Goal: Task Accomplishment & Management: Manage account settings

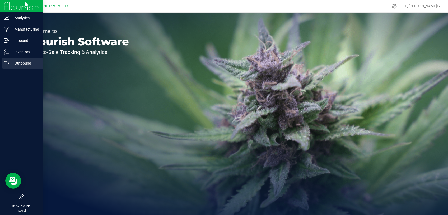
click at [21, 62] on p "Outbound" at bounding box center [25, 63] width 32 height 6
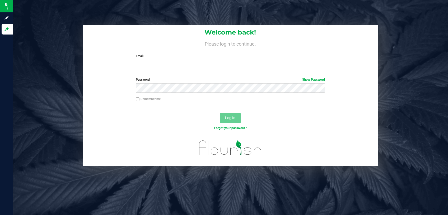
type input "[PERSON_NAME][DOMAIN_NAME][EMAIL_ADDRESS][PERSON_NAME][DOMAIN_NAME]"
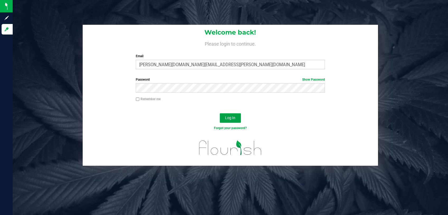
click at [235, 120] on span "Log In" at bounding box center [230, 118] width 10 height 4
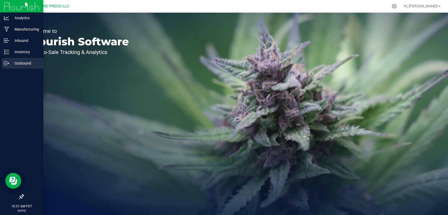
click at [7, 65] on icon at bounding box center [6, 63] width 5 height 5
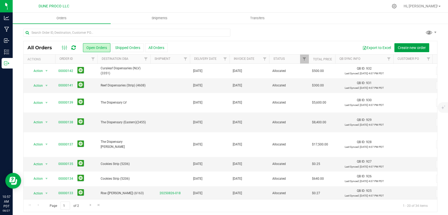
click at [406, 49] on span "Create new order" at bounding box center [411, 48] width 28 height 4
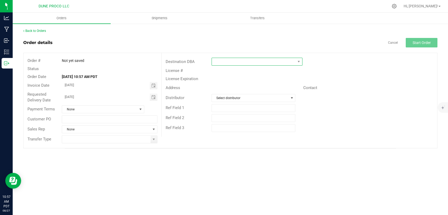
click at [227, 61] on span at bounding box center [254, 61] width 84 height 7
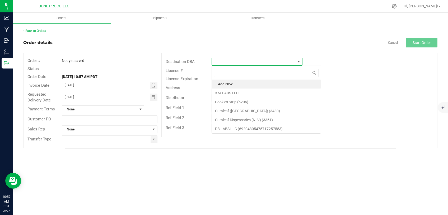
scroll to position [8, 91]
type input "Wallflower"
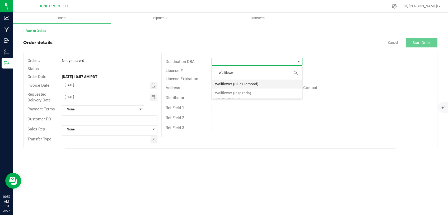
click at [232, 85] on li "Wallflower (Blue Diamond)" at bounding box center [257, 84] width 90 height 9
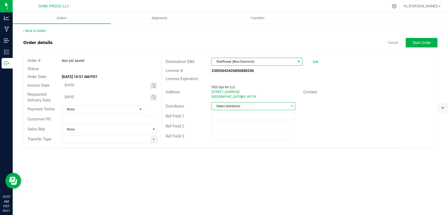
click at [240, 105] on span "Select distributor" at bounding box center [250, 106] width 77 height 7
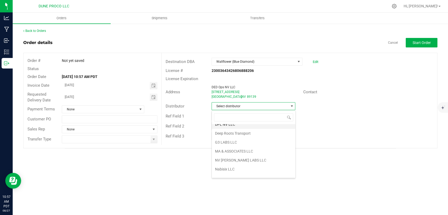
scroll to position [36, 0]
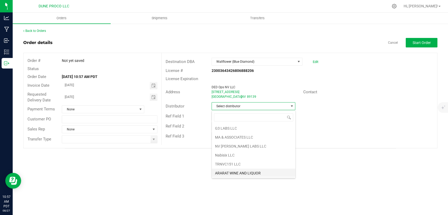
click at [242, 172] on li "ARARAT WINE AND LIQUOR" at bounding box center [253, 173] width 83 height 9
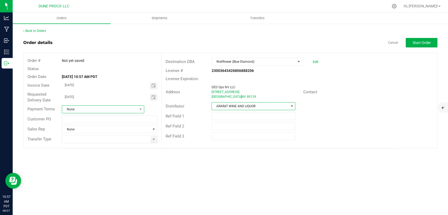
click at [131, 108] on span "None" at bounding box center [99, 109] width 75 height 7
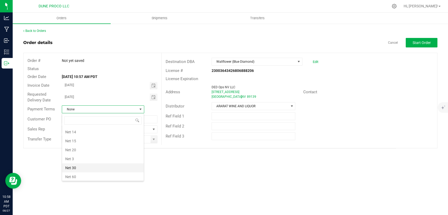
click at [90, 167] on li "Net 30" at bounding box center [103, 168] width 82 height 9
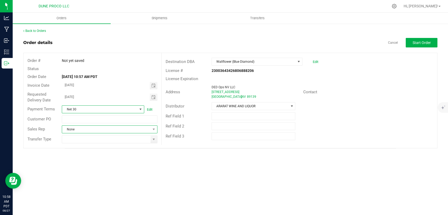
click at [145, 129] on span "None" at bounding box center [106, 129] width 88 height 7
click at [155, 138] on span at bounding box center [153, 139] width 4 height 4
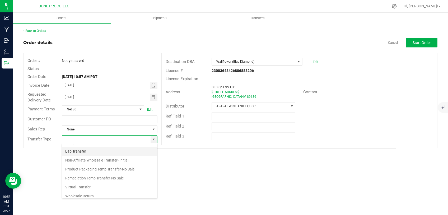
scroll to position [22, 0]
click at [125, 156] on li "Non-Affiliate Wholesale Transfer- Initial" at bounding box center [109, 153] width 95 height 9
type input "Non-Affiliate Wholesale Transfer- Initial"
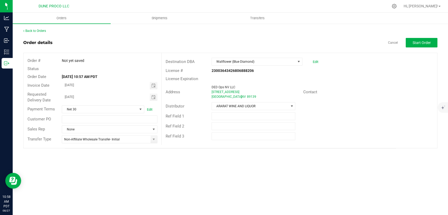
click at [211, 161] on div "Orders Shipments Transfers Back to Orders Order details Cancel Start Order Orde…" at bounding box center [230, 114] width 435 height 203
click at [153, 87] on span "Toggle calendar" at bounding box center [153, 86] width 4 height 4
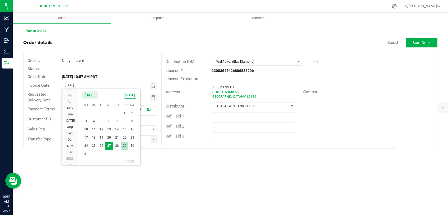
click at [124, 144] on span "29" at bounding box center [125, 146] width 8 height 8
type input "[DATE]"
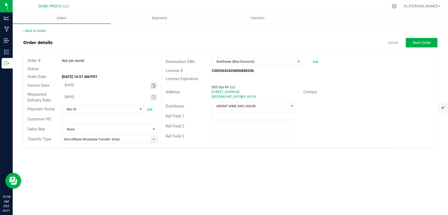
click at [151, 99] on span "Toggle calendar" at bounding box center [154, 97] width 8 height 7
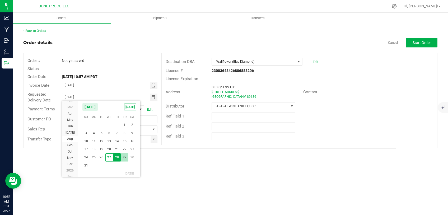
click at [122, 158] on span "29" at bounding box center [125, 158] width 8 height 8
type input "[DATE]"
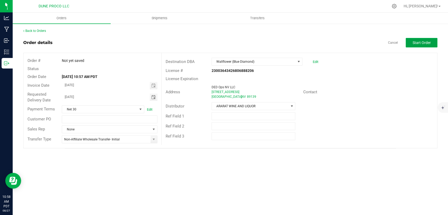
click at [413, 44] on span "Start Order" at bounding box center [421, 43] width 18 height 4
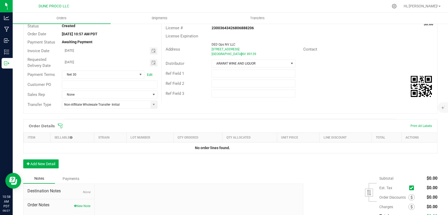
scroll to position [45, 0]
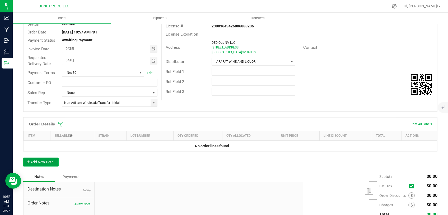
click at [54, 158] on button "Add New Detail" at bounding box center [40, 162] width 35 height 9
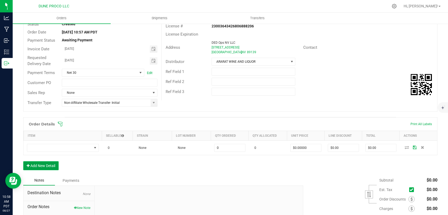
click at [51, 169] on button "Add New Detail" at bounding box center [40, 165] width 35 height 9
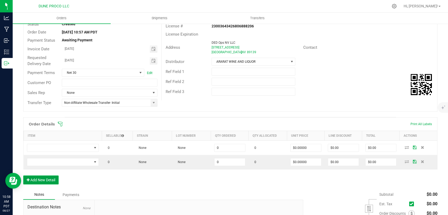
click at [52, 180] on button "Add New Detail" at bounding box center [40, 180] width 35 height 9
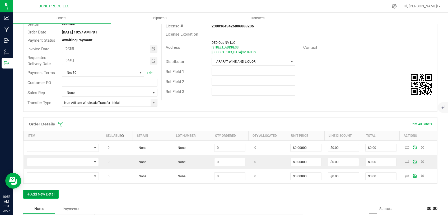
click at [50, 195] on button "Add New Detail" at bounding box center [40, 194] width 35 height 9
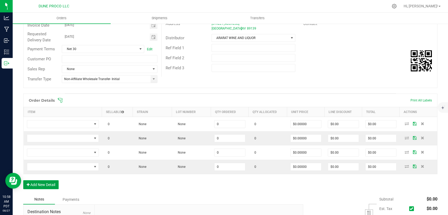
scroll to position [89, 0]
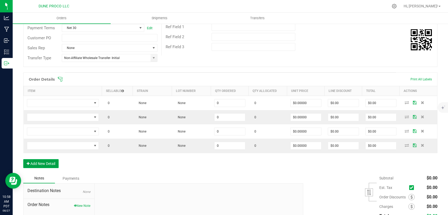
click at [51, 162] on button "Add New Detail" at bounding box center [40, 163] width 35 height 9
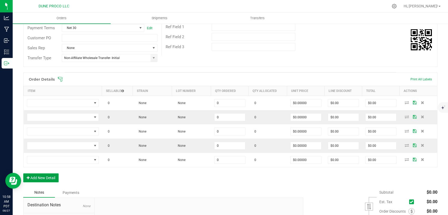
click at [50, 174] on button "Add New Detail" at bounding box center [40, 178] width 35 height 9
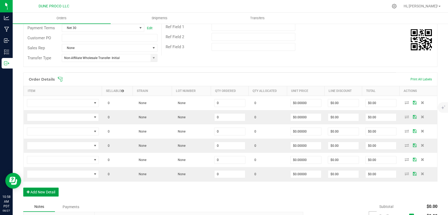
click at [49, 191] on button "Add New Detail" at bounding box center [40, 192] width 35 height 9
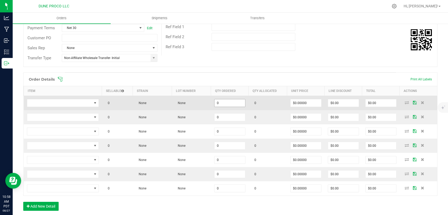
click at [215, 102] on input "0" at bounding box center [229, 102] width 31 height 7
drag, startPoint x: 219, startPoint y: 103, endPoint x: 196, endPoint y: 105, distance: 22.5
click at [214, 104] on input "145" at bounding box center [229, 102] width 31 height 7
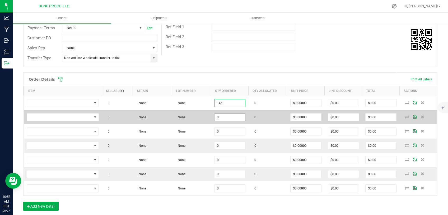
type input "145"
click at [220, 116] on input "0" at bounding box center [229, 117] width 31 height 7
paste input "145"
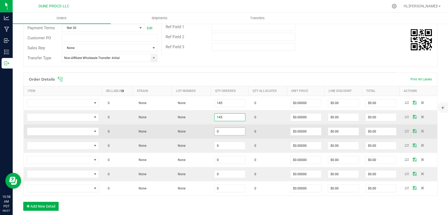
type input "145"
click at [219, 130] on input "0" at bounding box center [229, 131] width 31 height 7
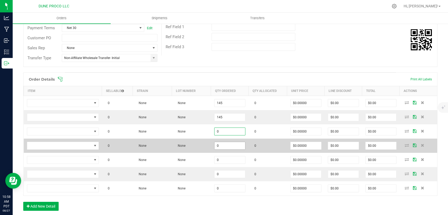
paste input "145"
type input "145"
click at [219, 145] on input "0" at bounding box center [229, 145] width 31 height 7
paste input "145"
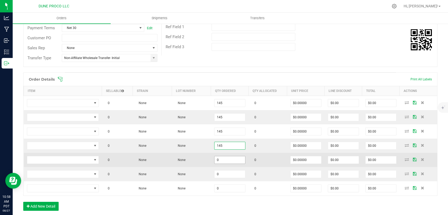
type input "145"
click at [218, 163] on input "0" at bounding box center [229, 159] width 31 height 7
drag, startPoint x: 222, startPoint y: 159, endPoint x: 193, endPoint y: 161, distance: 28.6
click at [214, 161] on input "140" at bounding box center [229, 159] width 31 height 7
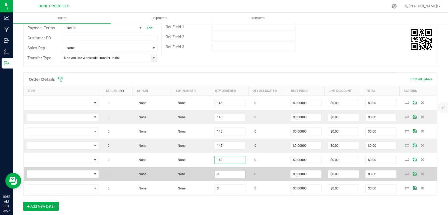
type input "140"
click at [223, 175] on input "0" at bounding box center [229, 174] width 31 height 7
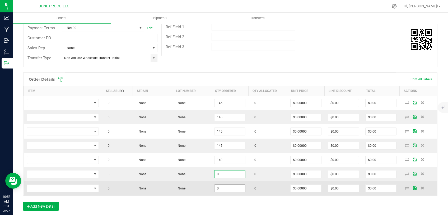
paste input "14"
type input "140"
click at [223, 192] on input "0" at bounding box center [229, 188] width 31 height 7
paste input "14"
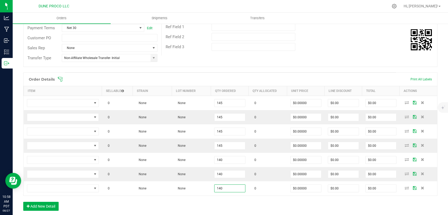
type input "140"
click at [198, 203] on div "Order Details Print All Labels Item Sellable Strain Lot Number Qty Ordered Qty …" at bounding box center [230, 145] width 414 height 144
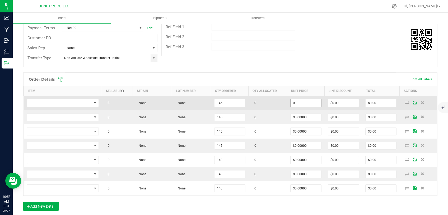
click at [302, 105] on input "0" at bounding box center [305, 102] width 31 height 7
drag, startPoint x: 299, startPoint y: 103, endPoint x: 279, endPoint y: 104, distance: 20.1
click at [290, 103] on input "3" at bounding box center [305, 102] width 31 height 7
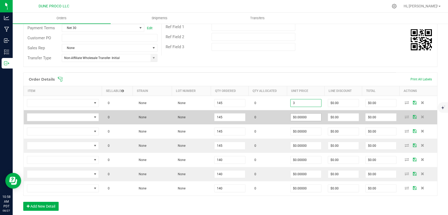
type input "$3.00000"
type input "$435.00"
click at [297, 116] on input "0" at bounding box center [305, 117] width 31 height 7
paste input "3"
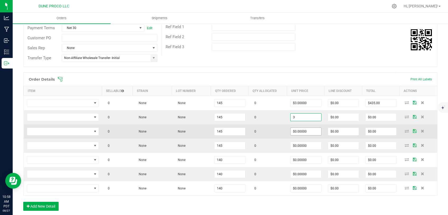
type input "$3.00000"
type input "$435.00"
click at [297, 128] on input "0" at bounding box center [305, 131] width 31 height 7
paste input "3"
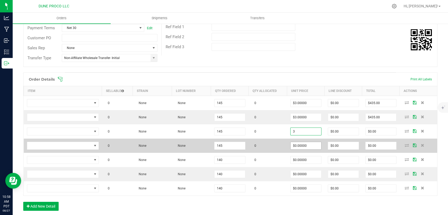
type input "$3.00000"
type input "$435.00"
click at [295, 146] on input "0" at bounding box center [305, 145] width 31 height 7
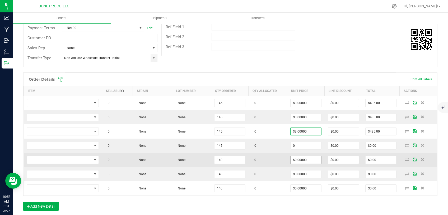
paste input "3"
type input "$3.00000"
type input "$435.00"
click at [293, 159] on input "0" at bounding box center [305, 159] width 31 height 7
paste input "3"
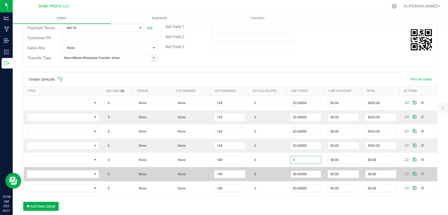
type input "$3.00000"
type input "$420.00"
click at [293, 173] on input "0" at bounding box center [305, 174] width 31 height 7
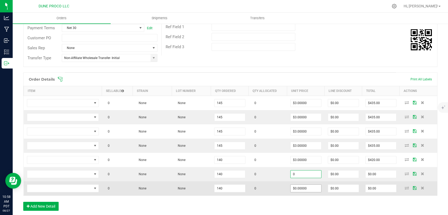
paste input "3"
type input "$3.00000"
type input "$420.00"
click at [294, 188] on input "0" at bounding box center [305, 188] width 31 height 7
paste input "3"
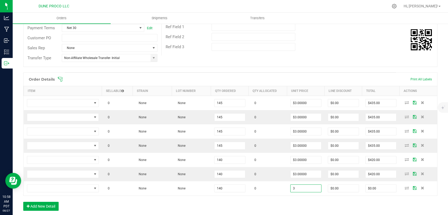
type input "$3.00000"
type input "$420.00"
click at [288, 203] on div "Order Details Print All Labels Item Sellable Strain Lot Number Qty Ordered Qty …" at bounding box center [230, 145] width 414 height 144
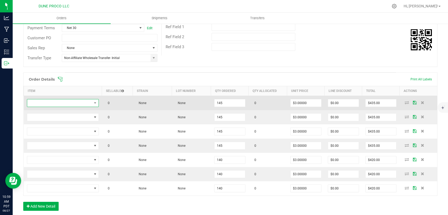
click at [82, 105] on span "NO DATA FOUND" at bounding box center [59, 102] width 65 height 7
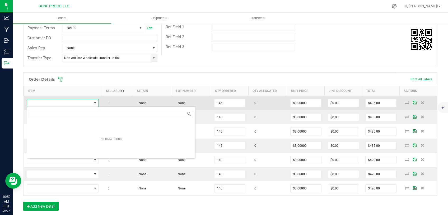
scroll to position [8, 71]
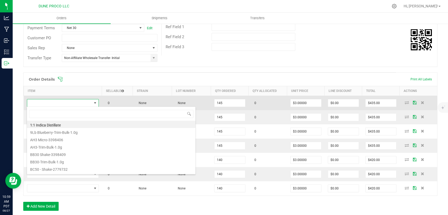
type input "[PERSON_NAME]-Infused Preroll-Northern Lights-1.0g"
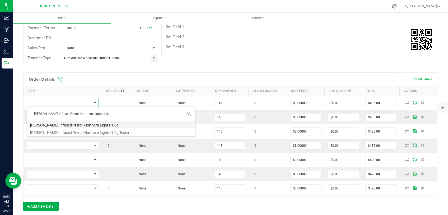
click at [79, 126] on li "[PERSON_NAME]-Infused Preroll-Northern Lights-1.0g" at bounding box center [111, 124] width 168 height 7
type input "145 ea"
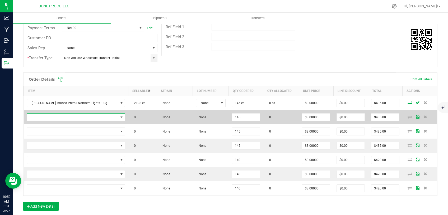
click at [70, 119] on span "NO DATA FOUND" at bounding box center [72, 117] width 91 height 7
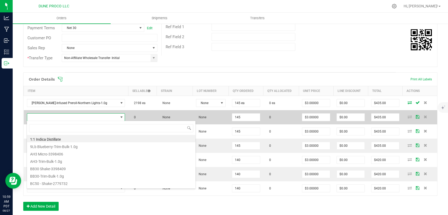
scroll to position [8, 82]
type input "[PERSON_NAME]-Infused Preroll-Baja Blast-1.0g"
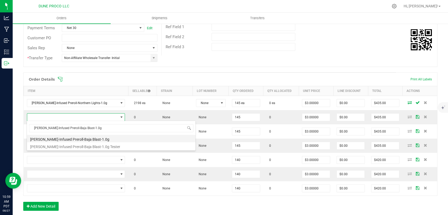
click at [70, 139] on li "[PERSON_NAME]-Infused Preroll-Baja Blast-1.0g" at bounding box center [111, 138] width 168 height 7
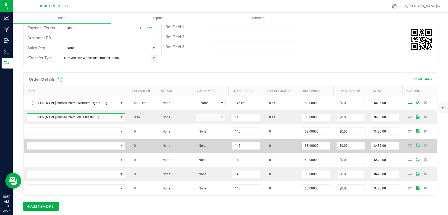
type input "145 ea"
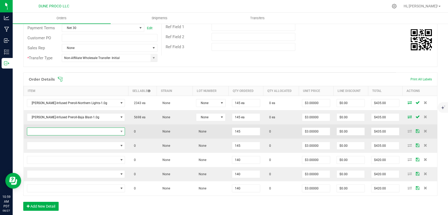
click at [47, 129] on span "NO DATA FOUND" at bounding box center [72, 131] width 91 height 7
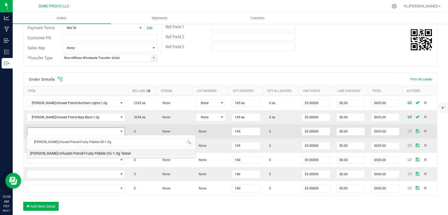
type input "[PERSON_NAME]-Infused Preroll-Fruity Pebble OG-1.0g"
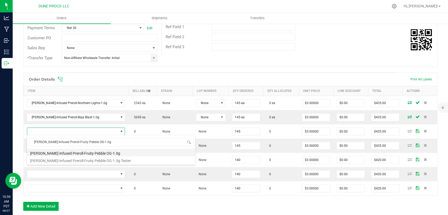
click at [54, 154] on li "[PERSON_NAME]-Infused Preroll-Fruity Pebble OG-1.0g" at bounding box center [111, 152] width 168 height 7
type input "145 ea"
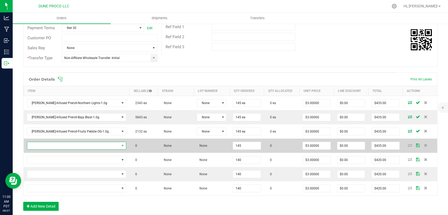
click at [82, 146] on span "NO DATA FOUND" at bounding box center [73, 145] width 92 height 7
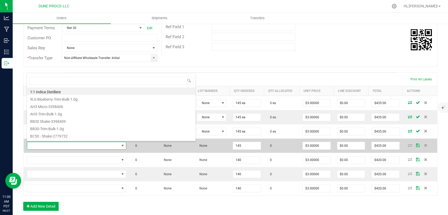
scroll to position [8, 83]
type input "[PERSON_NAME]-Infused Preroll-Pineapple [PERSON_NAME]-1.0g"
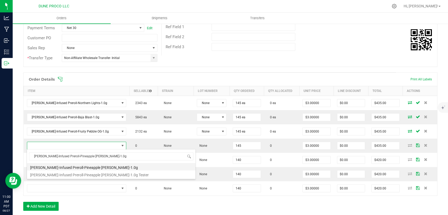
click at [80, 169] on li "[PERSON_NAME]-Infused Preroll-Pineapple [PERSON_NAME]-1.0g" at bounding box center [111, 166] width 168 height 7
type input "145 ea"
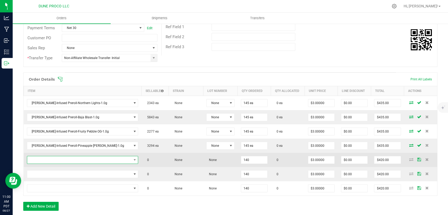
click at [83, 159] on span "NO DATA FOUND" at bounding box center [79, 159] width 104 height 7
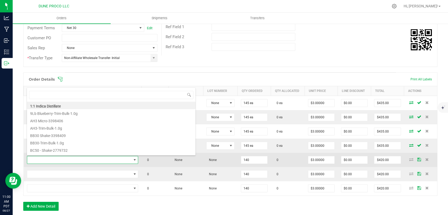
type input "[PERSON_NAME]-Infused Preroll-Sin City Confidental-1.0g"
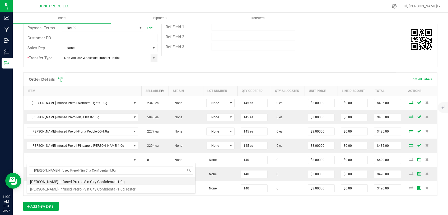
click at [82, 184] on li "[PERSON_NAME]-Infused Preroll-Sin City Confidental-1.0g" at bounding box center [111, 181] width 168 height 7
type input "140 ea"
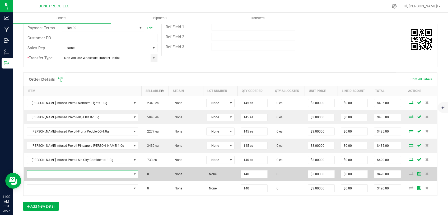
click at [69, 173] on span "NO DATA FOUND" at bounding box center [79, 174] width 104 height 7
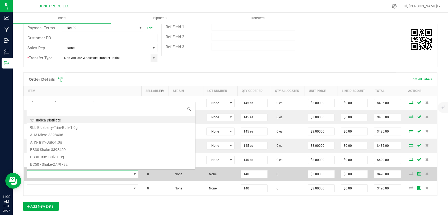
scroll to position [8, 86]
type input "[PERSON_NAME]-Infused Preroll-Maui Wowie-1.0g"
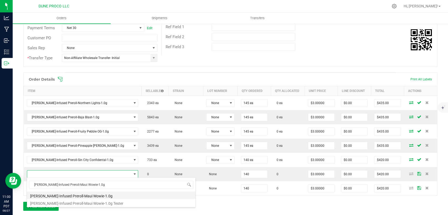
click at [71, 195] on li "[PERSON_NAME]-Infused Preroll-Maui Wowie-1.0g" at bounding box center [111, 195] width 168 height 7
type input "140 ea"
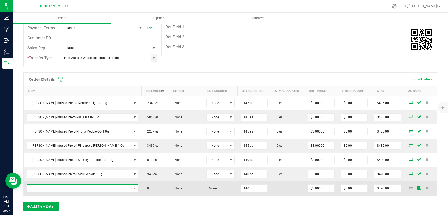
click at [76, 189] on span "NO DATA FOUND" at bounding box center [79, 188] width 104 height 7
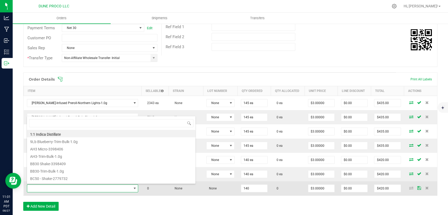
type input "[PERSON_NAME]-Infused Preroll-Blue [PERSON_NAME] Muffins-1.0g"
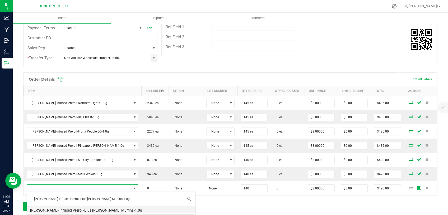
click at [78, 208] on li "[PERSON_NAME]-Infused Preroll-Blue [PERSON_NAME] Muffins-1.0g" at bounding box center [111, 209] width 168 height 7
type input "140 ea"
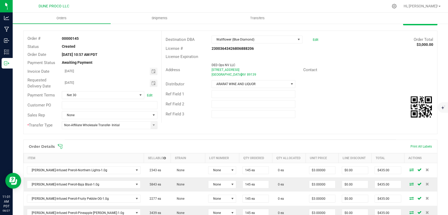
scroll to position [0, 0]
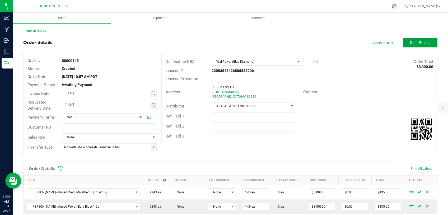
click at [418, 41] on span "Done Editing" at bounding box center [420, 43] width 21 height 4
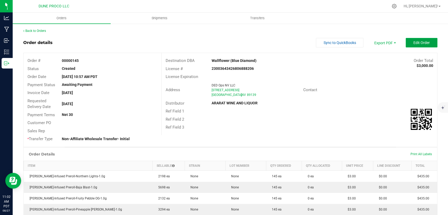
click at [420, 46] on button "Edit Order" at bounding box center [421, 42] width 32 height 9
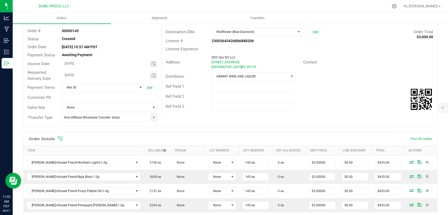
scroll to position [45, 0]
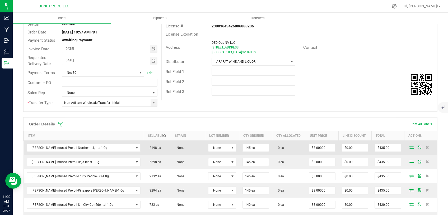
click at [407, 147] on span at bounding box center [411, 147] width 8 height 3
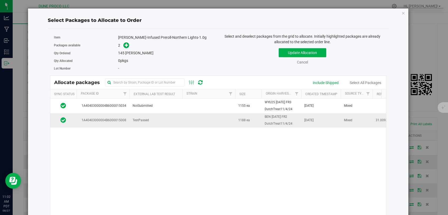
click at [151, 119] on td "TestPassed" at bounding box center [155, 120] width 53 height 14
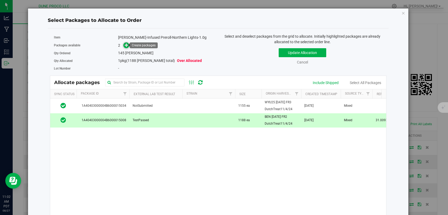
click at [125, 45] on icon at bounding box center [127, 45] width 4 height 4
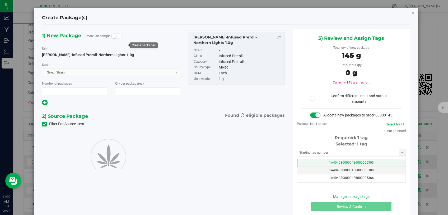
type input "1"
type input "145"
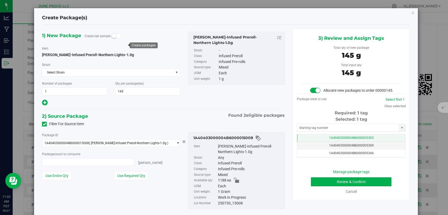
type input "145 ea"
click at [312, 142] on td "1A40403000004B6000005303" at bounding box center [351, 139] width 108 height 8
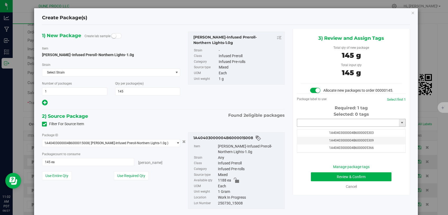
click at [313, 127] on input "text" at bounding box center [348, 122] width 102 height 7
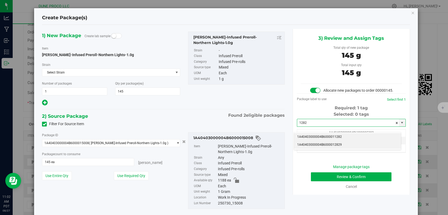
click at [313, 147] on li "1A40403000004B6000012829" at bounding box center [347, 145] width 107 height 8
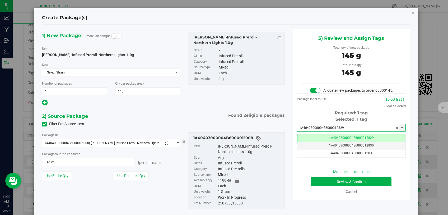
type input "1A40403000004B6000012829"
click at [315, 187] on button "Review & Confirm" at bounding box center [351, 182] width 81 height 9
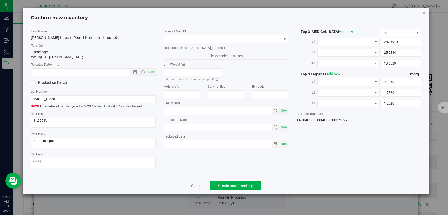
type input "[DATE]"
click at [253, 36] on span at bounding box center [223, 38] width 118 height 7
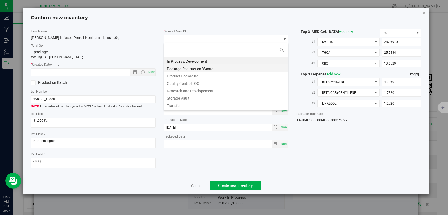
scroll to position [8, 125]
click at [199, 99] on li "Storage Vault" at bounding box center [226, 97] width 124 height 7
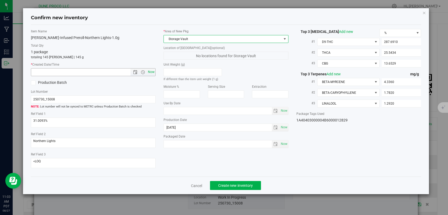
click at [153, 71] on span "Now" at bounding box center [151, 72] width 9 height 8
type input "[DATE] 11:03 AM"
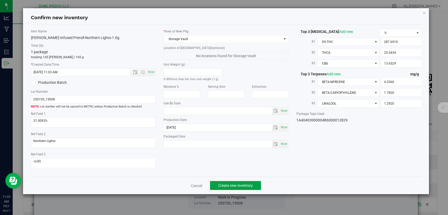
click at [227, 184] on span "Create new inventory" at bounding box center [235, 186] width 35 height 4
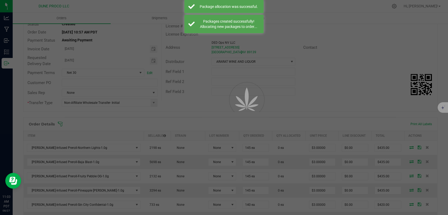
scroll to position [45, 0]
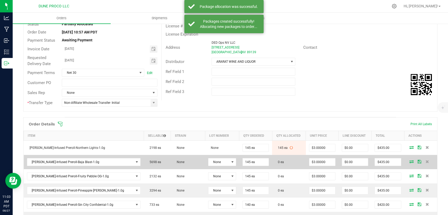
click at [409, 161] on icon at bounding box center [411, 161] width 4 height 3
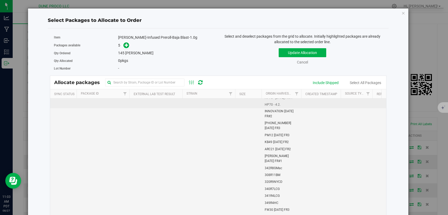
scroll to position [470, 0]
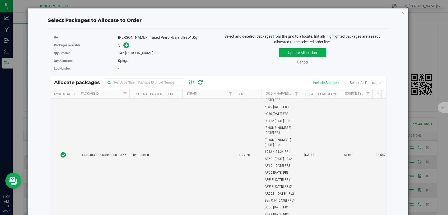
click at [177, 131] on td "TestPassed" at bounding box center [155, 155] width 53 height 362
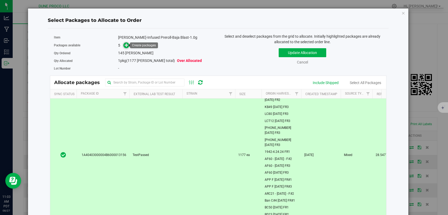
click at [127, 45] on icon at bounding box center [127, 45] width 4 height 4
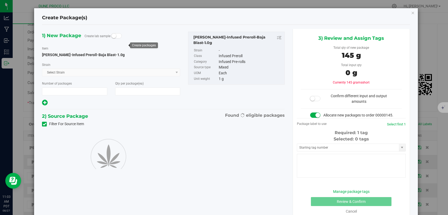
type input "1"
type input "145"
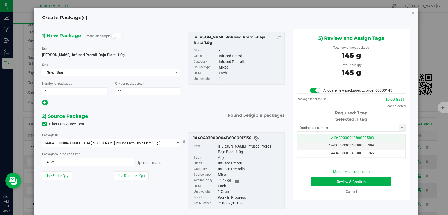
click at [319, 142] on td "1A40403000004B6000005303" at bounding box center [351, 139] width 108 height 8
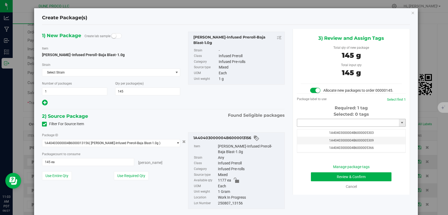
click at [320, 127] on input "text" at bounding box center [348, 122] width 102 height 7
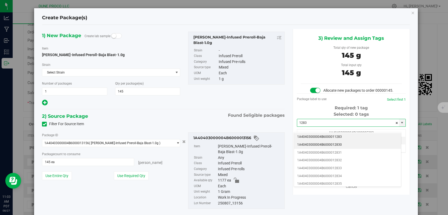
click at [319, 146] on li "1A40403000004B6000012830" at bounding box center [347, 145] width 107 height 8
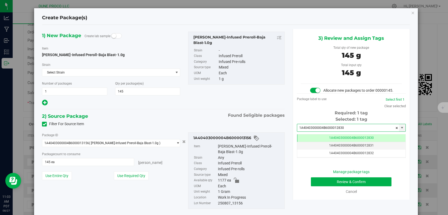
type input "1A40403000004B6000012830"
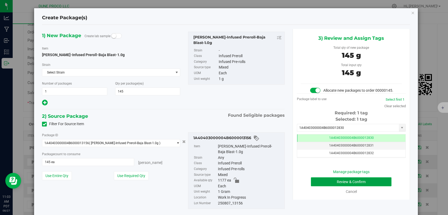
click at [327, 187] on button "Review & Confirm" at bounding box center [351, 182] width 81 height 9
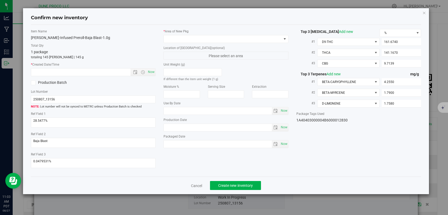
type input "[DATE]"
click at [215, 37] on span at bounding box center [223, 38] width 118 height 7
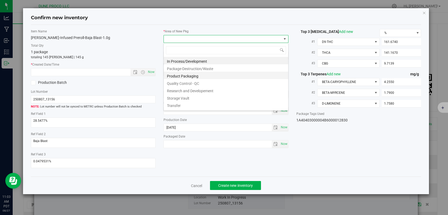
scroll to position [8, 125]
click at [183, 96] on li "Storage Vault" at bounding box center [226, 97] width 124 height 7
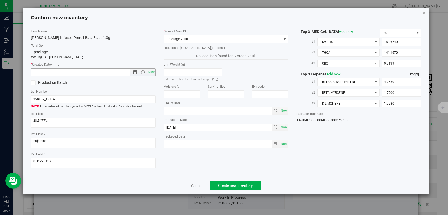
click at [153, 73] on span "Now" at bounding box center [151, 72] width 9 height 8
type input "[DATE] 11:03 AM"
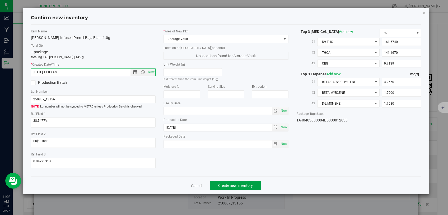
drag, startPoint x: 232, startPoint y: 181, endPoint x: 208, endPoint y: 136, distance: 51.5
click at [231, 184] on span "Create new inventory" at bounding box center [235, 186] width 35 height 4
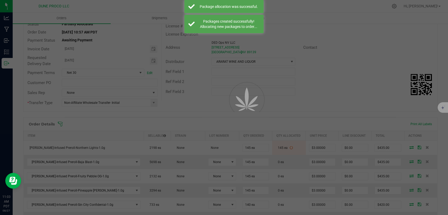
scroll to position [45, 0]
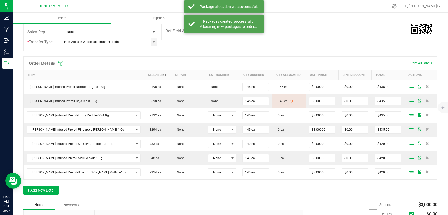
scroll to position [112, 0]
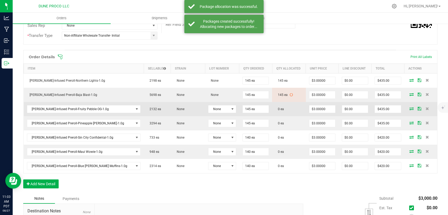
click at [409, 108] on icon at bounding box center [411, 108] width 4 height 3
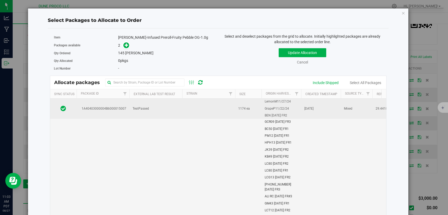
click at [148, 114] on td "TestPassed" at bounding box center [155, 109] width 53 height 20
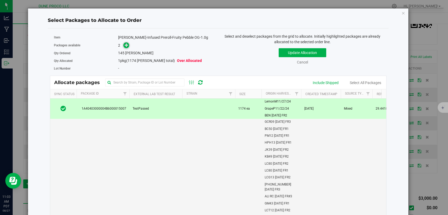
click at [123, 45] on span at bounding box center [126, 45] width 6 height 6
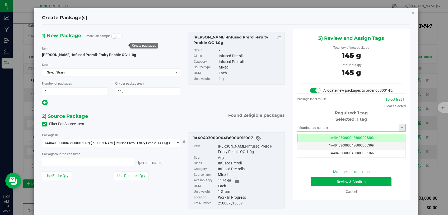
type input "145 ea"
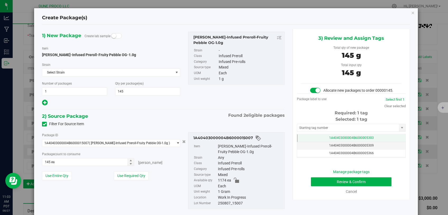
click at [320, 142] on td "1A40403000004B6000005303" at bounding box center [351, 139] width 108 height 8
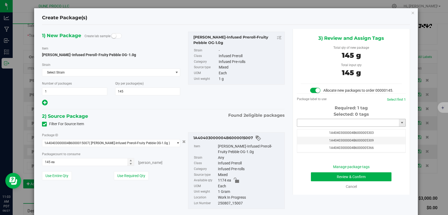
click at [317, 127] on input "text" at bounding box center [348, 122] width 102 height 7
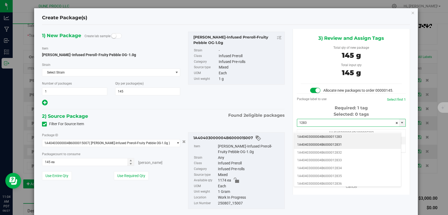
click at [317, 142] on li "1A40403000004B6000012831" at bounding box center [347, 145] width 107 height 8
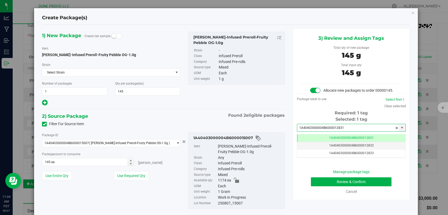
type input "1A40403000004B6000012831"
click at [320, 186] on button "Review & Confirm" at bounding box center [351, 182] width 81 height 9
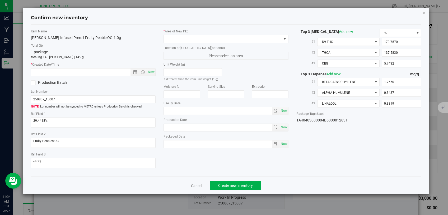
type input "[DATE]"
click at [225, 36] on span at bounding box center [223, 38] width 118 height 7
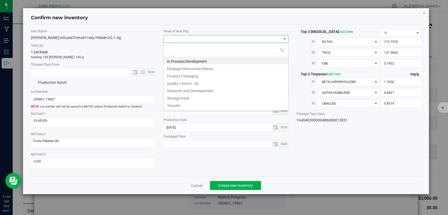
scroll to position [8, 125]
click at [199, 92] on li "Research and Developement" at bounding box center [226, 90] width 124 height 7
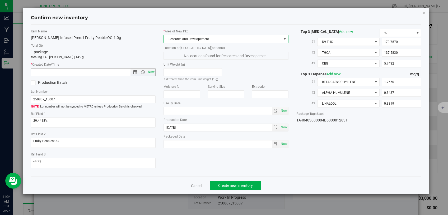
click at [153, 72] on span "Now" at bounding box center [151, 72] width 9 height 8
type input "[DATE] 11:04 AM"
click at [205, 38] on span "Research and Developement" at bounding box center [223, 38] width 118 height 7
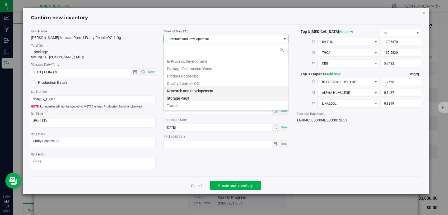
click at [193, 96] on li "Storage Vault" at bounding box center [226, 97] width 124 height 7
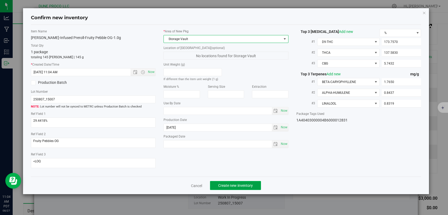
drag, startPoint x: 223, startPoint y: 185, endPoint x: 221, endPoint y: 180, distance: 5.4
click at [223, 185] on button "Create new inventory" at bounding box center [235, 185] width 51 height 9
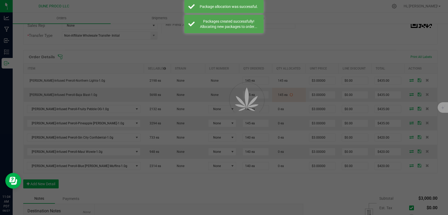
scroll to position [112, 0]
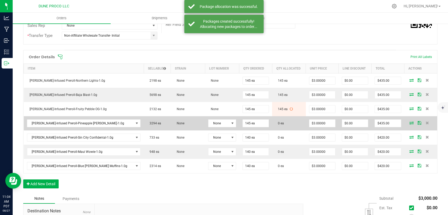
click at [409, 122] on icon at bounding box center [411, 122] width 4 height 3
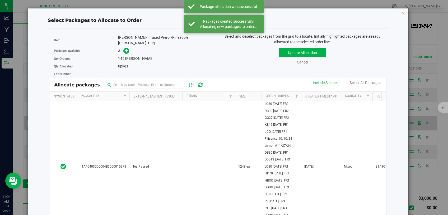
scroll to position [112, 0]
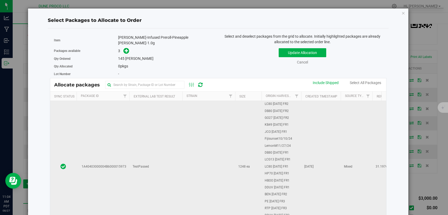
click at [143, 149] on td "TestPassed" at bounding box center [155, 167] width 53 height 132
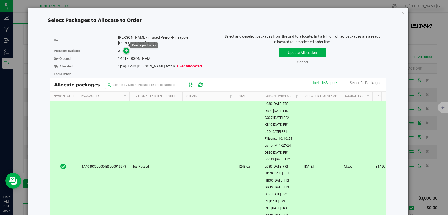
click at [125, 49] on icon at bounding box center [127, 51] width 4 height 4
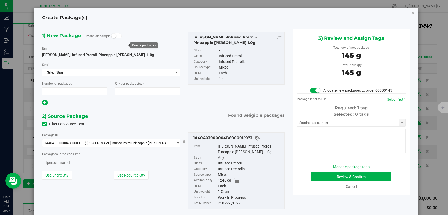
type input "1"
type input "145"
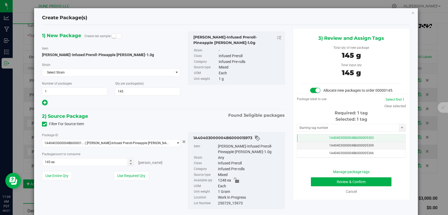
click at [344, 141] on td "1A40403000004B6000005303" at bounding box center [351, 139] width 108 height 8
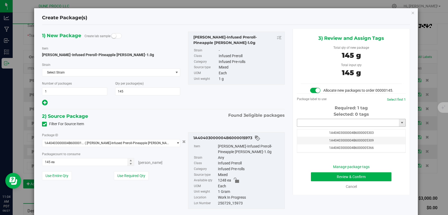
click at [335, 127] on input "text" at bounding box center [348, 122] width 102 height 7
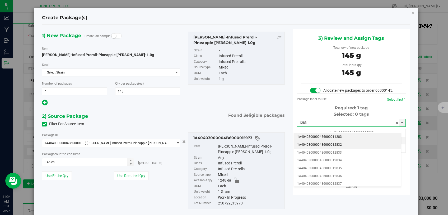
click at [333, 145] on li "1A40403000004B6000012832" at bounding box center [347, 145] width 107 height 8
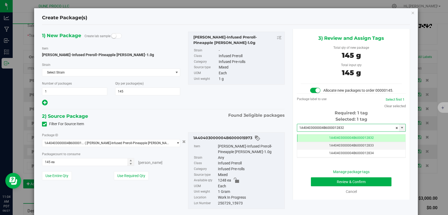
type input "1A40403000004B6000012832"
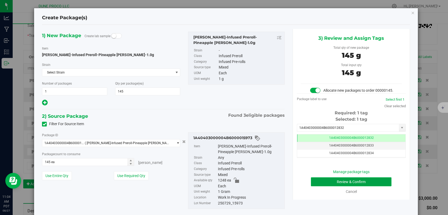
click at [321, 187] on button "Review & Confirm" at bounding box center [351, 182] width 81 height 9
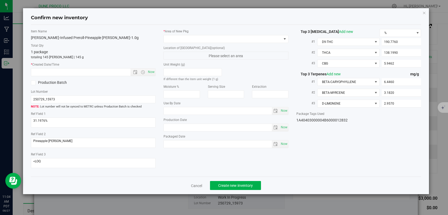
type input "[DATE]"
click at [235, 37] on span at bounding box center [223, 38] width 118 height 7
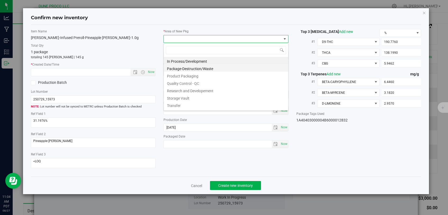
scroll to position [8, 125]
click at [192, 97] on li "Storage Vault" at bounding box center [226, 97] width 124 height 7
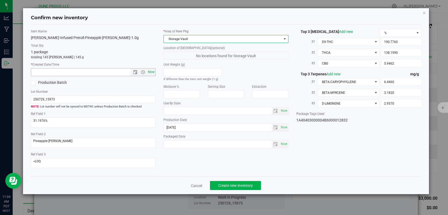
click at [154, 73] on span "Now" at bounding box center [151, 72] width 9 height 8
type input "[DATE] 11:04 AM"
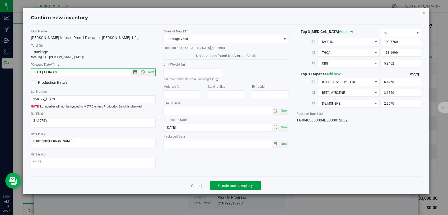
click at [219, 186] on button "Create new inventory" at bounding box center [235, 185] width 51 height 9
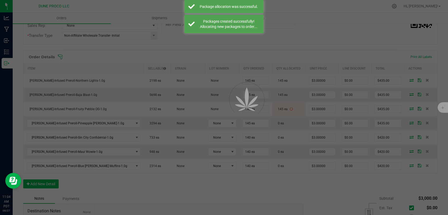
scroll to position [112, 0]
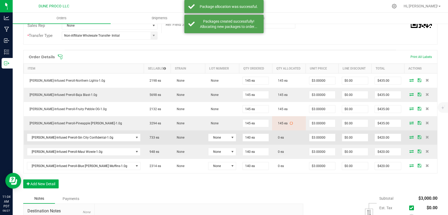
click at [409, 136] on icon at bounding box center [411, 137] width 4 height 3
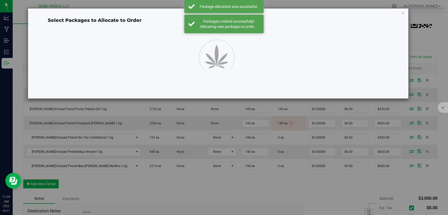
scroll to position [112, 0]
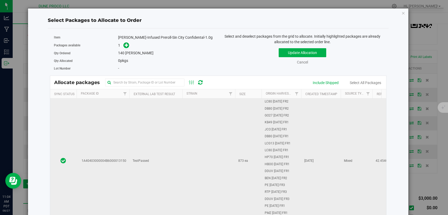
drag, startPoint x: 186, startPoint y: 154, endPoint x: 185, endPoint y: 149, distance: 4.6
click at [186, 153] on td at bounding box center [208, 161] width 53 height 125
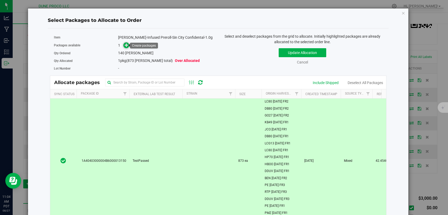
click at [127, 45] on icon at bounding box center [127, 45] width 4 height 4
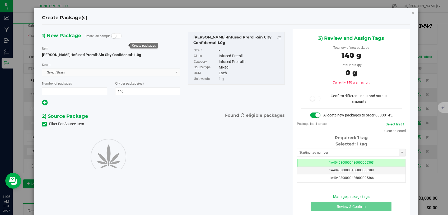
type input "1"
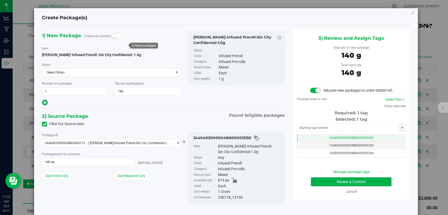
click at [322, 142] on td "1A40403000004B6000005303" at bounding box center [351, 139] width 108 height 8
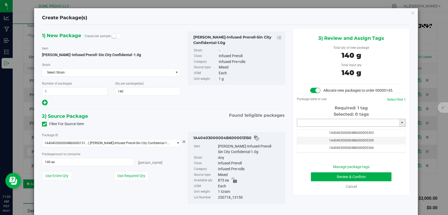
click at [318, 127] on input "text" at bounding box center [348, 122] width 102 height 7
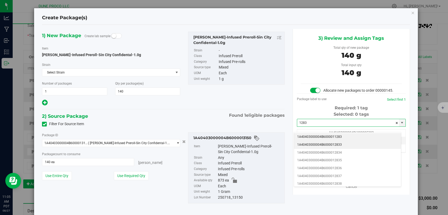
click at [318, 144] on li "1A40403000004B6000012833" at bounding box center [347, 145] width 107 height 8
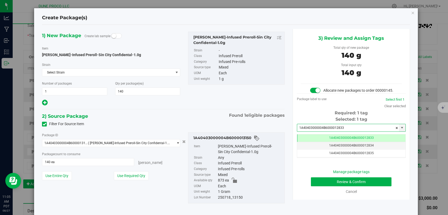
type input "1A40403000004B6000012833"
click at [335, 186] on button "Review & Confirm" at bounding box center [351, 182] width 81 height 9
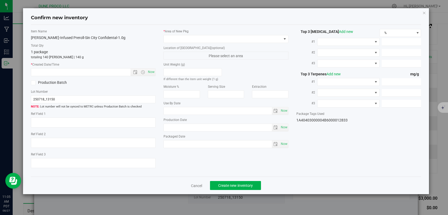
type textarea "42.4540%"
type textarea "Sin City Con"
type textarea "<LOQ"
type input "226.9320"
type input "225.5210"
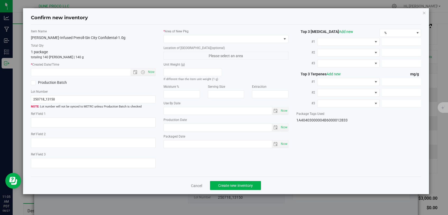
type input "10.3050"
type input "2.5300"
type input "1.6840"
type input "1.4050"
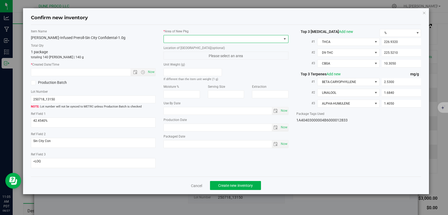
click at [217, 41] on span at bounding box center [223, 38] width 118 height 7
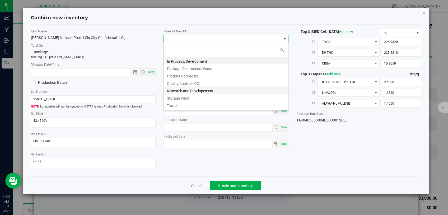
scroll to position [8, 125]
click at [191, 97] on li "Storage Vault" at bounding box center [226, 97] width 124 height 7
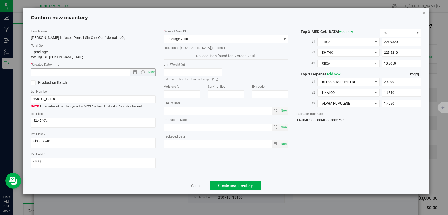
click at [150, 72] on span "Now" at bounding box center [151, 72] width 9 height 8
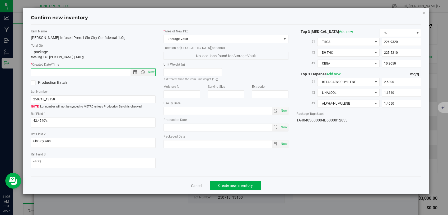
type input "[DATE] 11:05 AM"
click at [229, 184] on span "Create new inventory" at bounding box center [235, 186] width 35 height 4
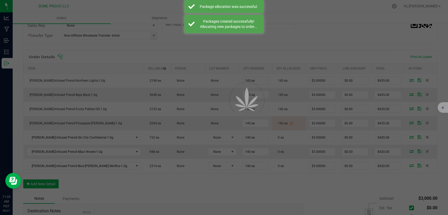
scroll to position [112, 0]
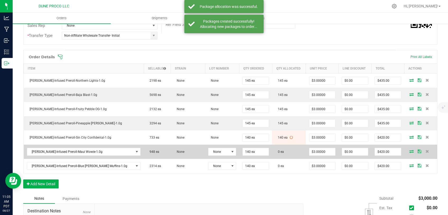
click at [409, 150] on icon at bounding box center [411, 151] width 4 height 3
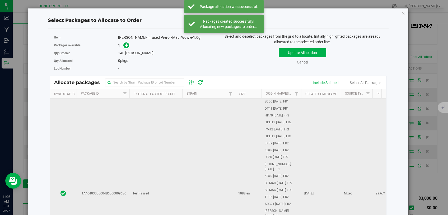
click at [201, 128] on td at bounding box center [208, 194] width 53 height 191
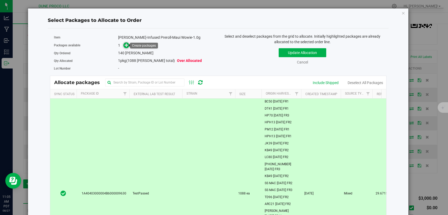
click at [126, 46] on icon at bounding box center [127, 45] width 4 height 4
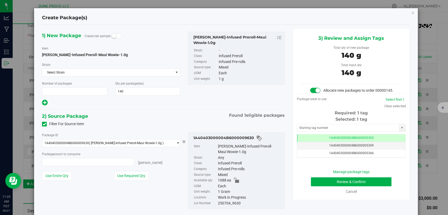
scroll to position [112, 0]
type input "1"
type input "140 ea"
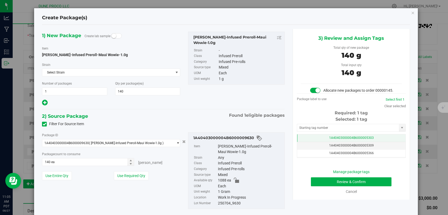
click at [304, 142] on td "1A40403000004B6000005303" at bounding box center [351, 139] width 108 height 8
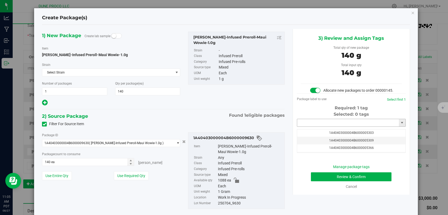
click at [307, 127] on input "text" at bounding box center [348, 122] width 102 height 7
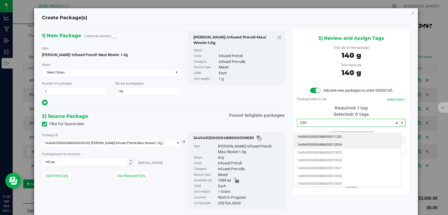
click at [307, 143] on li "1A40403000004B6000012834" at bounding box center [347, 145] width 107 height 8
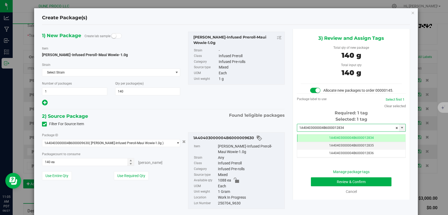
type input "1A40403000004B6000012834"
click at [326, 183] on button "Review & Confirm" at bounding box center [351, 182] width 81 height 9
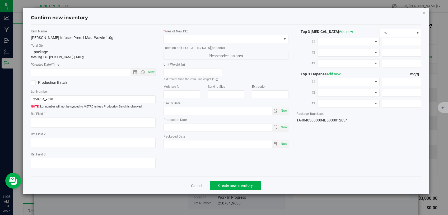
type textarea "29.6715%"
type textarea "Maui Wowie"
type textarea "0.0730040%"
type input "165.1290"
type input "150.0410"
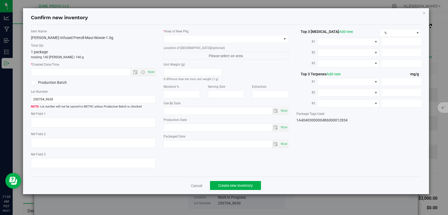
type input "5.6167"
type input "2.3290"
type input "1.8670"
type input "1.5910"
type input "[DATE]"
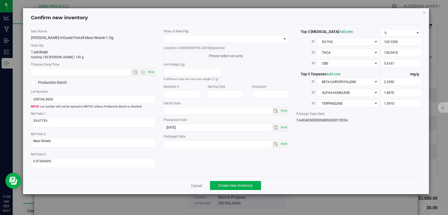
click at [237, 32] on label "* Area of [GEOGRAPHIC_DATA]" at bounding box center [225, 31] width 125 height 5
click at [236, 37] on span at bounding box center [223, 38] width 118 height 7
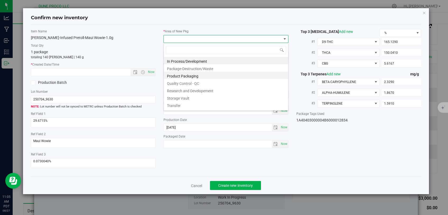
scroll to position [8, 125]
click at [198, 96] on li "Storage Vault" at bounding box center [226, 97] width 124 height 7
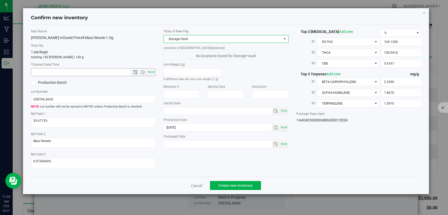
click at [149, 71] on span "Now" at bounding box center [151, 72] width 9 height 8
type input "[DATE] 11:05 AM"
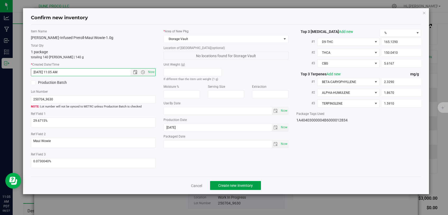
click at [221, 184] on span "Create new inventory" at bounding box center [235, 186] width 35 height 4
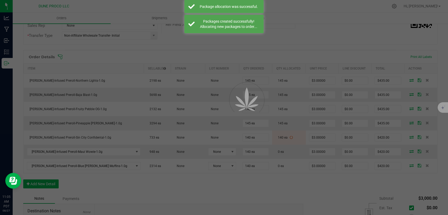
scroll to position [112, 0]
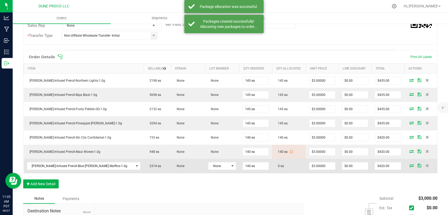
click at [409, 164] on icon at bounding box center [411, 165] width 4 height 3
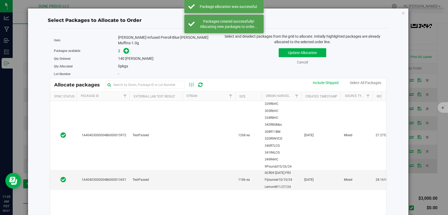
scroll to position [112, 0]
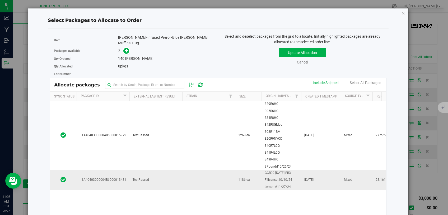
click at [154, 175] on td "TestPassed" at bounding box center [155, 180] width 53 height 20
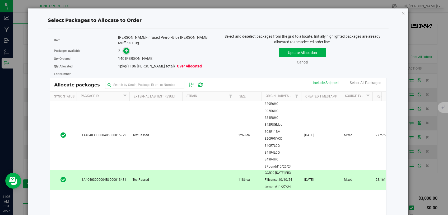
click at [126, 49] on icon at bounding box center [127, 51] width 4 height 4
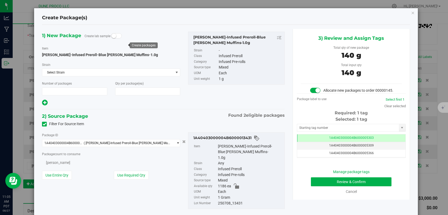
type input "1"
type input "140"
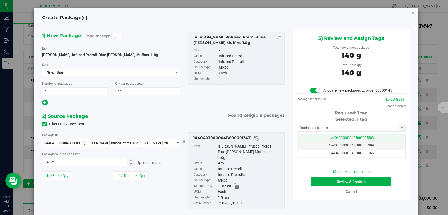
click at [304, 142] on td "1A40403000004B6000005303" at bounding box center [351, 139] width 108 height 8
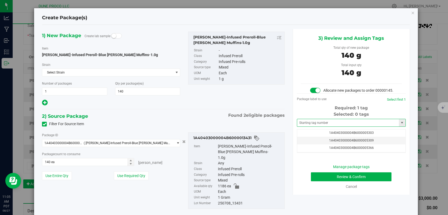
click at [305, 124] on span at bounding box center [351, 123] width 109 height 8
click at [305, 125] on input "text" at bounding box center [348, 122] width 102 height 7
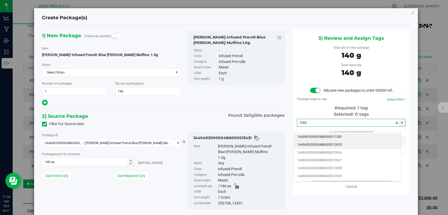
click at [308, 141] on li "1A40403000004B6000012835" at bounding box center [347, 145] width 107 height 8
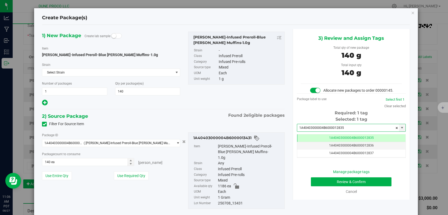
type input "1A40403000004B6000012835"
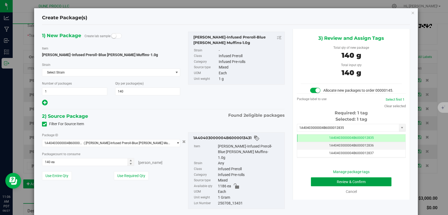
click at [330, 187] on button "Review & Confirm" at bounding box center [351, 182] width 81 height 9
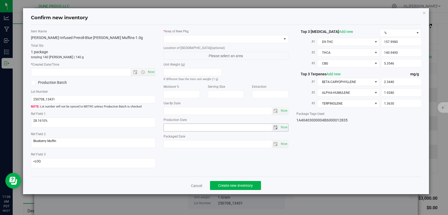
type input "[DATE]"
click at [244, 39] on span at bounding box center [223, 38] width 118 height 7
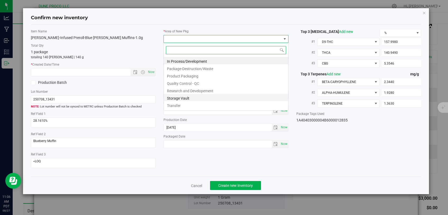
scroll to position [8, 125]
click at [192, 97] on li "Storage Vault" at bounding box center [226, 97] width 124 height 7
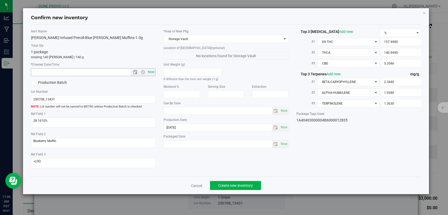
click at [151, 72] on span "Now" at bounding box center [151, 72] width 9 height 8
type input "[DATE] 11:06 AM"
click at [229, 184] on span "Create new inventory" at bounding box center [235, 186] width 35 height 4
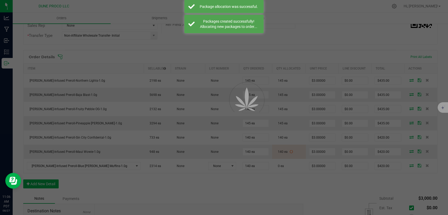
scroll to position [112, 0]
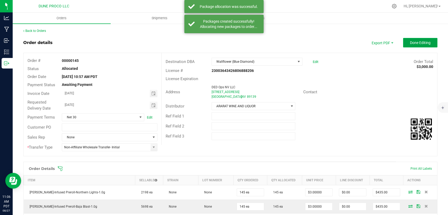
click at [408, 46] on button "Done Editing" at bounding box center [420, 42] width 34 height 9
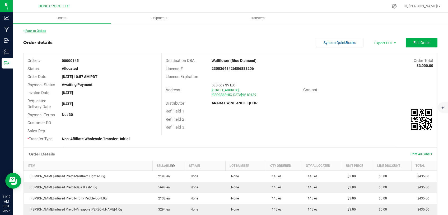
click at [41, 31] on link "Back to Orders" at bounding box center [34, 31] width 23 height 4
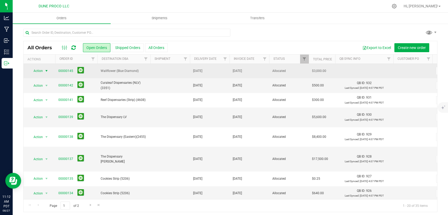
click at [46, 72] on span "select" at bounding box center [46, 71] width 4 height 4
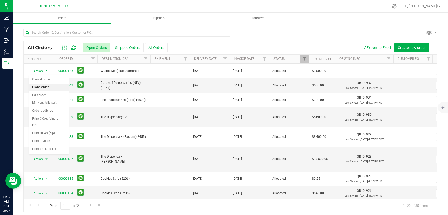
click at [51, 87] on li "Clone order" at bounding box center [49, 88] width 40 height 8
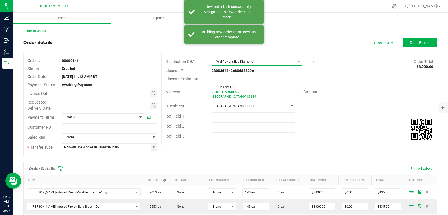
click at [250, 62] on span "Wallflower (Blue Diamond)" at bounding box center [254, 61] width 84 height 7
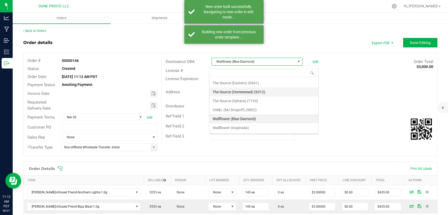
scroll to position [578, 0]
click at [249, 125] on li "Wallflower (Inspirada)" at bounding box center [263, 127] width 109 height 9
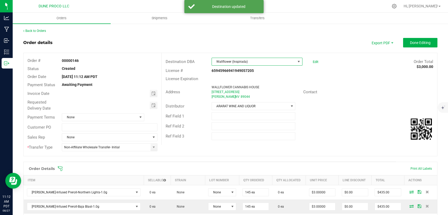
click at [152, 92] on span "Toggle calendar" at bounding box center [153, 94] width 4 height 4
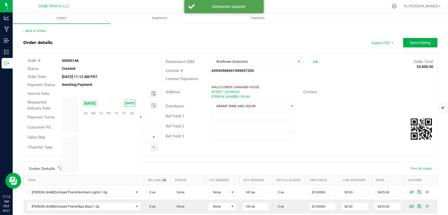
scroll to position [85531, 0]
click at [124, 154] on span "29" at bounding box center [124, 154] width 8 height 8
type input "[DATE]"
click at [152, 106] on span "Toggle calendar" at bounding box center [153, 105] width 4 height 4
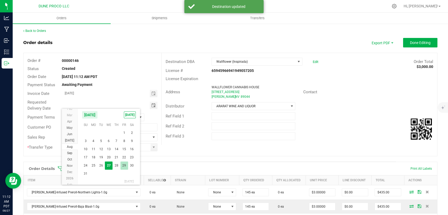
click at [124, 164] on span "29" at bounding box center [124, 166] width 8 height 8
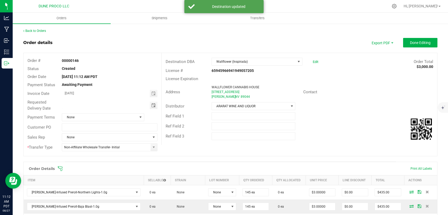
type input "[DATE]"
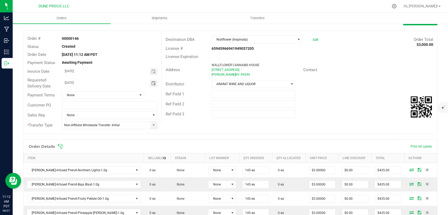
scroll to position [0, 0]
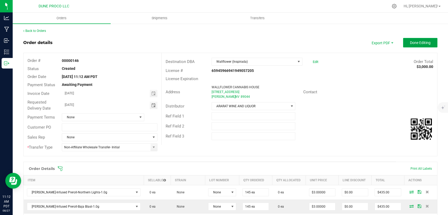
click at [423, 43] on span "Done Editing" at bounding box center [420, 43] width 21 height 4
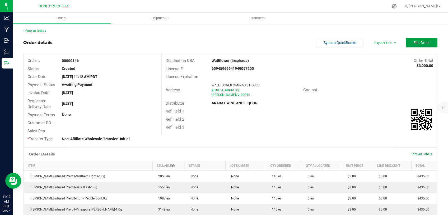
click at [426, 39] on button "Edit Order" at bounding box center [421, 42] width 32 height 9
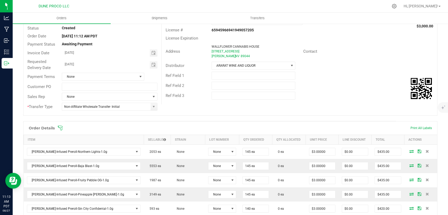
scroll to position [67, 0]
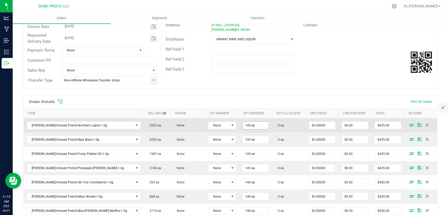
click at [243, 126] on input "145 ea" at bounding box center [255, 125] width 26 height 7
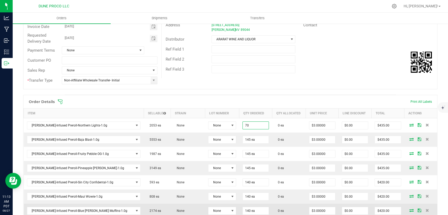
type input "70 ea"
type input "$210.00"
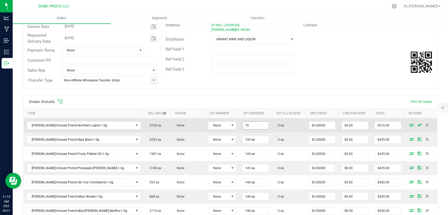
click at [242, 126] on input "70" at bounding box center [255, 125] width 26 height 7
drag, startPoint x: 232, startPoint y: 125, endPoint x: 220, endPoint y: 126, distance: 12.2
click at [242, 126] on input "75" at bounding box center [255, 125] width 26 height 7
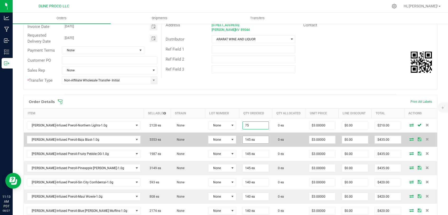
type input "75"
type input "145"
type input "75 ea"
type input "$225.00"
click at [242, 139] on input "145" at bounding box center [255, 139] width 26 height 7
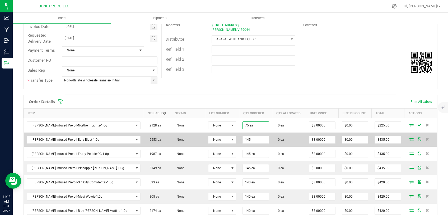
paste input "7"
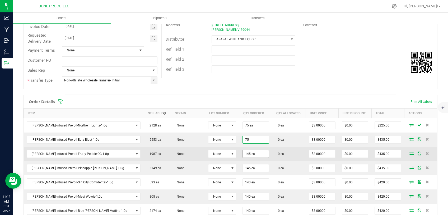
type input "75 ea"
type input "$225.00"
click at [242, 154] on input "145" at bounding box center [255, 153] width 26 height 7
paste input "7"
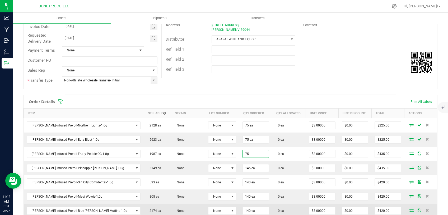
type input "75 ea"
type input "$225.00"
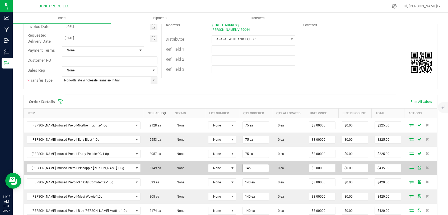
click at [242, 167] on input "145" at bounding box center [255, 168] width 26 height 7
drag, startPoint x: 236, startPoint y: 167, endPoint x: 211, endPoint y: 168, distance: 25.4
click at [242, 168] on input "70" at bounding box center [255, 168] width 26 height 7
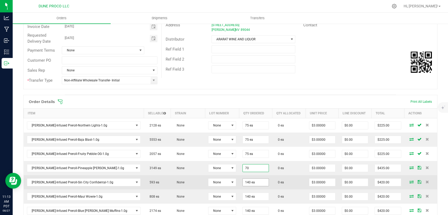
type input "70 ea"
type input "$210.00"
click at [242, 179] on input "140" at bounding box center [255, 182] width 26 height 7
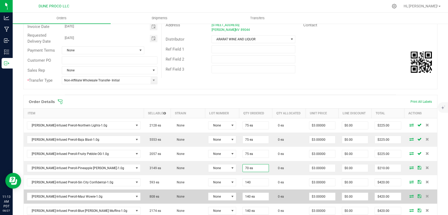
paste input "7"
type input "70 ea"
type input "$210.00"
click at [242, 199] on input "140" at bounding box center [255, 196] width 26 height 7
paste input "7"
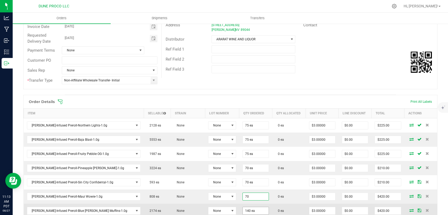
type input "70 ea"
type input "$210.00"
click at [242, 207] on input "140" at bounding box center [255, 210] width 26 height 7
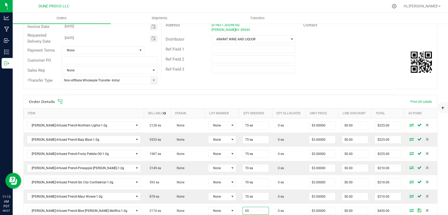
type input "65 ea"
type input "$195.00"
click at [242, 83] on div "Order # 00000146 Status Created Order Date [DATE] 11:12 AM PDT Payment Status A…" at bounding box center [229, 37] width 413 height 103
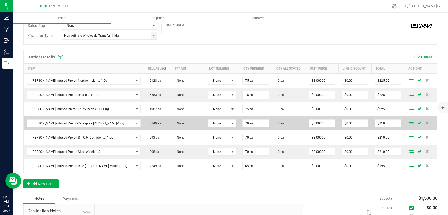
scroll to position [0, 0]
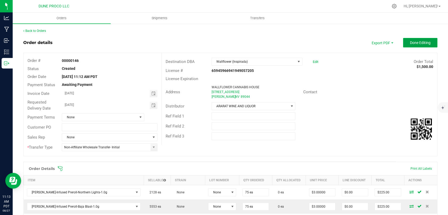
click at [416, 44] on span "Done Editing" at bounding box center [420, 43] width 21 height 4
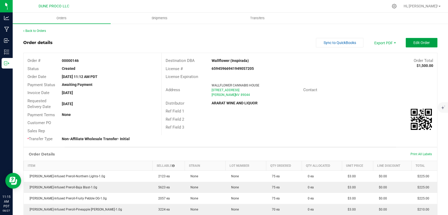
click at [413, 43] on span "Edit Order" at bounding box center [421, 43] width 16 height 4
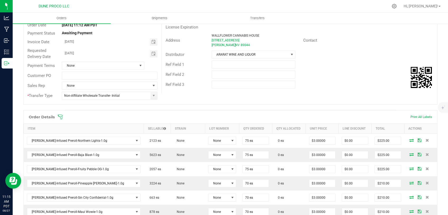
scroll to position [67, 0]
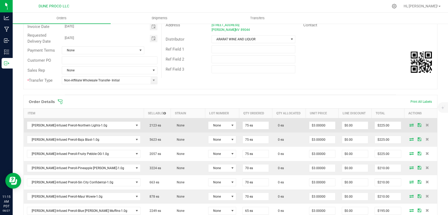
click at [409, 123] on icon at bounding box center [411, 124] width 4 height 3
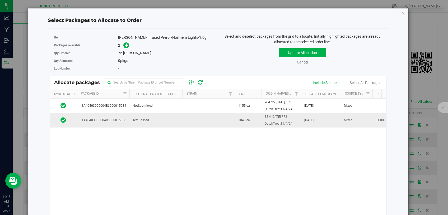
click at [145, 118] on span "TestPassed" at bounding box center [140, 120] width 16 height 5
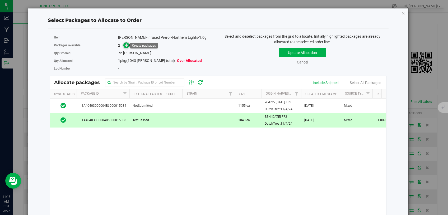
click at [125, 46] on icon at bounding box center [127, 45] width 4 height 4
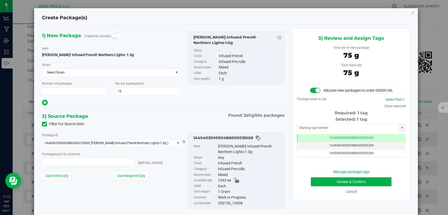
type input "1"
type input "75 ea"
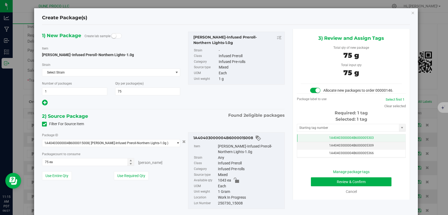
click at [310, 142] on td "1A40403000004B6000005303" at bounding box center [351, 139] width 108 height 8
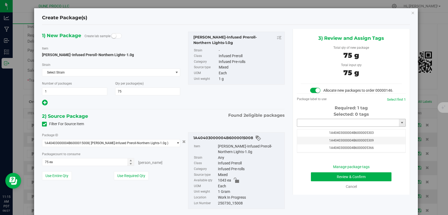
click at [309, 127] on input "text" at bounding box center [348, 122] width 102 height 7
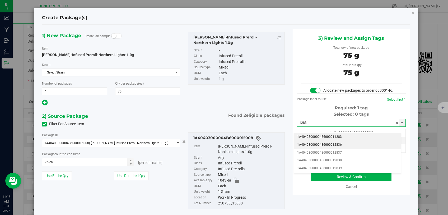
click at [309, 143] on li "1A40403000004B6000012836" at bounding box center [347, 145] width 107 height 8
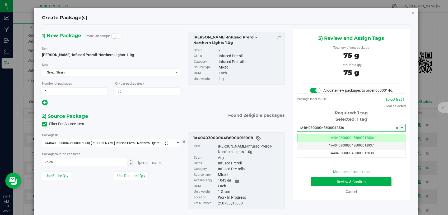
type input "1A40403000004B6000012836"
click at [312, 186] on button "Review & Confirm" at bounding box center [351, 182] width 81 height 9
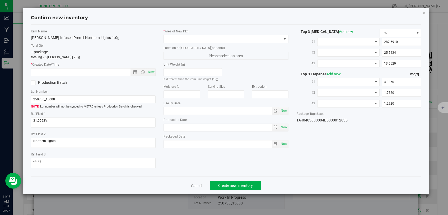
type input "[DATE]"
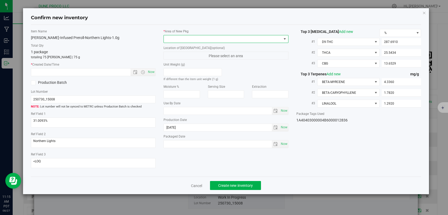
click at [242, 40] on span at bounding box center [223, 38] width 118 height 7
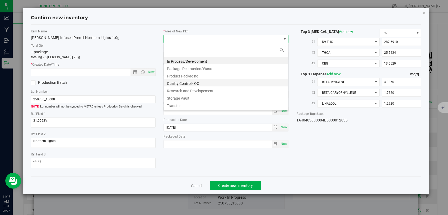
scroll to position [8, 125]
click at [198, 97] on li "Storage Vault" at bounding box center [226, 97] width 124 height 7
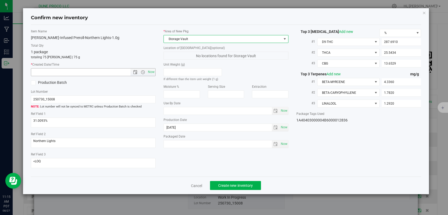
click at [153, 73] on span "Now" at bounding box center [151, 72] width 9 height 8
type input "[DATE] 11:15 AM"
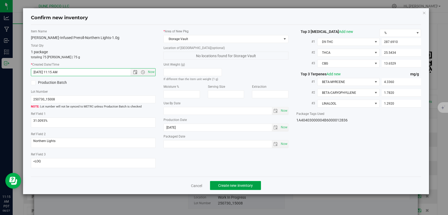
click at [239, 184] on span "Create new inventory" at bounding box center [235, 186] width 35 height 4
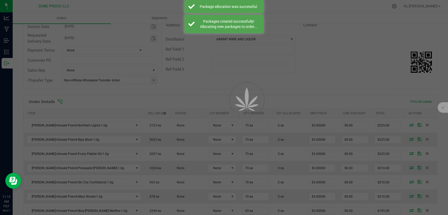
scroll to position [67, 0]
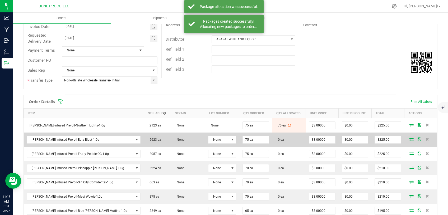
click at [407, 138] on span at bounding box center [411, 139] width 8 height 3
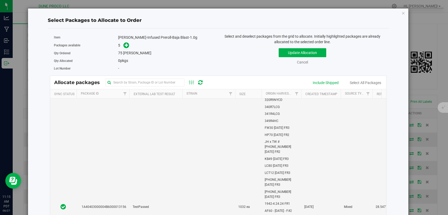
scroll to position [425, 0]
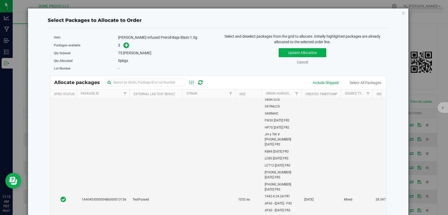
click at [189, 142] on td at bounding box center [208, 200] width 53 height 362
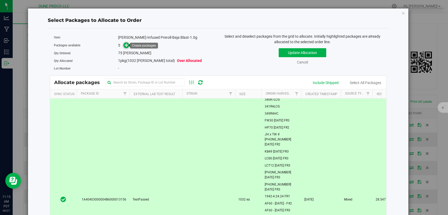
click at [125, 43] on span at bounding box center [126, 45] width 6 height 6
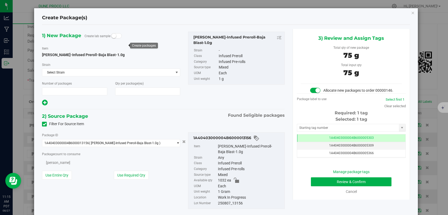
type input "1"
type input "75"
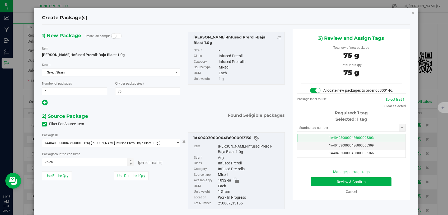
click at [304, 142] on td "1A40403000004B6000005303" at bounding box center [351, 139] width 108 height 8
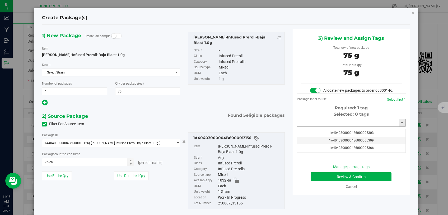
click at [308, 126] on input "text" at bounding box center [348, 122] width 102 height 7
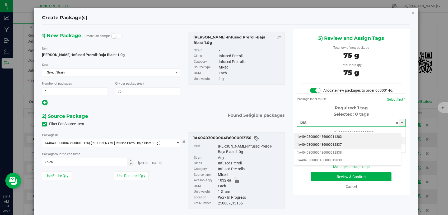
click at [311, 145] on li "1A40403000004B6000012837" at bounding box center [347, 145] width 107 height 8
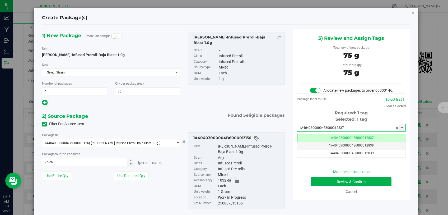
type input "1A40403000004B6000012837"
click at [328, 186] on button "Review & Confirm" at bounding box center [351, 182] width 81 height 9
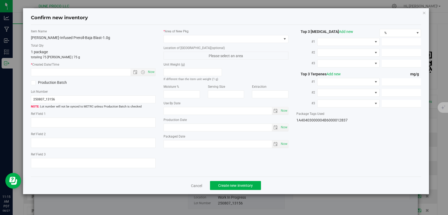
type textarea "28.5477%"
type textarea "Baja Blast"
type textarea "0.0479531%"
type input "161.6740"
type input "141.1670"
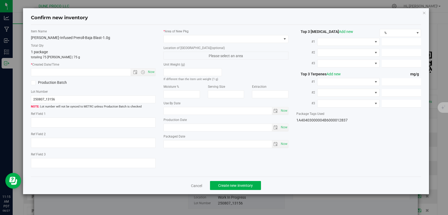
type input "9.7139"
type input "4.2550"
type input "1.7900"
type input "1.7580"
type input "[DATE]"
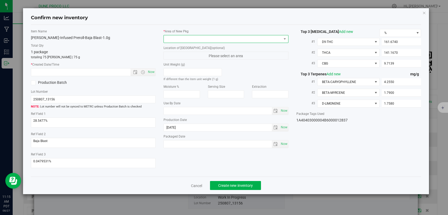
click at [200, 40] on span at bounding box center [223, 38] width 118 height 7
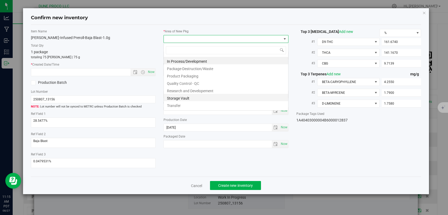
scroll to position [8, 125]
click at [192, 97] on li "Storage Vault" at bounding box center [226, 97] width 124 height 7
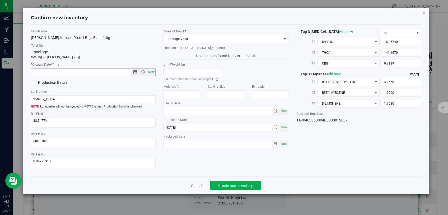
click at [147, 72] on span "Now" at bounding box center [151, 72] width 9 height 8
type input "[DATE] 11:15 AM"
click at [233, 184] on span "Create new inventory" at bounding box center [235, 186] width 35 height 4
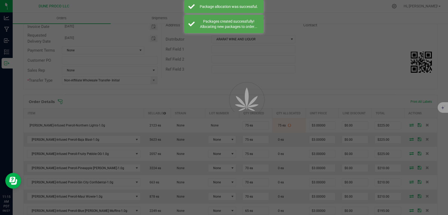
scroll to position [67, 0]
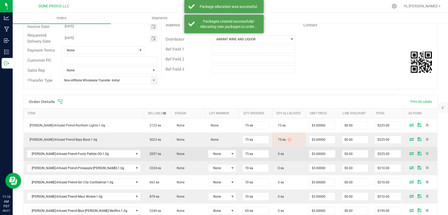
click at [409, 154] on icon at bounding box center [411, 153] width 4 height 3
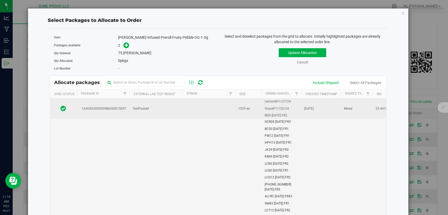
click at [171, 107] on td "TestPassed" at bounding box center [155, 109] width 53 height 20
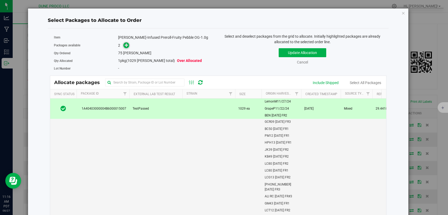
click at [125, 44] on icon at bounding box center [127, 45] width 4 height 4
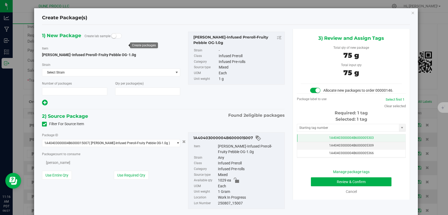
type input "1"
type input "75"
click at [326, 141] on td "1A40403000004B6000005303" at bounding box center [351, 139] width 108 height 8
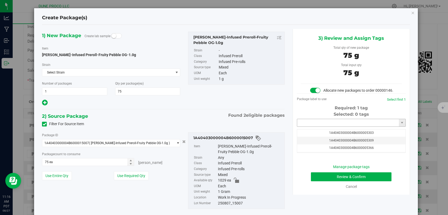
click at [322, 127] on input "text" at bounding box center [348, 122] width 102 height 7
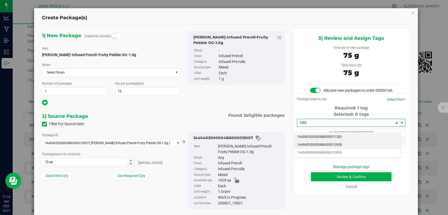
click at [341, 145] on li "1A40403000004B6000012838" at bounding box center [347, 145] width 107 height 8
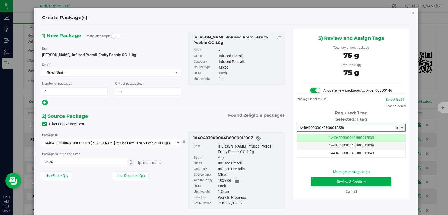
type input "1A40403000004B6000012838"
click at [325, 187] on button "Review & Confirm" at bounding box center [351, 182] width 81 height 9
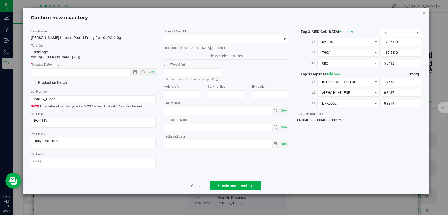
type input "[DATE]"
click at [247, 39] on span at bounding box center [223, 38] width 118 height 7
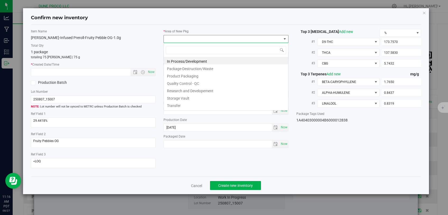
scroll to position [8, 125]
click at [177, 100] on li "Storage Vault" at bounding box center [226, 97] width 124 height 7
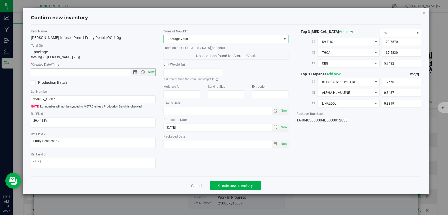
click at [151, 72] on span "Now" at bounding box center [151, 72] width 9 height 8
type input "[DATE] 11:16 AM"
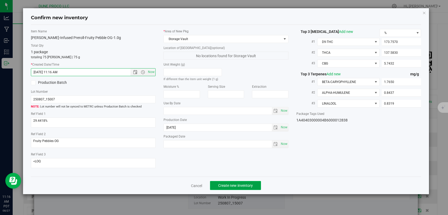
click at [221, 184] on span "Create new inventory" at bounding box center [235, 186] width 35 height 4
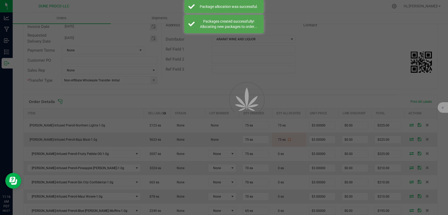
scroll to position [67, 0]
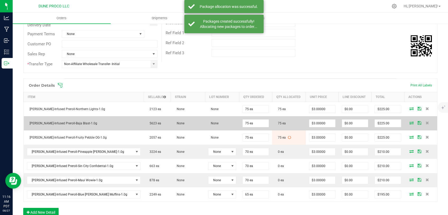
scroll to position [89, 0]
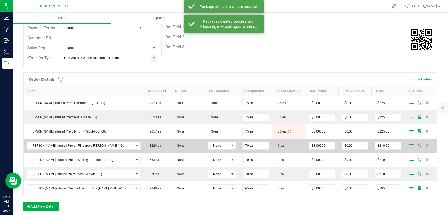
click at [407, 145] on span at bounding box center [411, 145] width 8 height 3
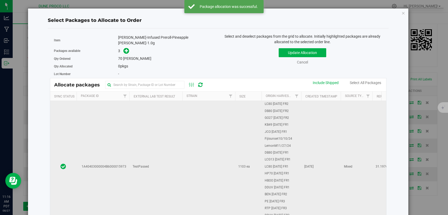
click at [171, 182] on td "TestPassed" at bounding box center [155, 167] width 53 height 132
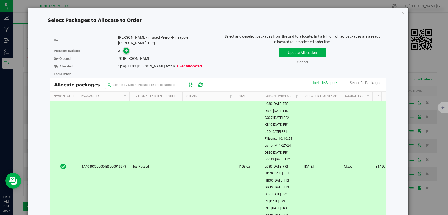
click at [126, 49] on icon at bounding box center [127, 51] width 4 height 4
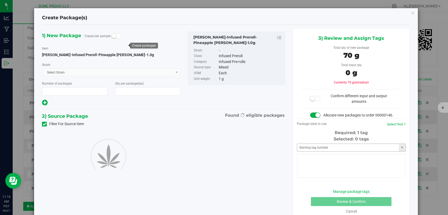
scroll to position [89, 0]
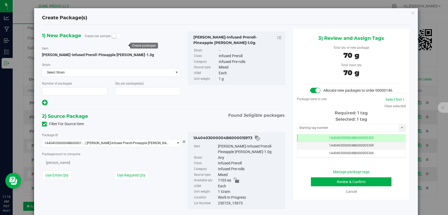
type input "1"
type input "70"
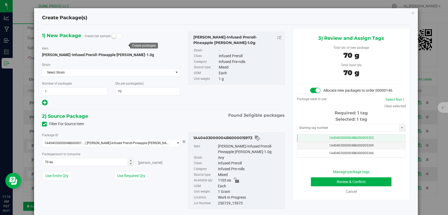
click at [331, 140] on span "1A40403000004B6000005303" at bounding box center [351, 138] width 45 height 4
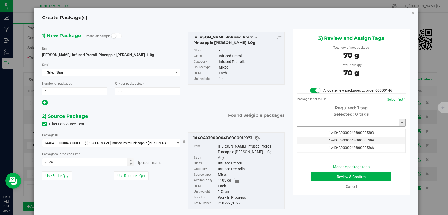
click at [328, 127] on input "text" at bounding box center [348, 122] width 102 height 7
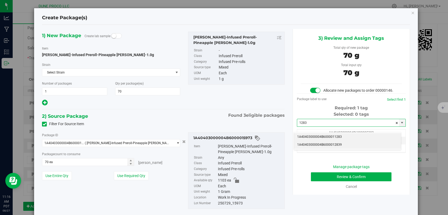
click at [325, 147] on li "1A40403000004B6000012839" at bounding box center [347, 145] width 107 height 8
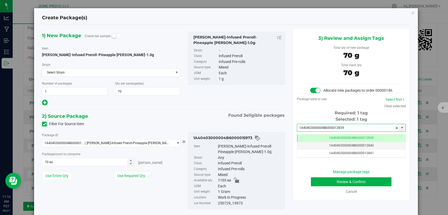
type input "1A40403000004B6000012839"
click at [327, 187] on button "Review & Confirm" at bounding box center [351, 182] width 81 height 9
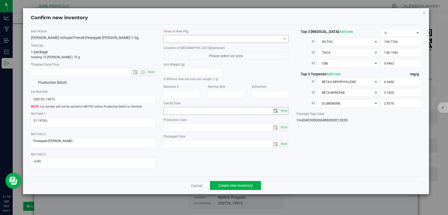
type input "[DATE]"
click at [228, 37] on span at bounding box center [223, 38] width 118 height 7
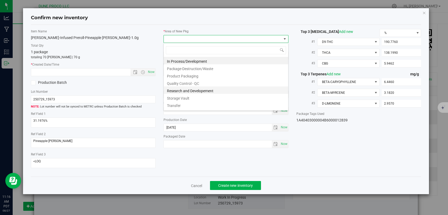
scroll to position [8, 125]
click at [199, 96] on li "Storage Vault" at bounding box center [226, 97] width 124 height 7
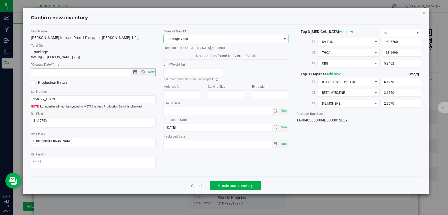
click at [152, 71] on span "Now" at bounding box center [151, 72] width 9 height 8
type input "[DATE] 11:16 AM"
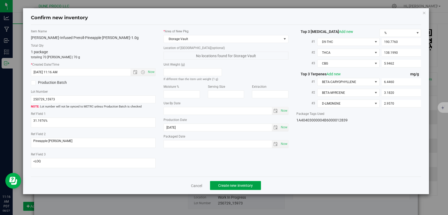
click at [236, 184] on span "Create new inventory" at bounding box center [235, 186] width 35 height 4
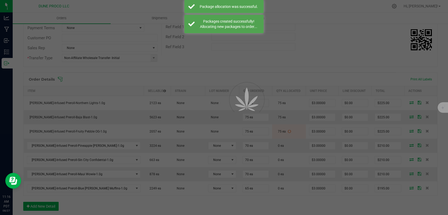
scroll to position [89, 0]
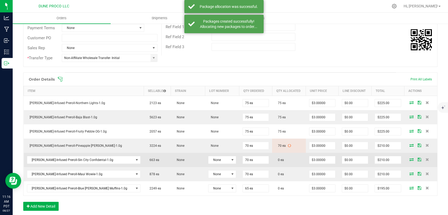
click at [409, 160] on icon at bounding box center [411, 159] width 4 height 3
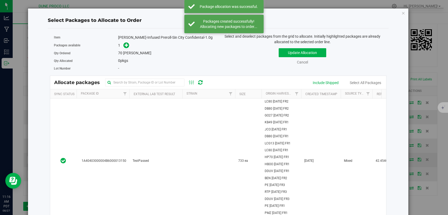
scroll to position [89, 0]
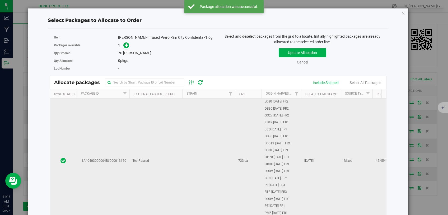
click at [159, 180] on td "TestPassed" at bounding box center [155, 161] width 53 height 125
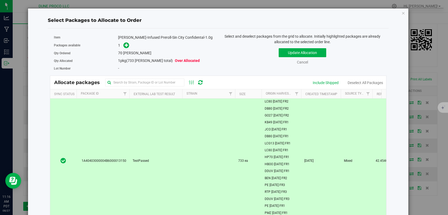
click at [125, 41] on div "Packages available 1" at bounding box center [134, 45] width 160 height 8
click at [125, 44] on icon at bounding box center [127, 45] width 4 height 4
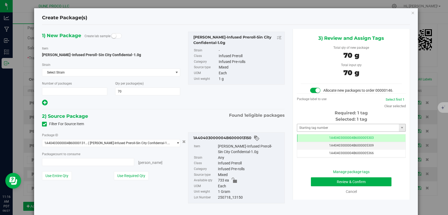
type input "1"
type input "70 ea"
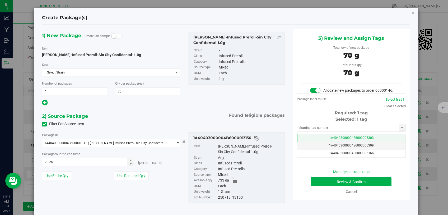
click at [320, 142] on td "1A40403000004B6000005303" at bounding box center [351, 139] width 108 height 8
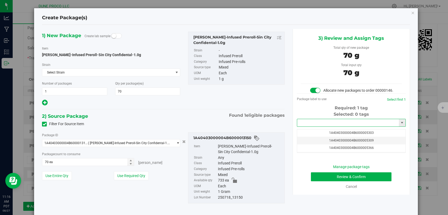
click at [320, 127] on input "text" at bounding box center [348, 122] width 102 height 7
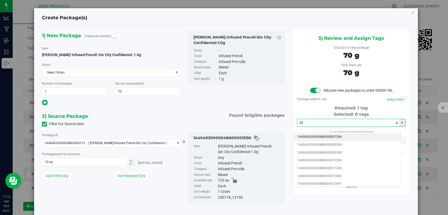
type input "2"
click at [317, 145] on li "1A40403000004B6000012840" at bounding box center [347, 145] width 107 height 8
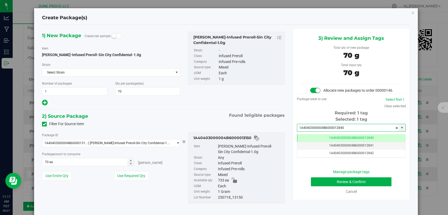
type input "1A40403000004B6000012840"
click at [314, 187] on button "Review & Confirm" at bounding box center [351, 182] width 81 height 9
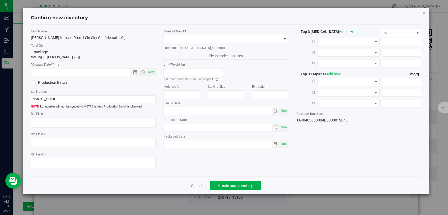
type textarea "42.4540%"
type textarea "Sin City Con"
type textarea "<LOQ"
type input "226.9320"
type input "225.5210"
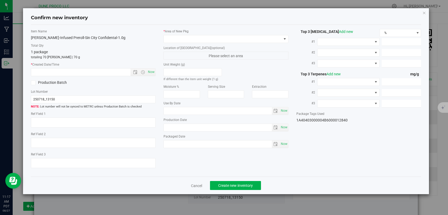
type input "10.3050"
type input "2.5300"
type input "1.6840"
type input "1.4050"
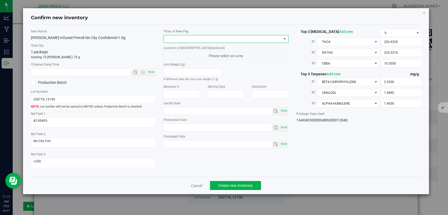
click at [224, 41] on span at bounding box center [223, 38] width 118 height 7
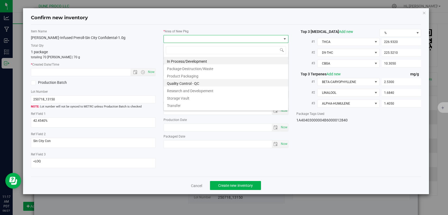
scroll to position [8, 125]
click at [190, 98] on li "Storage Vault" at bounding box center [226, 97] width 124 height 7
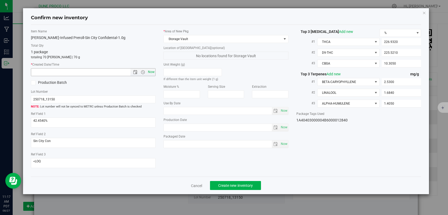
click at [150, 73] on span "Now" at bounding box center [151, 72] width 9 height 8
type input "[DATE] 11:17 AM"
drag, startPoint x: 227, startPoint y: 183, endPoint x: 226, endPoint y: 165, distance: 18.5
click at [227, 184] on span "Create new inventory" at bounding box center [235, 186] width 35 height 4
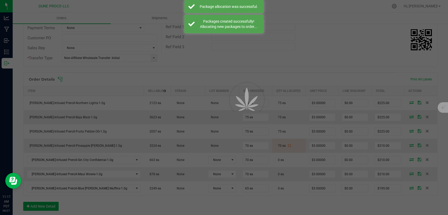
scroll to position [89, 0]
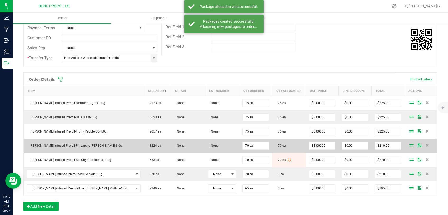
scroll to position [112, 0]
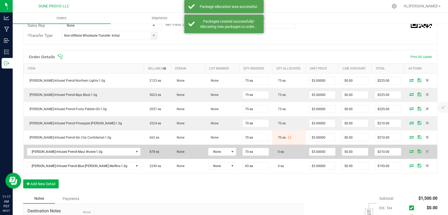
click at [409, 151] on icon at bounding box center [411, 151] width 4 height 3
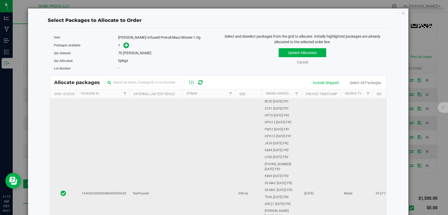
click at [176, 162] on td "TestPassed" at bounding box center [155, 194] width 53 height 191
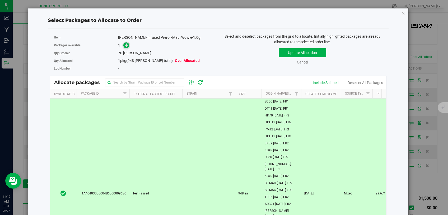
click at [126, 45] on icon at bounding box center [127, 45] width 4 height 4
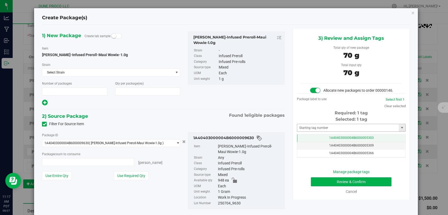
type input "1"
type input "70"
type input "70 ea"
click at [356, 140] on span "1A40403000004B6000005303" at bounding box center [351, 138] width 45 height 4
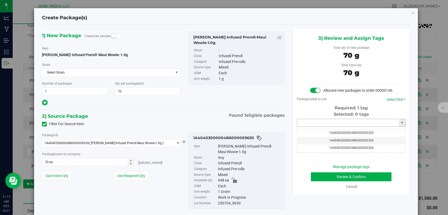
click at [346, 127] on input "text" at bounding box center [348, 122] width 102 height 7
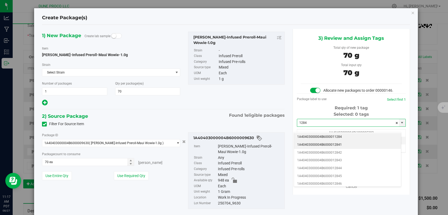
click at [347, 144] on li "1A40403000004B6000012841" at bounding box center [347, 145] width 107 height 8
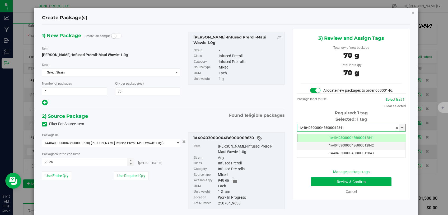
type input "1A40403000004B6000012841"
click at [323, 186] on button "Review & Confirm" at bounding box center [351, 182] width 81 height 9
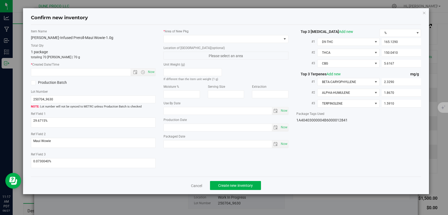
type input "[DATE]"
click at [248, 40] on span at bounding box center [223, 38] width 118 height 7
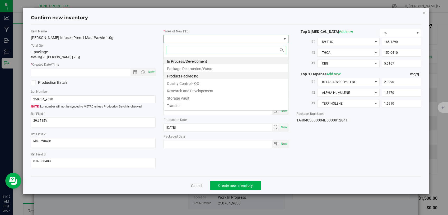
scroll to position [8, 125]
click at [179, 100] on li "Storage Vault" at bounding box center [226, 97] width 124 height 7
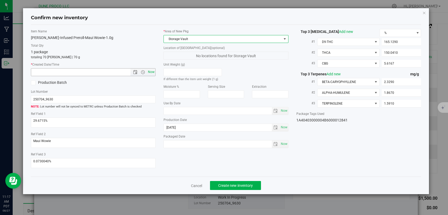
click at [153, 73] on span "Now" at bounding box center [151, 72] width 9 height 8
type input "[DATE] 11:17 AM"
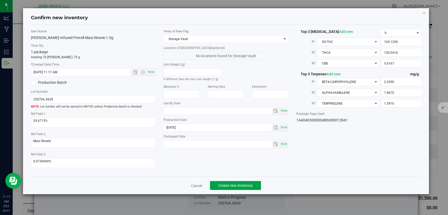
click at [241, 184] on span "Create new inventory" at bounding box center [235, 186] width 35 height 4
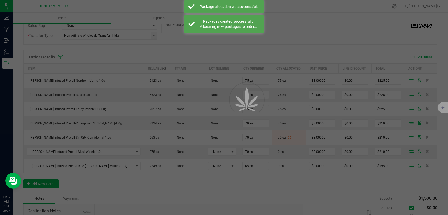
scroll to position [112, 0]
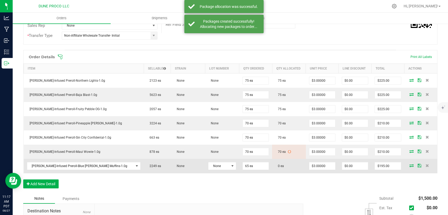
click at [407, 165] on span at bounding box center [411, 165] width 8 height 3
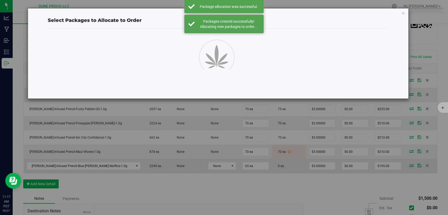
scroll to position [112, 0]
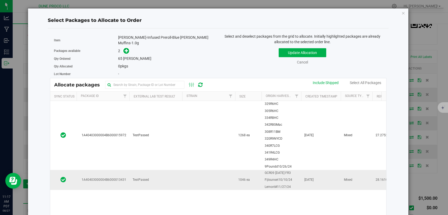
click at [181, 177] on td "TestPassed" at bounding box center [155, 180] width 53 height 20
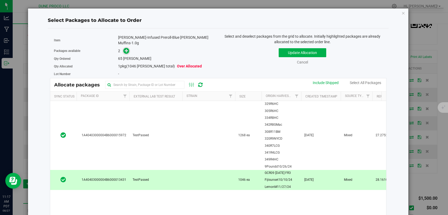
click at [125, 49] on icon at bounding box center [127, 51] width 4 height 4
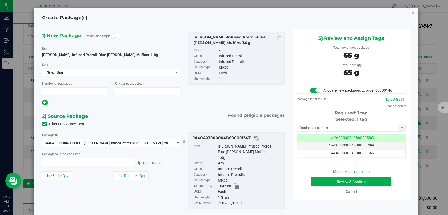
type input "1"
type input "65"
type input "65 ea"
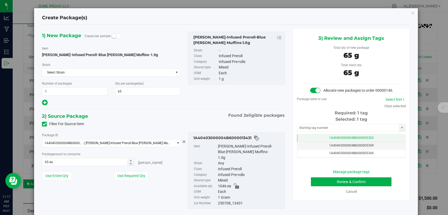
click at [338, 140] on span "1A40403000004B6000005303" at bounding box center [351, 138] width 45 height 4
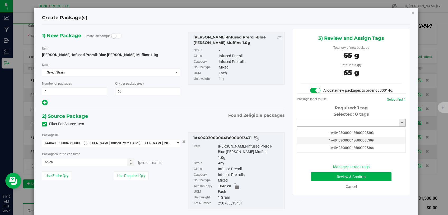
click at [335, 127] on input "text" at bounding box center [348, 122] width 102 height 7
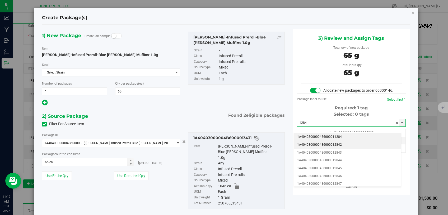
click at [334, 144] on li "1A40403000004B6000012842" at bounding box center [347, 145] width 107 height 8
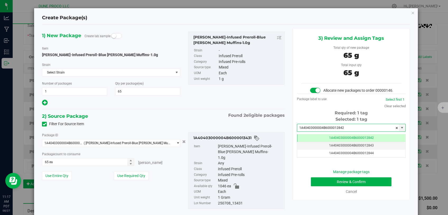
type input "1A40403000004B6000012842"
click at [320, 185] on button "Review & Confirm" at bounding box center [351, 182] width 81 height 9
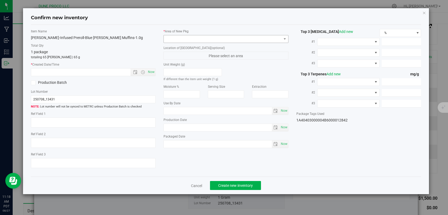
type textarea "28.1610%"
type textarea "Blueberry Muffin"
type textarea "<LOQ"
type input "157.9980"
type input "140.9490"
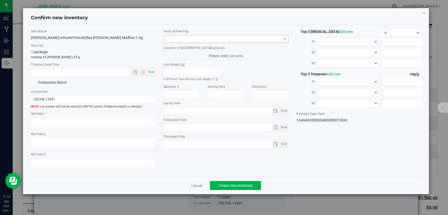
type input "5.3546"
type input "2.3440"
type input "1.9280"
type input "1.3630"
type input "[DATE]"
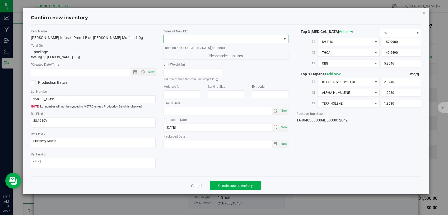
click at [226, 39] on span at bounding box center [223, 38] width 118 height 7
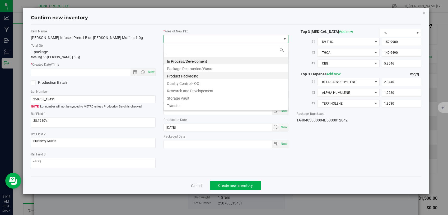
scroll to position [8, 125]
click at [191, 97] on li "Storage Vault" at bounding box center [226, 97] width 124 height 7
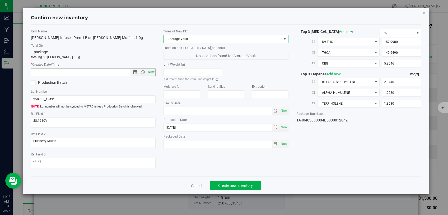
click at [152, 71] on span "Now" at bounding box center [151, 72] width 9 height 8
type input "[DATE] 11:18 AM"
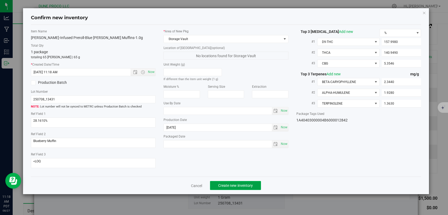
click at [237, 184] on span "Create new inventory" at bounding box center [235, 186] width 35 height 4
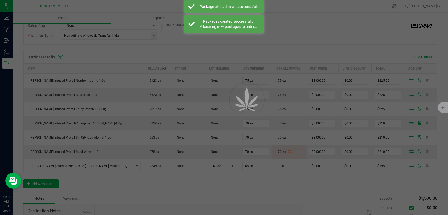
scroll to position [112, 0]
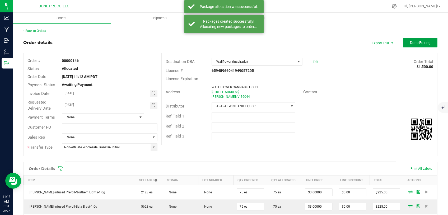
click at [410, 42] on span "Done Editing" at bounding box center [420, 43] width 21 height 4
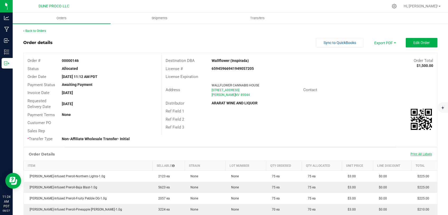
click at [419, 153] on span "Print All Labels" at bounding box center [420, 155] width 21 height 4
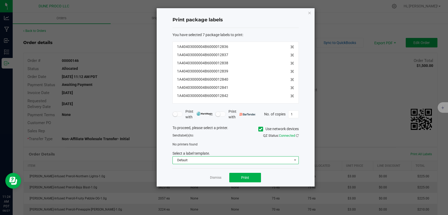
click at [241, 158] on span "Default" at bounding box center [232, 160] width 119 height 7
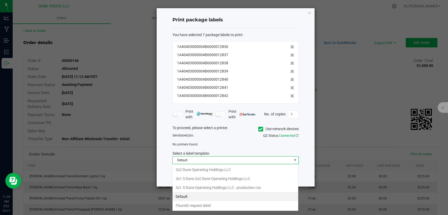
scroll to position [8, 126]
click at [235, 187] on li "3x1.5 Dune Operating Holdings LLC - production run" at bounding box center [235, 187] width 126 height 9
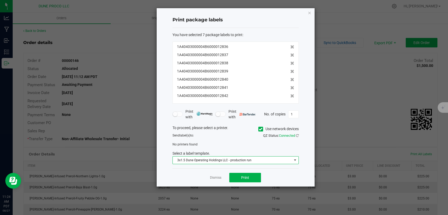
click at [259, 129] on icon at bounding box center [260, 129] width 3 height 0
click at [0, 0] on input "Use network devices" at bounding box center [0, 0] width 0 height 0
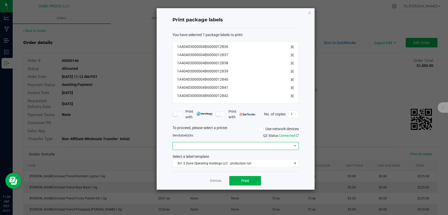
click at [256, 145] on span at bounding box center [232, 145] width 119 height 7
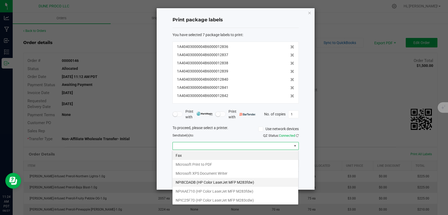
scroll to position [27, 0]
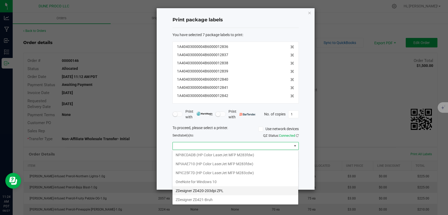
click at [235, 187] on ZPL "ZDesigner ZD420-203dpi ZPL" at bounding box center [235, 191] width 126 height 9
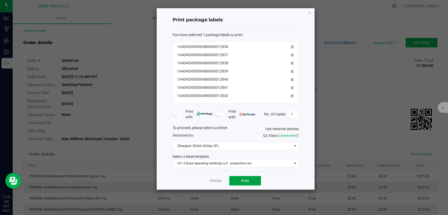
click at [251, 179] on button "Print" at bounding box center [245, 180] width 32 height 9
click at [213, 180] on link "Dismiss" at bounding box center [215, 181] width 11 height 4
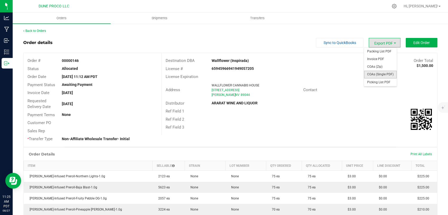
click at [376, 75] on span "COAs (Single PDF)" at bounding box center [380, 75] width 33 height 8
click at [42, 31] on link "Back to Orders" at bounding box center [34, 31] width 23 height 4
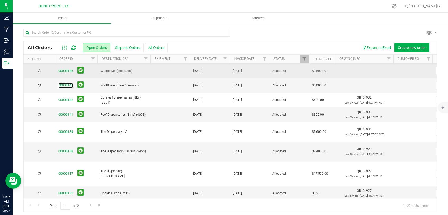
click at [61, 86] on link "00000145" at bounding box center [65, 85] width 15 height 5
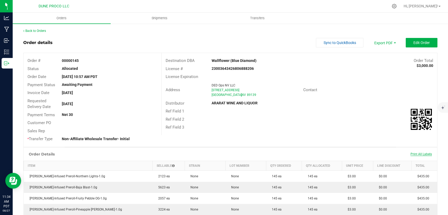
click at [416, 153] on span "Print All Labels" at bounding box center [420, 155] width 21 height 4
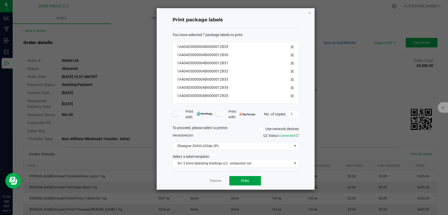
click at [236, 178] on button "Print" at bounding box center [245, 180] width 32 height 9
click at [309, 13] on icon "button" at bounding box center [309, 12] width 4 height 6
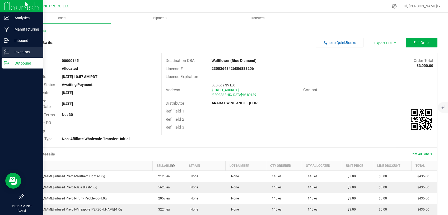
click at [15, 53] on p "Inventory" at bounding box center [25, 52] width 32 height 6
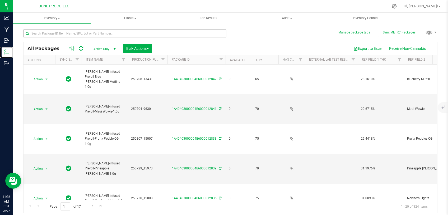
type input "[DATE]"
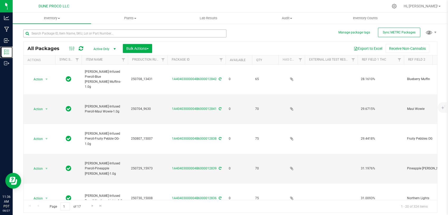
type input "[DATE]"
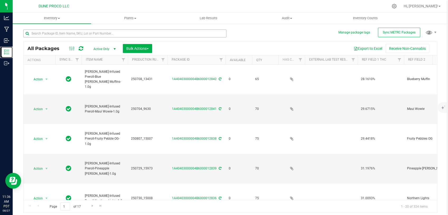
type input "[DATE]"
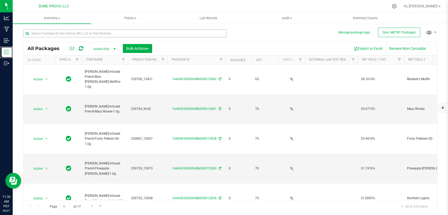
type input "[DATE]"
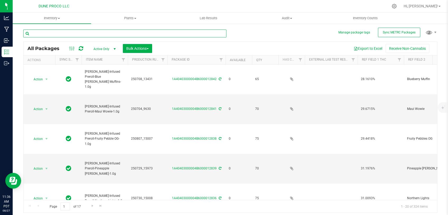
click at [74, 34] on input "text" at bounding box center [124, 34] width 203 height 8
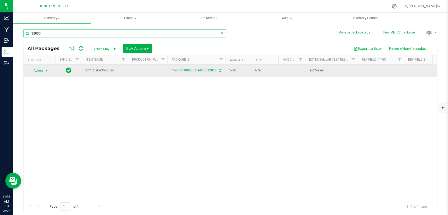
type input "32030"
click at [45, 70] on span "select" at bounding box center [46, 71] width 4 height 4
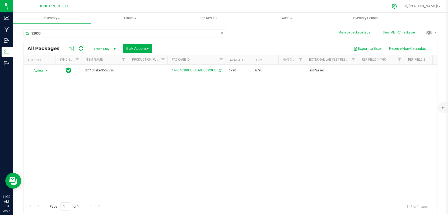
click at [401, 7] on div at bounding box center [393, 6] width 13 height 11
click at [396, 6] on icon at bounding box center [393, 6] width 5 height 5
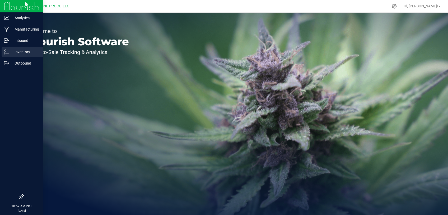
click at [23, 55] on p "Inventory" at bounding box center [25, 52] width 32 height 6
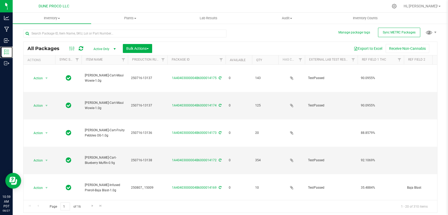
type input "[DATE]"
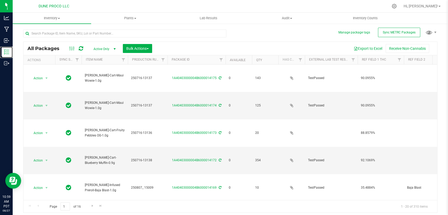
type input "[DATE]"
type input "2025-06-19"
type input "[DATE]"
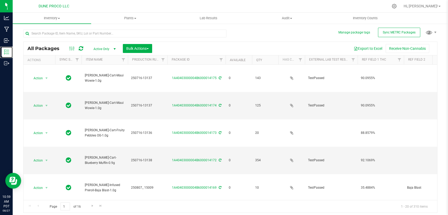
type input "2025-06-12"
type input "[DATE]"
type input "2025-06-19"
type input "2025-07-11"
type input "2025-06-19"
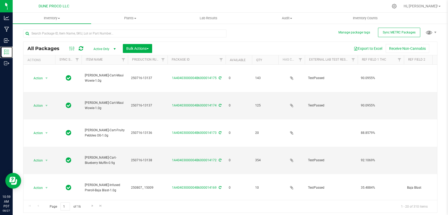
type input "2025-07-11"
type input "2025-06-30"
type input "[DATE]"
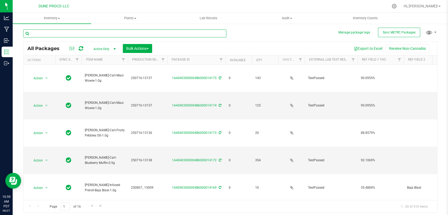
click at [87, 33] on input "text" at bounding box center [124, 34] width 203 height 8
paste input "15008"
type input "15008"
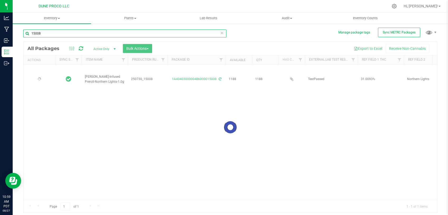
type input "[DATE]"
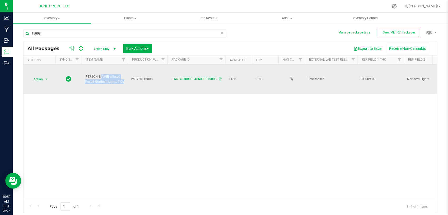
drag, startPoint x: 113, startPoint y: 74, endPoint x: 82, endPoint y: 70, distance: 31.4
click at [82, 70] on td "[PERSON_NAME]-Infused Preroll-Northern Lights-1.0g" at bounding box center [105, 80] width 46 height 30
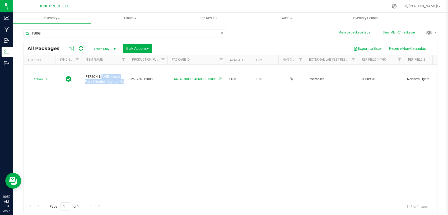
copy span "[PERSON_NAME]-Infused Preroll-Northern Lights-1.0g"
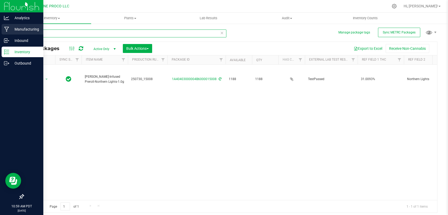
drag, startPoint x: 51, startPoint y: 32, endPoint x: 12, endPoint y: 32, distance: 38.3
click at [23, 32] on input "15008" at bounding box center [124, 34] width 203 height 8
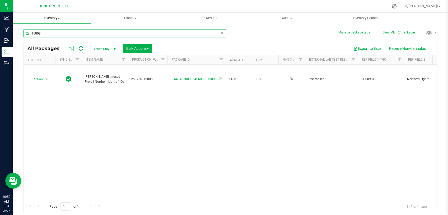
paste input "3156"
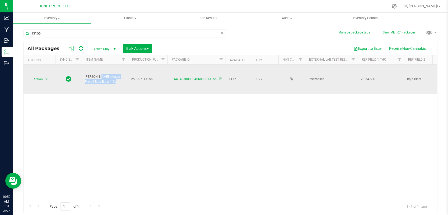
drag, startPoint x: 99, startPoint y: 81, endPoint x: 83, endPoint y: 77, distance: 16.6
click at [83, 77] on td "[PERSON_NAME]-Infused Preroll-Baja Blast-1.0g" at bounding box center [105, 80] width 46 height 30
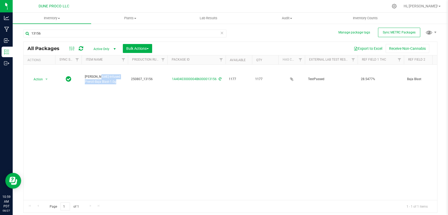
copy span "[PERSON_NAME]-Infused Preroll-Baja Blast-1.0g"
drag, startPoint x: 53, startPoint y: 35, endPoint x: 15, endPoint y: 33, distance: 37.2
click at [23, 33] on input "13156" at bounding box center [124, 34] width 203 height 8
paste input "5007"
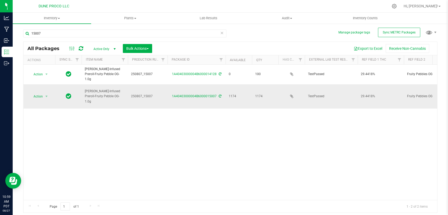
drag, startPoint x: 107, startPoint y: 96, endPoint x: 84, endPoint y: 92, distance: 23.6
click at [84, 92] on td "[PERSON_NAME]-Infused Preroll-Fruity Pebble OG-1.0g" at bounding box center [105, 96] width 46 height 25
drag, startPoint x: 45, startPoint y: 33, endPoint x: 18, endPoint y: 31, distance: 27.2
click at [23, 33] on input "15007" at bounding box center [124, 34] width 203 height 8
paste input "973"
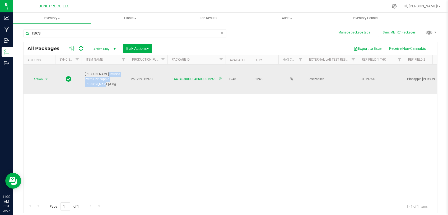
drag, startPoint x: 115, startPoint y: 80, endPoint x: 92, endPoint y: 76, distance: 23.6
click at [92, 76] on span "[PERSON_NAME]-Infused Preroll-Pineapple [PERSON_NAME]-1.0g" at bounding box center [105, 79] width 40 height 15
click at [105, 83] on span "[PERSON_NAME]-Infused Preroll-Pineapple [PERSON_NAME]-1.0g" at bounding box center [105, 79] width 40 height 15
drag, startPoint x: 114, startPoint y: 80, endPoint x: 85, endPoint y: 75, distance: 29.2
click at [85, 75] on span "[PERSON_NAME]-Infused Preroll-Pineapple [PERSON_NAME]-1.0g" at bounding box center [105, 79] width 40 height 15
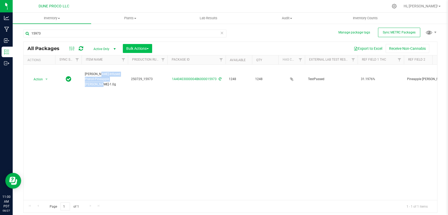
copy span "[PERSON_NAME]-Infused Preroll-Pineapple [PERSON_NAME]-1.0g"
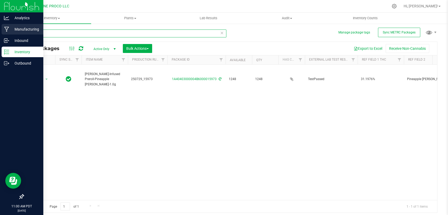
drag, startPoint x: 50, startPoint y: 32, endPoint x: 1, endPoint y: 34, distance: 49.1
click at [23, 34] on input "15973" at bounding box center [124, 34] width 203 height 8
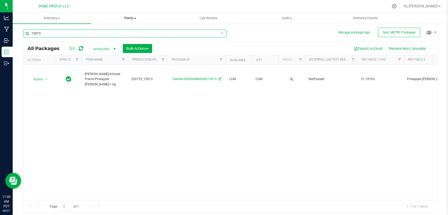
paste input "3150"
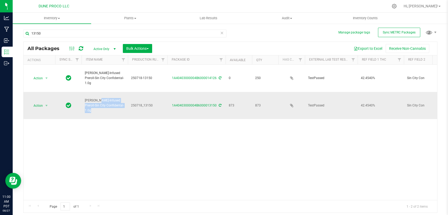
drag, startPoint x: 113, startPoint y: 108, endPoint x: 85, endPoint y: 103, distance: 28.8
click at [85, 103] on span "[PERSON_NAME]-Infused Preroll-Sin City Confidental-1.0g" at bounding box center [105, 105] width 40 height 15
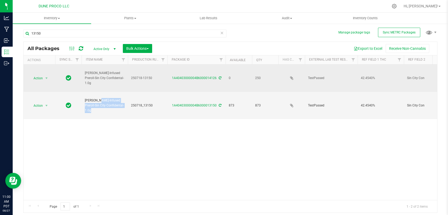
copy span "[PERSON_NAME]-Infused Preroll-Sin City Confidental-1.0g"
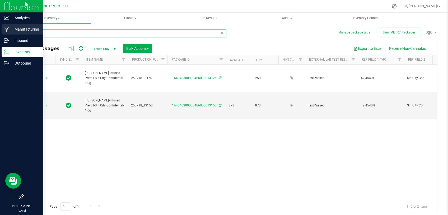
drag, startPoint x: 47, startPoint y: 34, endPoint x: 7, endPoint y: 34, distance: 40.4
click at [23, 34] on input "13150" at bounding box center [124, 34] width 203 height 8
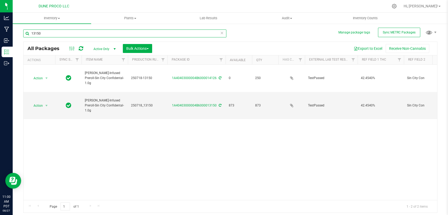
paste input "963"
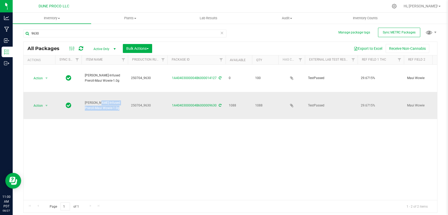
drag, startPoint x: 101, startPoint y: 108, endPoint x: 84, endPoint y: 103, distance: 18.0
click at [84, 103] on td "[PERSON_NAME]-Infused Preroll-Maui Wowie-1.0g" at bounding box center [105, 105] width 46 height 27
copy span "[PERSON_NAME]-Infused Preroll-Maui Wowie-1.0g"
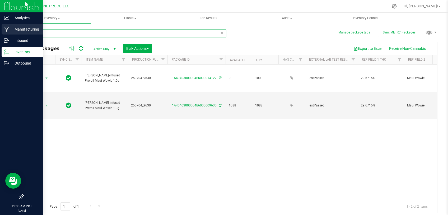
drag, startPoint x: 46, startPoint y: 32, endPoint x: 11, endPoint y: 33, distance: 35.4
click at [23, 33] on input "9630" at bounding box center [124, 34] width 203 height 8
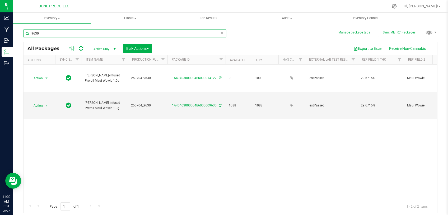
paste input "13431"
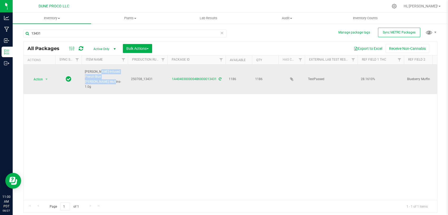
drag, startPoint x: 110, startPoint y: 77, endPoint x: 85, endPoint y: 70, distance: 26.4
click at [85, 70] on td "[PERSON_NAME]-Infused Preroll-Blue [PERSON_NAME] Muffins-1.0g" at bounding box center [105, 80] width 46 height 30
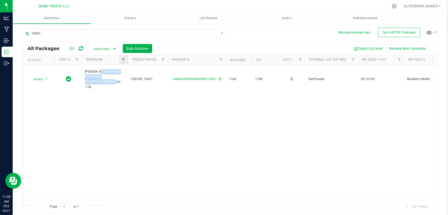
copy span "[PERSON_NAME]-Infused Preroll-Blue [PERSON_NAME] Muffins-1.0g"
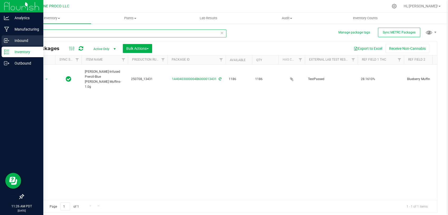
drag, startPoint x: 58, startPoint y: 32, endPoint x: 0, endPoint y: 37, distance: 58.0
click at [23, 37] on input "13431" at bounding box center [124, 34] width 203 height 8
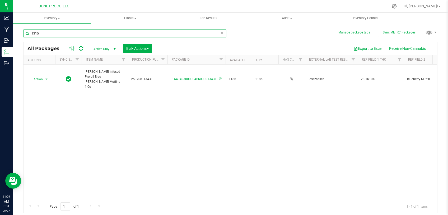
type input "13150"
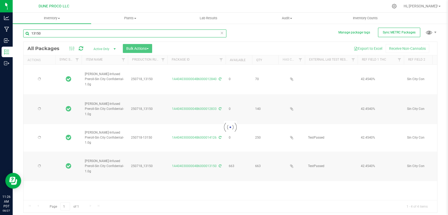
type input "[DATE]"
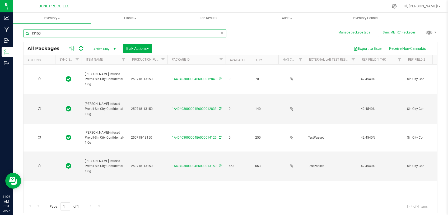
type input "[DATE]"
type input "13150"
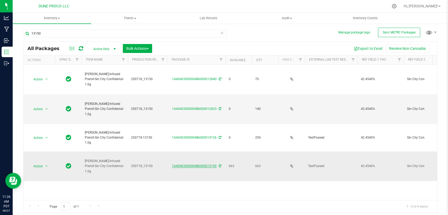
click at [190, 164] on link "1A40403000004B6000013150" at bounding box center [194, 166] width 45 height 4
click at [46, 164] on span "select" at bounding box center [46, 166] width 4 height 4
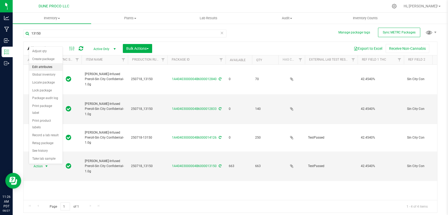
click at [51, 68] on li "Edit attributes" at bounding box center [46, 67] width 34 height 8
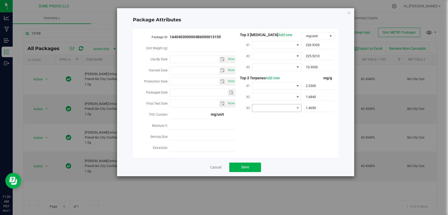
type input "[DATE]"
click at [187, 84] on input "Production Date" at bounding box center [194, 81] width 49 height 7
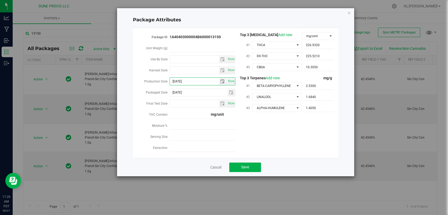
drag, startPoint x: 190, startPoint y: 81, endPoint x: 159, endPoint y: 84, distance: 31.4
click at [170, 84] on input "[DATE]" at bounding box center [194, 81] width 49 height 7
click at [193, 84] on input "[DATE]" at bounding box center [194, 81] width 49 height 7
type input "[DATE]"
click at [247, 166] on span "Save" at bounding box center [245, 167] width 8 height 4
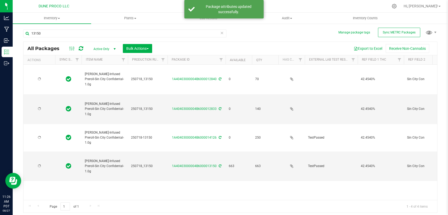
type input "[DATE]"
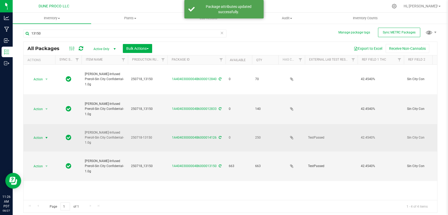
click at [44, 134] on span "select" at bounding box center [46, 137] width 7 height 7
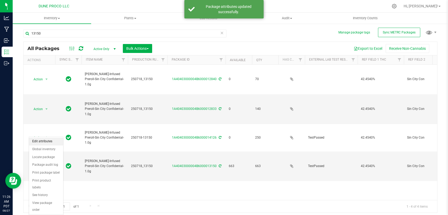
click at [51, 145] on li "Edit attributes" at bounding box center [46, 142] width 34 height 8
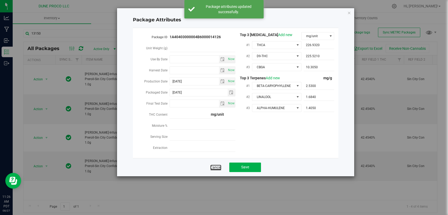
click at [215, 167] on link "Cancel" at bounding box center [215, 167] width 11 height 5
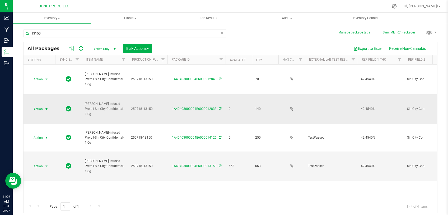
click at [47, 107] on span "select" at bounding box center [46, 109] width 4 height 4
click at [40, 116] on li "Edit attributes" at bounding box center [46, 114] width 34 height 8
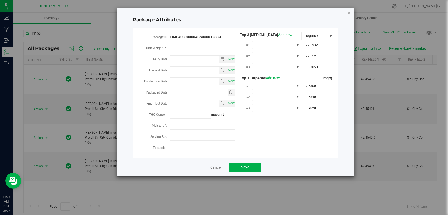
type input "2025-08-27"
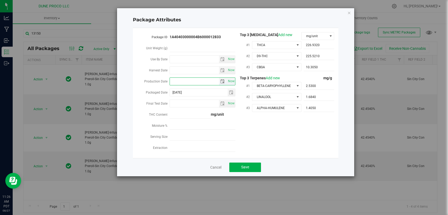
click at [177, 80] on input "Production Date" at bounding box center [194, 81] width 49 height 7
paste input "[DATE]"
type input "[DATE]"
click at [240, 167] on button "Save" at bounding box center [245, 167] width 32 height 9
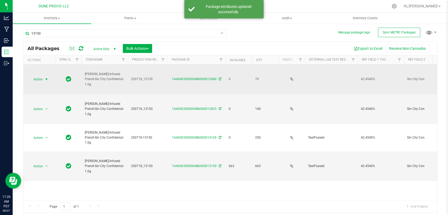
click at [45, 77] on span "select" at bounding box center [46, 79] width 4 height 4
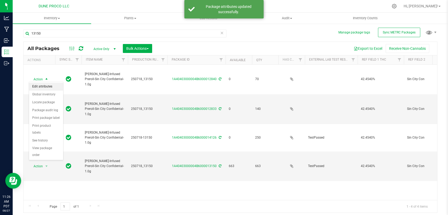
click at [43, 90] on li "Edit attributes" at bounding box center [46, 87] width 34 height 8
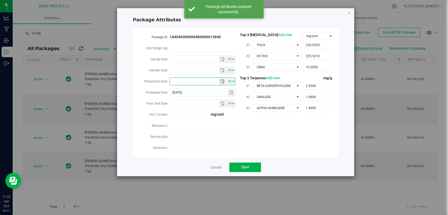
click at [196, 81] on input "Production Date" at bounding box center [194, 81] width 49 height 7
paste input "[DATE]"
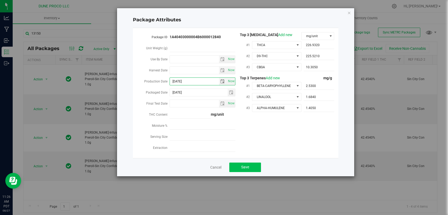
type input "[DATE]"
click at [242, 167] on span "Save" at bounding box center [245, 167] width 8 height 4
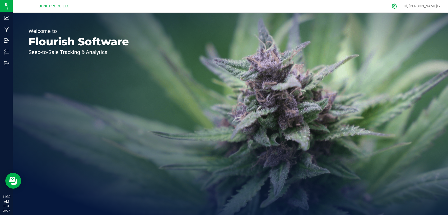
click at [401, 7] on div at bounding box center [393, 6] width 13 height 11
click at [397, 8] on icon at bounding box center [394, 6] width 6 height 6
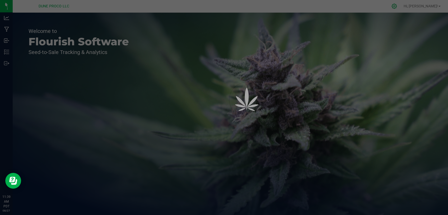
click at [413, 8] on div at bounding box center [224, 107] width 448 height 215
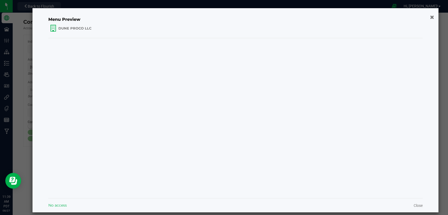
click at [413, 8] on div "Menu Preview DUNE PROCO LLC No access Close" at bounding box center [235, 110] width 406 height 205
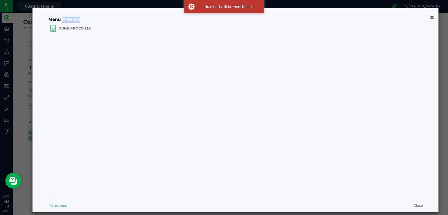
click at [429, 17] on icon "button" at bounding box center [431, 17] width 4 height 6
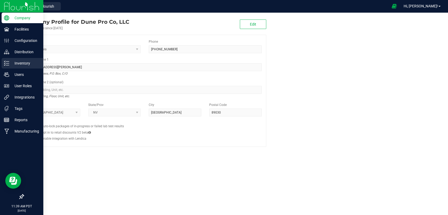
click at [19, 64] on p "Inventory" at bounding box center [25, 63] width 32 height 6
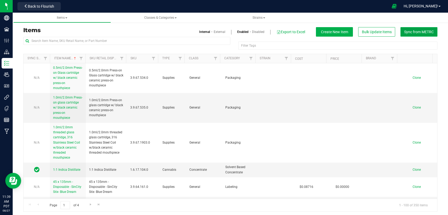
click at [418, 31] on span "Sync from METRC" at bounding box center [419, 32] width 30 height 4
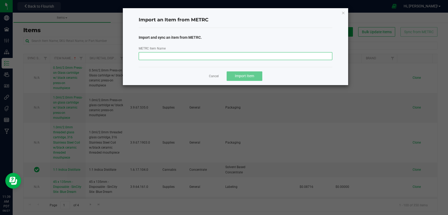
click at [224, 56] on input "METRC Item Name" at bounding box center [236, 56] width 194 height 8
paste input "SCP-Shake-Bulk-1.0g"
type input "SCP-Shake-Bulk-1.0g"
click at [243, 73] on button "Import Item" at bounding box center [244, 76] width 36 height 9
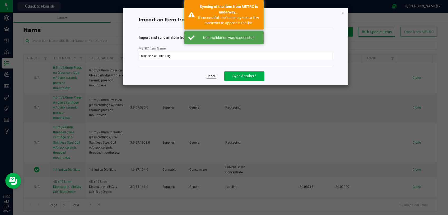
click at [213, 77] on link "Cancel" at bounding box center [211, 76] width 10 height 4
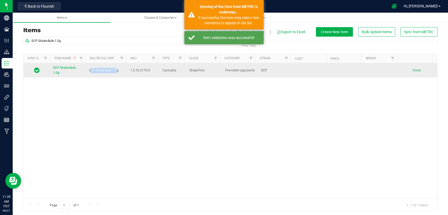
drag, startPoint x: 116, startPoint y: 69, endPoint x: 89, endPoint y: 71, distance: 26.9
click at [89, 71] on span "SCP-Shake-Bulk-1.0g" at bounding box center [104, 70] width 30 height 5
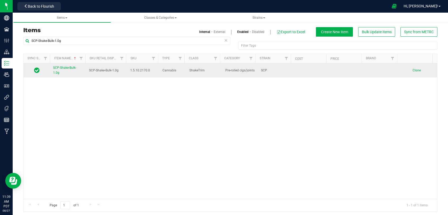
click at [117, 70] on span "SCP-Shake-Bulk-1.0g" at bounding box center [104, 70] width 30 height 5
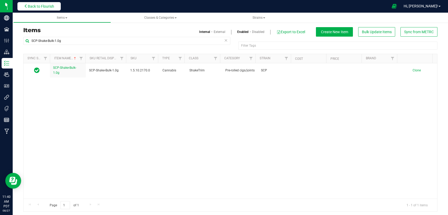
click at [36, 6] on span "Back to Flourish" at bounding box center [41, 6] width 26 height 4
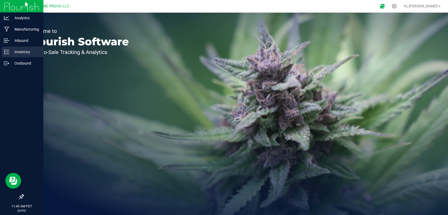
click at [13, 56] on div "Inventory" at bounding box center [23, 52] width 42 height 11
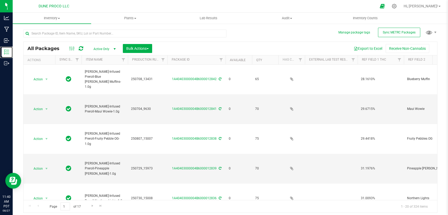
type input "[DATE]"
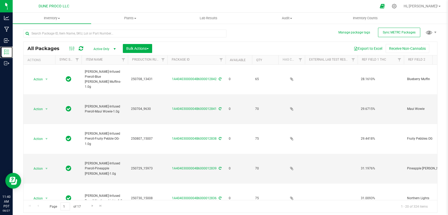
type input "[DATE]"
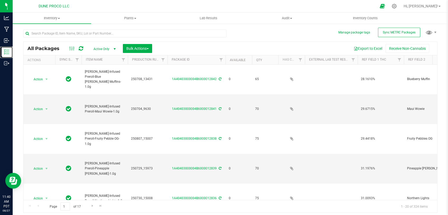
type input "[DATE]"
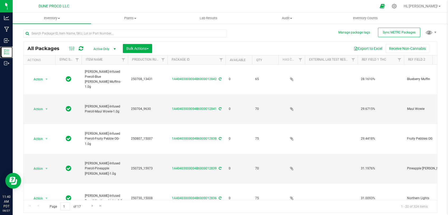
type input "[DATE]"
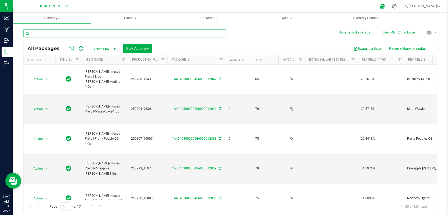
click at [73, 35] on input "text" at bounding box center [124, 34] width 203 height 8
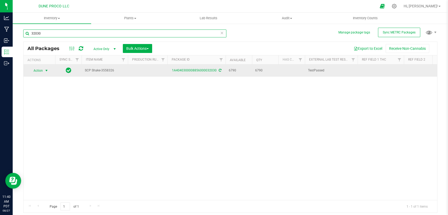
type input "32030"
click at [47, 69] on span "select" at bounding box center [46, 71] width 4 height 4
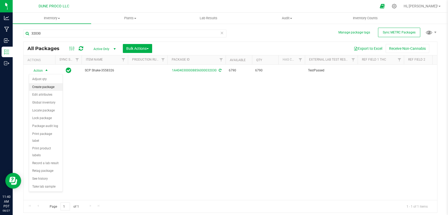
click at [45, 87] on li "Create package" at bounding box center [46, 87] width 34 height 8
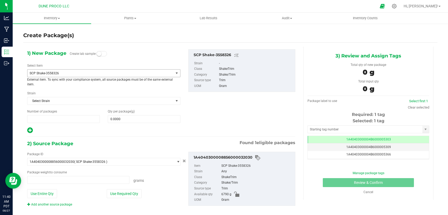
type input "1"
type input "0.0000 g"
click at [116, 73] on span "SCP Shake-3558326" at bounding box center [98, 74] width 136 height 4
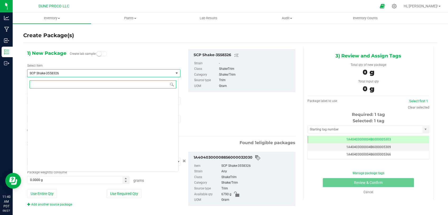
scroll to position [1980, 0]
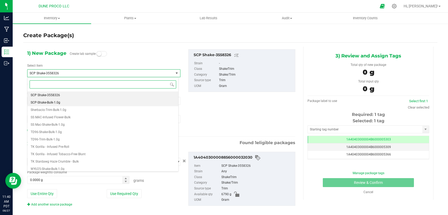
click at [88, 102] on li "SCP-Shake-Bulk-1.0g" at bounding box center [102, 102] width 151 height 7
type input "0"
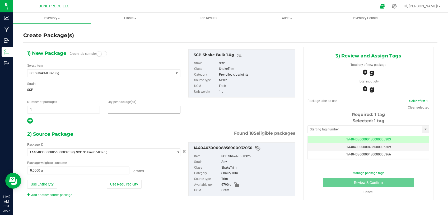
click at [134, 109] on span at bounding box center [144, 110] width 73 height 8
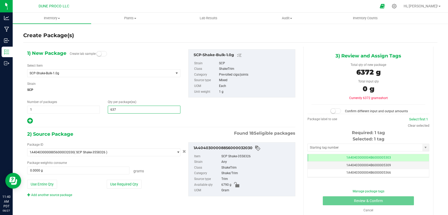
type input "6372"
type input "6,372"
click at [117, 185] on button "Use Required Qty" at bounding box center [124, 184] width 35 height 9
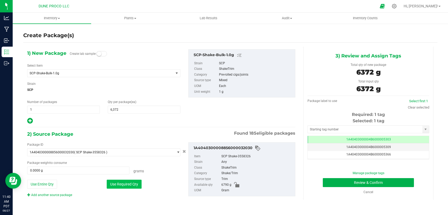
type input "6372.0000 g"
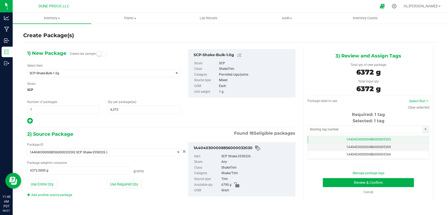
click at [335, 141] on td "1A40403000004B6000005303" at bounding box center [367, 140] width 121 height 8
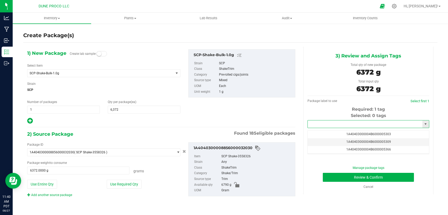
click at [332, 124] on input "text" at bounding box center [364, 124] width 115 height 7
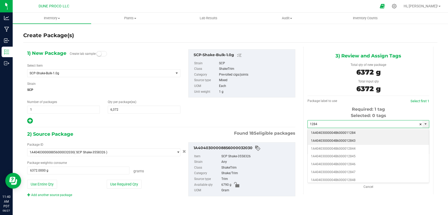
click at [355, 142] on li "1A40403000004B6000012843" at bounding box center [367, 141] width 121 height 8
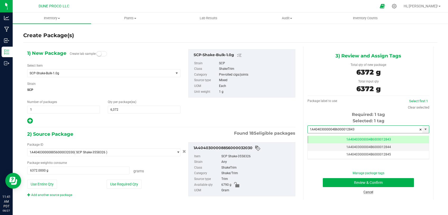
type input "1A40403000004B6000012843"
click at [373, 193] on link "Cancel" at bounding box center [368, 193] width 10 height 4
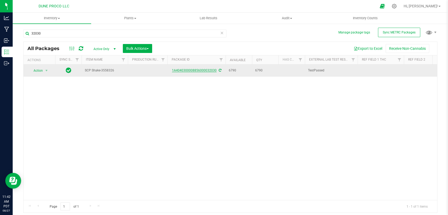
click at [204, 70] on link "1A4040300008856000032030" at bounding box center [194, 71] width 45 height 4
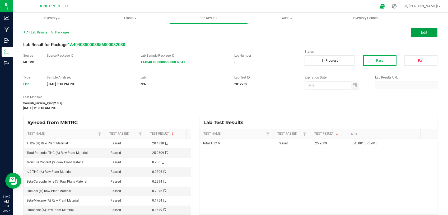
click at [414, 35] on button "Edit" at bounding box center [424, 32] width 26 height 9
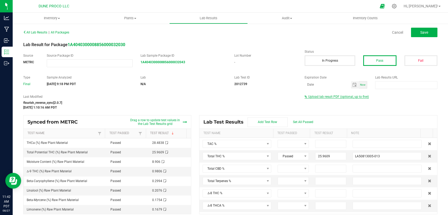
click at [330, 98] on span "Upload lab result PDF (optional, up to five)" at bounding box center [338, 97] width 60 height 4
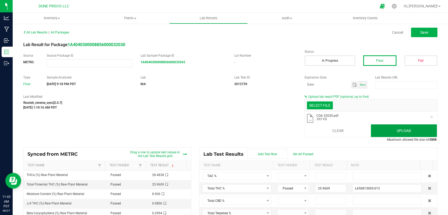
click at [398, 127] on button "Upload" at bounding box center [403, 131] width 66 height 13
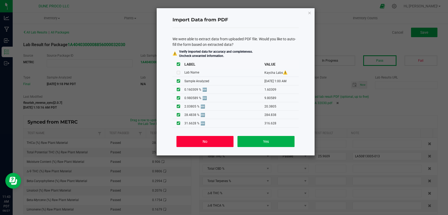
click at [207, 145] on button "No" at bounding box center [204, 141] width 57 height 11
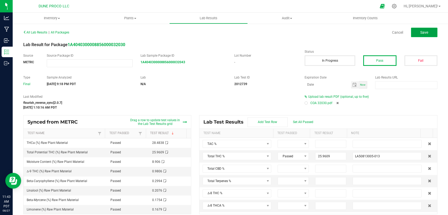
click at [411, 35] on button "Save" at bounding box center [424, 32] width 26 height 9
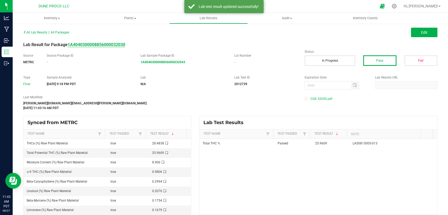
click at [90, 47] on strong "1A4040300008856000032030" at bounding box center [97, 44] width 58 height 5
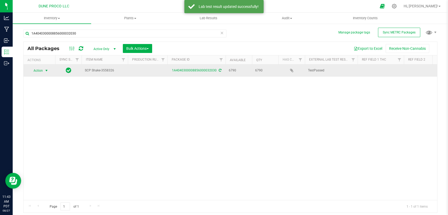
click at [44, 71] on span "select" at bounding box center [46, 70] width 7 height 7
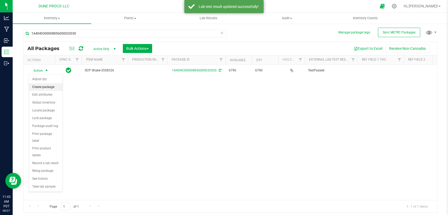
click at [50, 86] on li "Create package" at bounding box center [46, 87] width 34 height 8
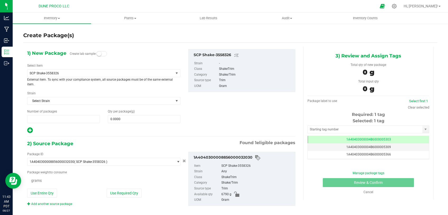
type input "1"
click at [87, 73] on span "SCP Shake-3558326" at bounding box center [98, 74] width 136 height 4
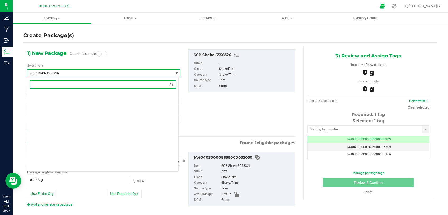
scroll to position [1980, 0]
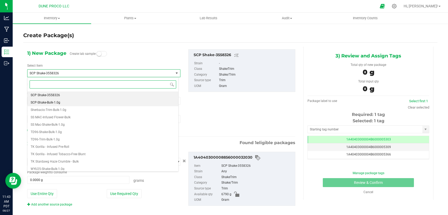
click at [78, 101] on li "SCP-Shake-Bulk-1.0g" at bounding box center [102, 102] width 151 height 7
type input "0"
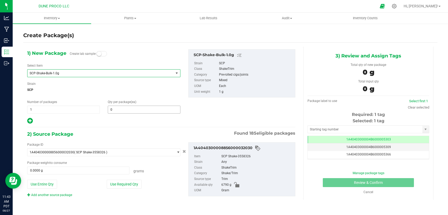
click at [129, 108] on span "0 0" at bounding box center [144, 110] width 73 height 8
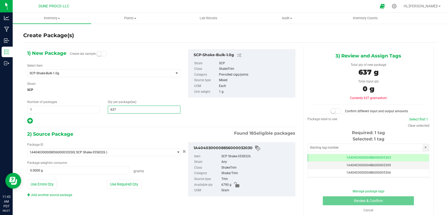
type input "6372"
type input "6,372"
click at [114, 188] on button "Use Required Qty" at bounding box center [124, 184] width 35 height 9
type input "6372.0000 g"
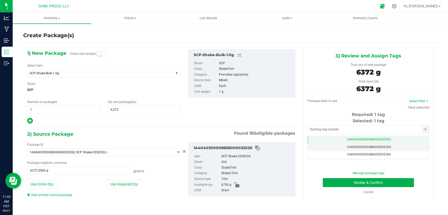
click at [318, 139] on td "1A40403000004B6000005303" at bounding box center [367, 140] width 121 height 8
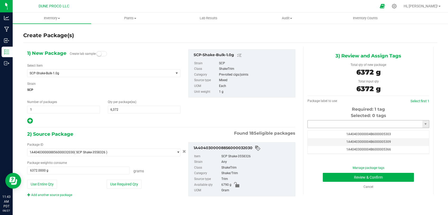
click at [328, 126] on input "text" at bounding box center [364, 124] width 115 height 7
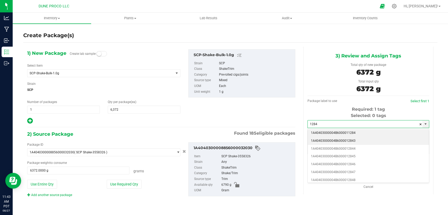
click at [329, 140] on li "1A40403000004B6000012843" at bounding box center [367, 141] width 121 height 8
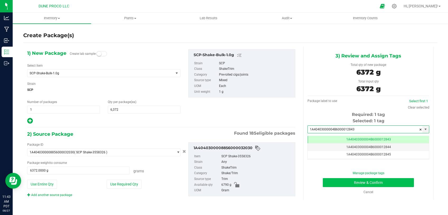
type input "1A40403000004B6000012843"
click at [335, 185] on button "Review & Confirm" at bounding box center [367, 182] width 91 height 9
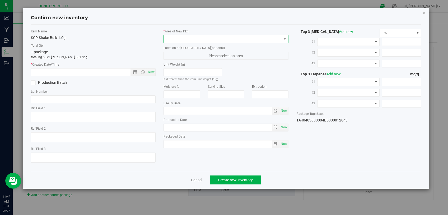
click at [216, 40] on span at bounding box center [223, 38] width 118 height 7
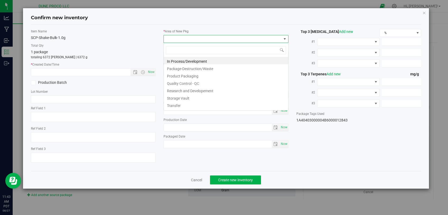
scroll to position [8, 125]
click at [185, 97] on li "Storage Vault" at bounding box center [226, 97] width 124 height 7
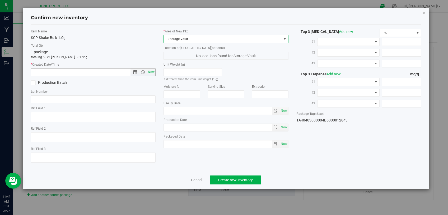
click at [151, 74] on span "Now" at bounding box center [151, 72] width 9 height 8
type input "8/27/2025 11:43 AM"
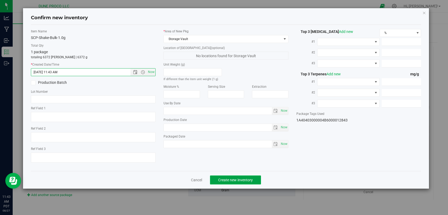
click at [232, 179] on button "Create new inventory" at bounding box center [235, 180] width 51 height 9
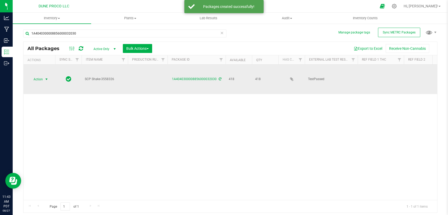
click at [45, 77] on span "select" at bounding box center [46, 79] width 4 height 4
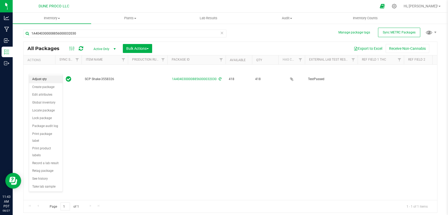
click at [49, 79] on li "Adjust qty" at bounding box center [46, 79] width 34 height 8
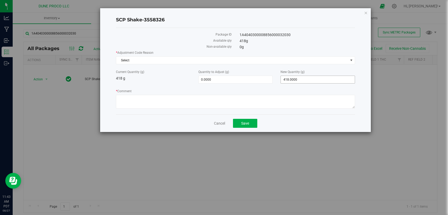
click at [289, 80] on span "418.0000 418" at bounding box center [317, 80] width 74 height 8
drag, startPoint x: 293, startPoint y: 80, endPoint x: 265, endPoint y: 78, distance: 28.5
click at [280, 80] on input "418" at bounding box center [317, 79] width 74 height 7
type input "0"
type input "-418.0000"
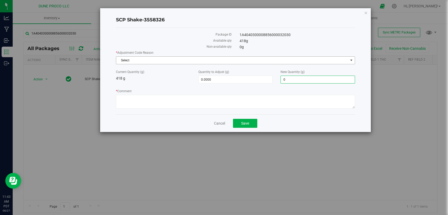
type input "0.0000"
click at [254, 62] on span "Select" at bounding box center [232, 60] width 232 height 7
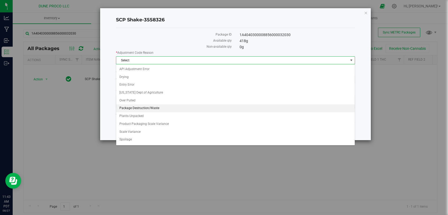
click at [168, 108] on li "Package Destruction/Waste" at bounding box center [235, 108] width 238 height 8
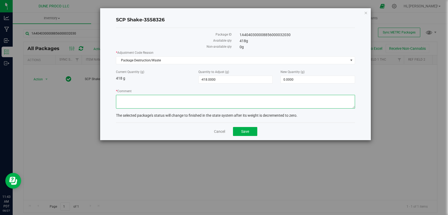
click at [189, 103] on textarea "* Comment" at bounding box center [235, 102] width 239 height 14
type textarea "U"
type textarea "Unusable material."
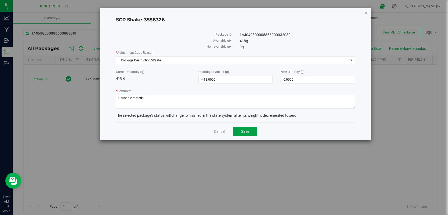
click at [253, 128] on button "Save" at bounding box center [245, 131] width 24 height 9
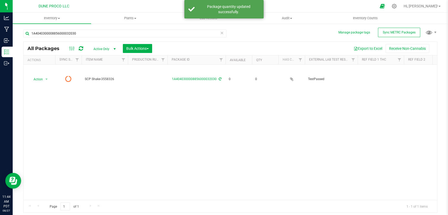
click at [222, 33] on icon at bounding box center [222, 33] width 4 height 6
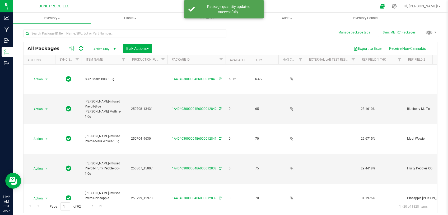
type input "[DATE]"
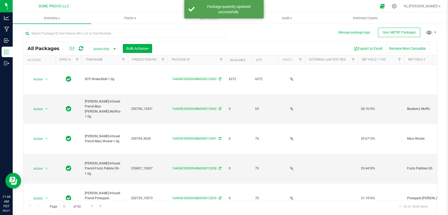
type input "[DATE]"
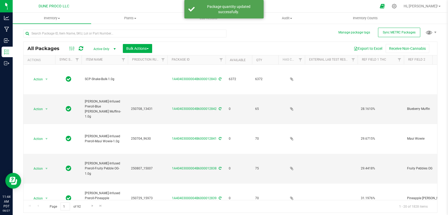
type input "[DATE]"
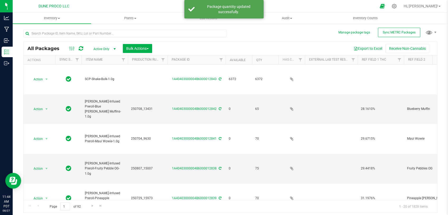
type input "[DATE]"
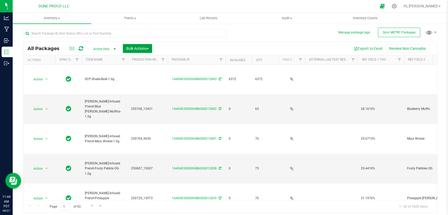
click at [143, 50] on span "Bulk Actions" at bounding box center [137, 48] width 22 height 4
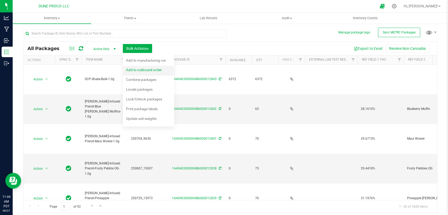
click at [140, 67] on div "Add to outbound order" at bounding box center [147, 70] width 43 height 8
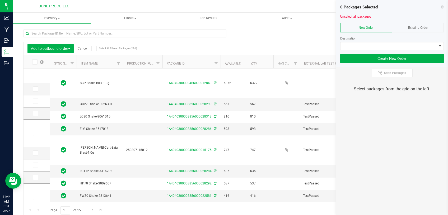
type input "[DATE]"
type input "2025-08-13"
type input "[DATE]"
click at [34, 76] on icon at bounding box center [35, 76] width 3 height 0
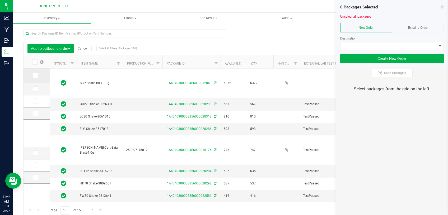
click at [0, 0] on input "checkbox" at bounding box center [0, 0] width 0 height 0
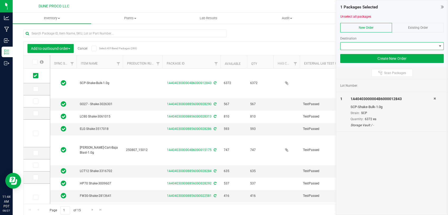
click at [356, 45] on span at bounding box center [388, 45] width 96 height 7
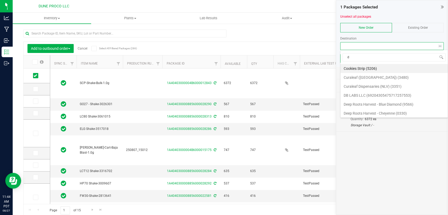
scroll to position [8, 103]
type input "dune"
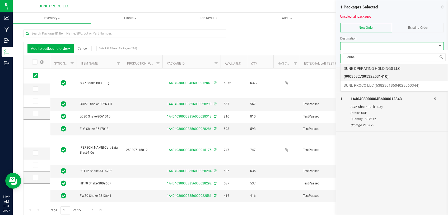
click at [368, 69] on li "DUNE OPERATING HOLDINGS LLC (99035327095322531410)" at bounding box center [393, 72] width 107 height 17
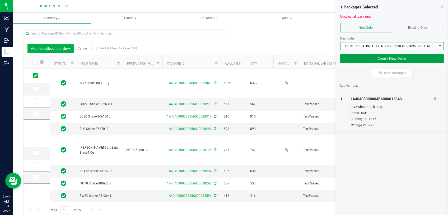
click at [387, 59] on button "Create New Order" at bounding box center [391, 58] width 103 height 9
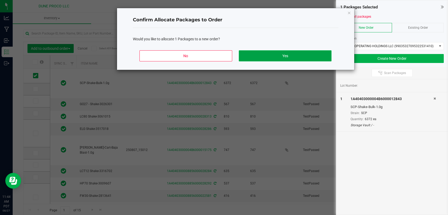
click at [273, 54] on button "Yes" at bounding box center [285, 55] width 92 height 11
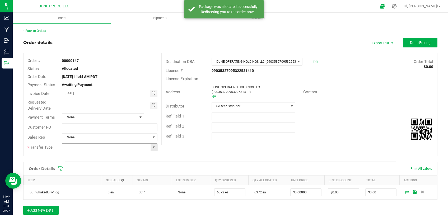
click at [152, 147] on span at bounding box center [153, 147] width 4 height 4
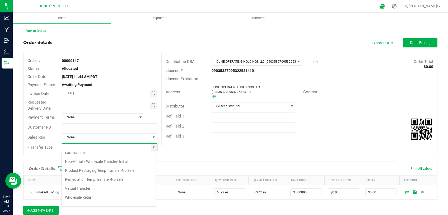
scroll to position [27, 0]
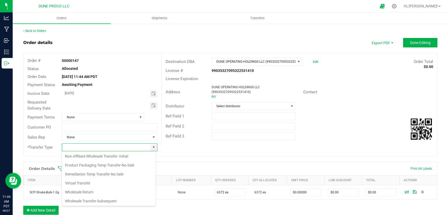
click at [131, 169] on li "Product Packaging Temp Transfer-No Sale" at bounding box center [109, 165] width 94 height 9
type input "Product Packaging Temp Transfer-No Sale"
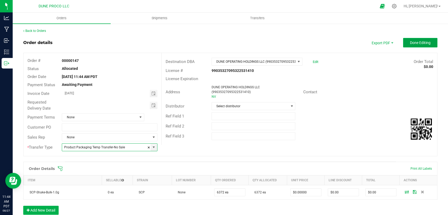
click at [410, 43] on span "Done Editing" at bounding box center [420, 43] width 21 height 4
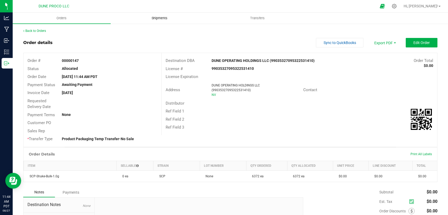
click at [153, 21] on uib-tab-heading "Shipments" at bounding box center [159, 18] width 97 height 11
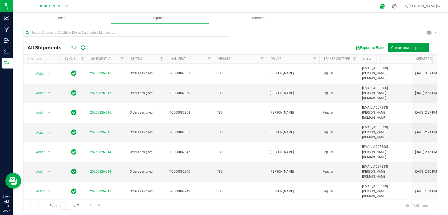
click at [396, 46] on span "Create new shipment" at bounding box center [408, 48] width 35 height 4
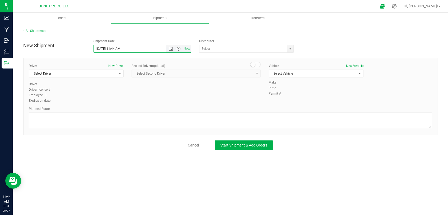
click at [121, 49] on input "8/27/2025 11:44 AM" at bounding box center [134, 48] width 81 height 7
type input "8/27/2025 11:45 AM"
click at [101, 73] on span "Select Driver" at bounding box center [73, 73] width 88 height 7
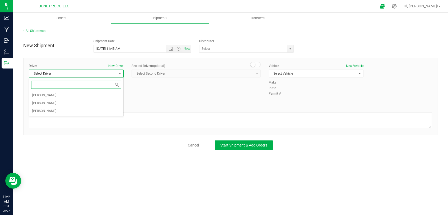
click at [89, 115] on div "Select Driver Max O'Donnell Carla Simoni TBD TBD No data found." at bounding box center [76, 97] width 95 height 39
click at [89, 112] on li "TBD TBD" at bounding box center [76, 111] width 94 height 8
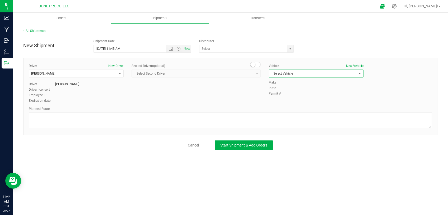
click at [289, 73] on span "Select Vehicle" at bounding box center [313, 73] width 88 height 7
click at [274, 92] on li "TBD" at bounding box center [316, 91] width 94 height 8
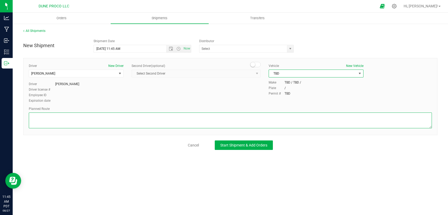
click at [118, 123] on textarea at bounding box center [230, 121] width 403 height 16
paste textarea "Walk from Dune ProCo, through roll up door, into Dune Operating Holdings."
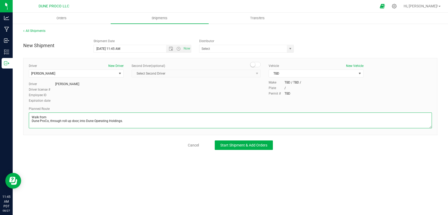
click at [30, 123] on textarea at bounding box center [230, 121] width 403 height 16
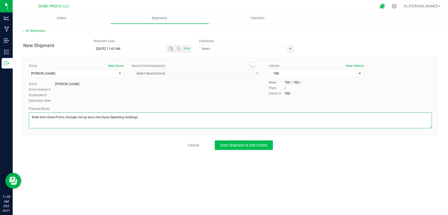
type textarea "Walk from Dune ProCo, through roll up door, into Dune Operating Holdings."
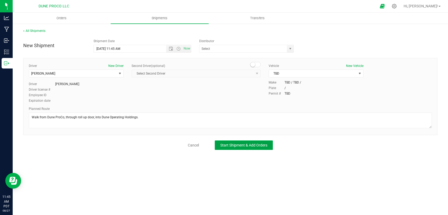
click at [236, 146] on span "Start Shipment & Add Orders" at bounding box center [243, 145] width 47 height 4
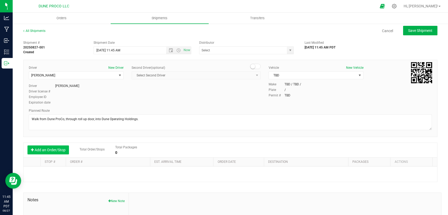
click at [55, 151] on button "Add an Order/Stop" at bounding box center [47, 150] width 41 height 9
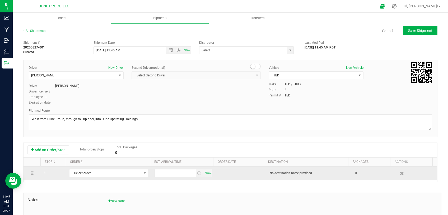
click at [66, 172] on td "Select order 00000147 00000146 00000145 00000142 00000141 00000139 00000138 000…" at bounding box center [108, 173] width 85 height 13
click at [73, 173] on span "Select order" at bounding box center [105, 173] width 72 height 7
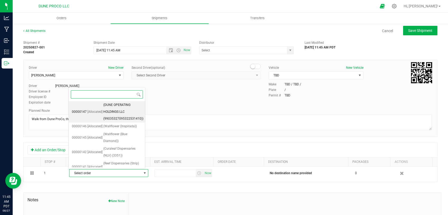
click at [105, 112] on span "(DUNE OPERATING HOLDINGS LLC (99035327095322531410))" at bounding box center [123, 112] width 40 height 20
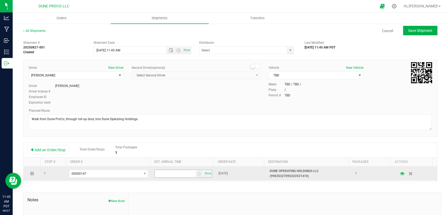
click at [163, 171] on input "text" at bounding box center [175, 173] width 41 height 7
type input "12:00 PM"
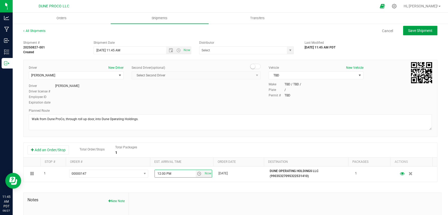
click at [414, 32] on span "Save Shipment" at bounding box center [420, 30] width 24 height 4
type input "8/27/2025 6:45 PM"
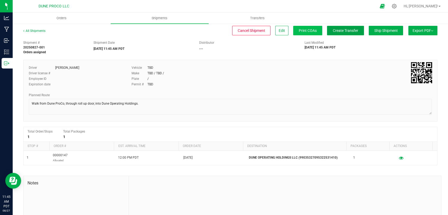
drag, startPoint x: 341, startPoint y: 30, endPoint x: 291, endPoint y: 29, distance: 50.1
click at [341, 30] on span "Create Transfer" at bounding box center [344, 30] width 25 height 4
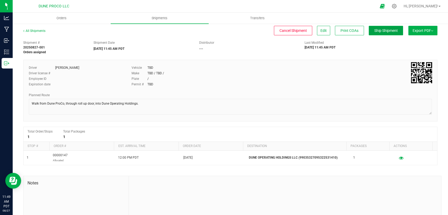
click at [374, 33] on span "Ship Shipment" at bounding box center [385, 30] width 23 height 4
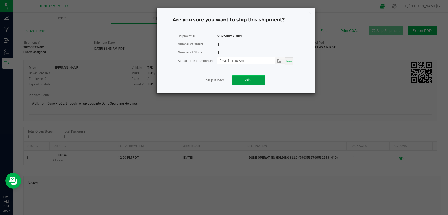
click at [245, 81] on span "Ship it" at bounding box center [248, 80] width 10 height 4
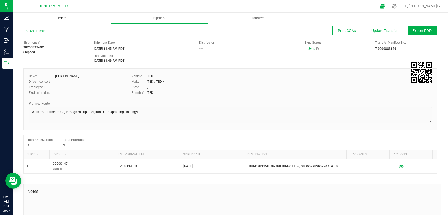
click at [65, 20] on span "Orders" at bounding box center [61, 18] width 24 height 5
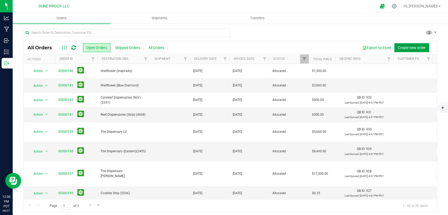
click at [398, 44] on button "Create new order" at bounding box center [411, 47] width 35 height 9
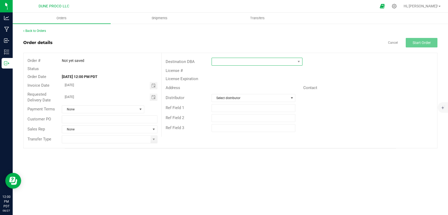
click at [235, 62] on span at bounding box center [254, 61] width 84 height 7
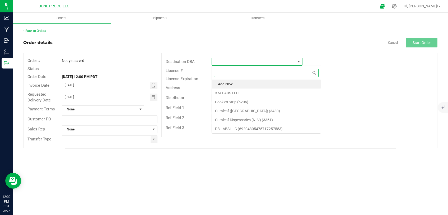
scroll to position [8, 91]
type input "dEEP"
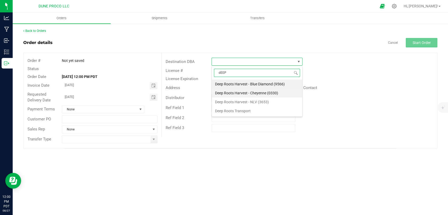
click at [259, 96] on li "Deep Roots Harvest - Cheyenne (0330)" at bounding box center [257, 93] width 90 height 9
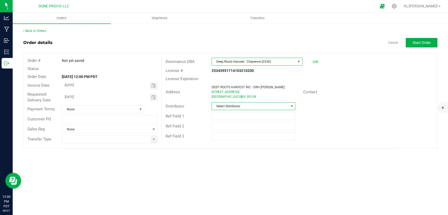
click at [273, 103] on span "Select distributor" at bounding box center [250, 106] width 77 height 7
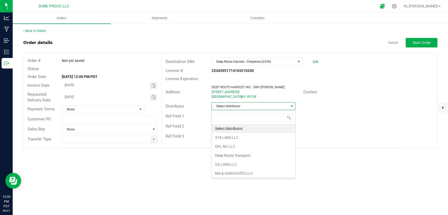
scroll to position [8, 84]
click at [252, 157] on li "Deep Roots Transport" at bounding box center [253, 155] width 83 height 9
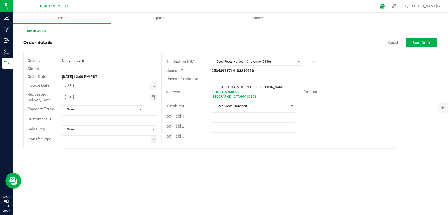
click at [153, 85] on span "Toggle calendar" at bounding box center [153, 86] width 4 height 4
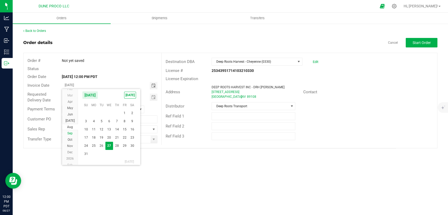
click at [69, 135] on span "Sep" at bounding box center [69, 134] width 5 height 4
click at [101, 115] on span "2" at bounding box center [102, 114] width 8 height 8
type input "09/02/2025"
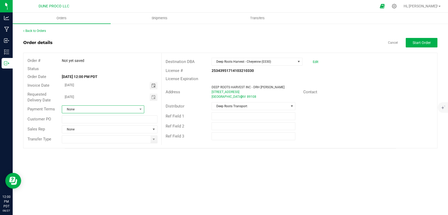
click at [94, 111] on span "None" at bounding box center [99, 109] width 75 height 7
click at [87, 142] on li "Net 30" at bounding box center [103, 140] width 82 height 9
click at [151, 139] on span at bounding box center [153, 139] width 7 height 7
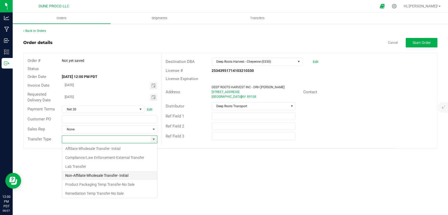
scroll to position [8, 95]
click at [123, 174] on li "Non-Affiliate Wholesale Transfer- Initial" at bounding box center [109, 175] width 95 height 9
type input "Non-Affiliate Wholesale Transfer- Initial"
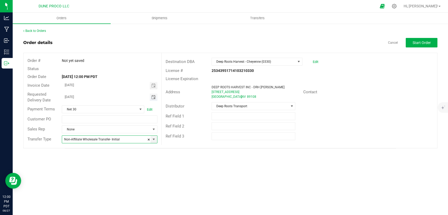
click at [154, 97] on span "Toggle calendar" at bounding box center [153, 97] width 4 height 4
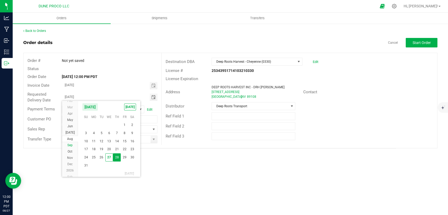
click at [73, 146] on li "Sep" at bounding box center [70, 145] width 16 height 6
click at [101, 124] on span "2" at bounding box center [102, 125] width 8 height 8
type input "09/02/2025"
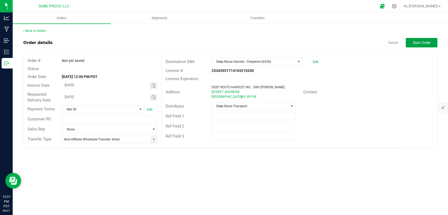
click at [426, 41] on span "Start Order" at bounding box center [421, 43] width 18 height 4
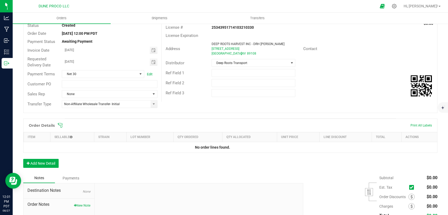
scroll to position [45, 0]
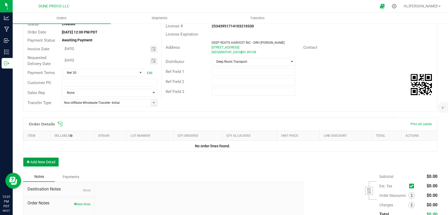
click at [52, 159] on button "Add New Detail" at bounding box center [40, 162] width 35 height 9
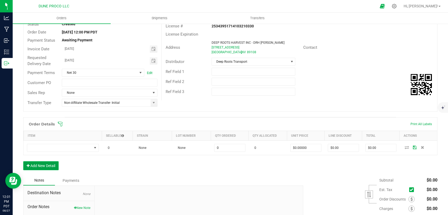
click at [49, 166] on button "Add New Detail" at bounding box center [40, 165] width 35 height 9
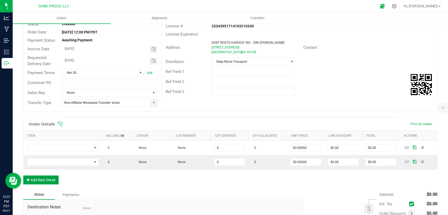
click at [51, 183] on button "Add New Detail" at bounding box center [40, 180] width 35 height 9
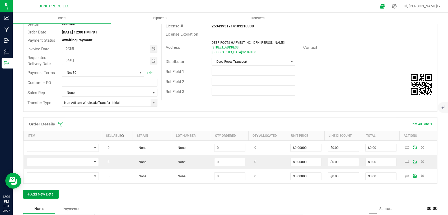
scroll to position [67, 0]
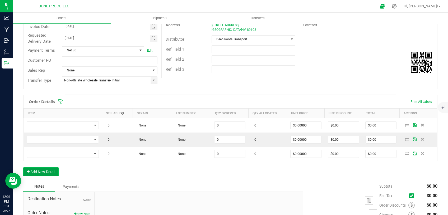
click at [46, 170] on button "Add New Detail" at bounding box center [40, 172] width 35 height 9
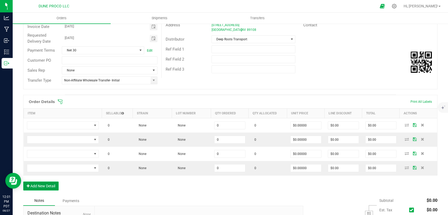
click at [49, 188] on button "Add New Detail" at bounding box center [40, 186] width 35 height 9
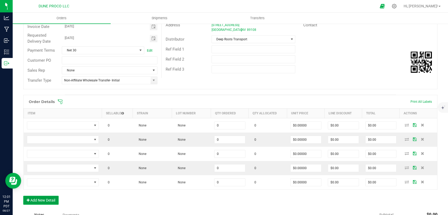
click at [51, 197] on button "Add New Detail" at bounding box center [40, 200] width 35 height 9
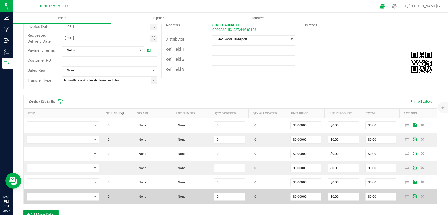
scroll to position [89, 0]
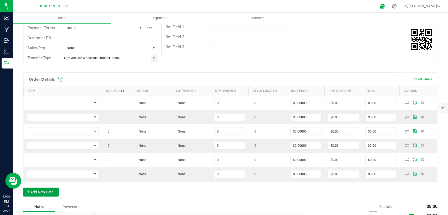
drag, startPoint x: 49, startPoint y: 191, endPoint x: 139, endPoint y: 195, distance: 90.1
click at [49, 191] on button "Add New Detail" at bounding box center [40, 192] width 35 height 9
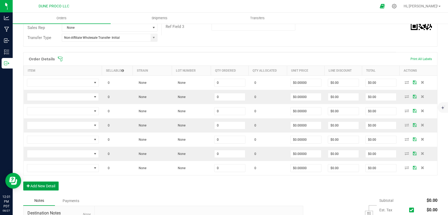
scroll to position [112, 0]
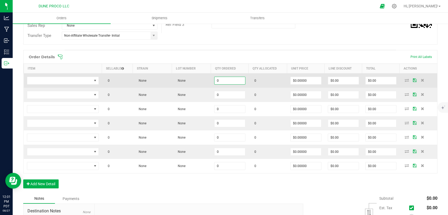
click at [235, 83] on input "0" at bounding box center [229, 80] width 31 height 7
drag, startPoint x: 223, startPoint y: 80, endPoint x: 193, endPoint y: 80, distance: 30.9
click at [214, 80] on input "50" at bounding box center [229, 80] width 31 height 7
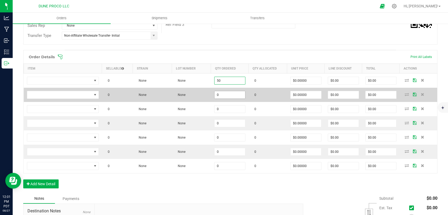
type input "50"
click at [221, 96] on input "0" at bounding box center [229, 94] width 31 height 7
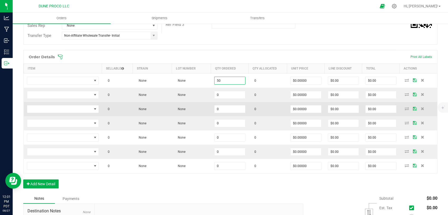
paste input "5"
type input "50"
click at [222, 106] on input "0" at bounding box center [229, 109] width 31 height 7
paste input "5"
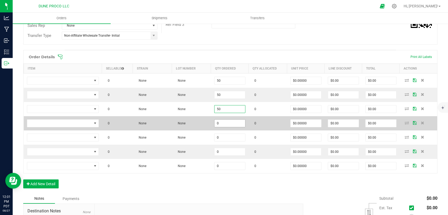
type input "50"
click at [221, 123] on input "0" at bounding box center [229, 123] width 31 height 7
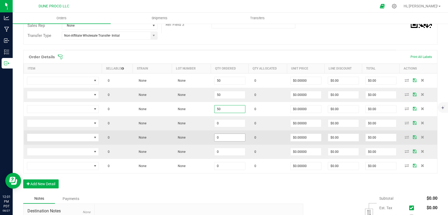
paste input "5"
type input "50"
click at [219, 139] on input "0" at bounding box center [229, 137] width 31 height 7
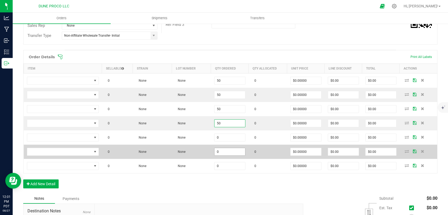
paste input "5"
type input "50"
click at [219, 151] on input "0" at bounding box center [229, 151] width 31 height 7
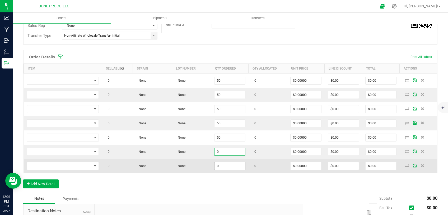
paste input "5"
type input "50"
click at [218, 163] on input "0" at bounding box center [229, 166] width 31 height 7
paste input "5"
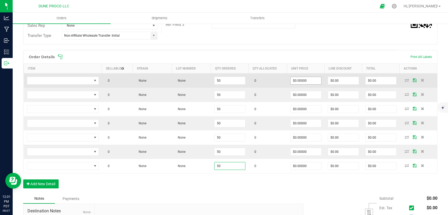
type input "50"
click at [298, 82] on input "0" at bounding box center [305, 80] width 31 height 7
drag, startPoint x: 290, startPoint y: 81, endPoint x: 273, endPoint y: 82, distance: 16.6
click at [290, 81] on input "2.75" at bounding box center [305, 80] width 31 height 7
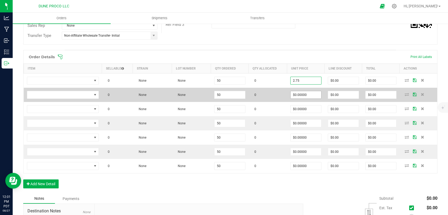
type input "$2.75000"
type input "$137.50"
click at [296, 94] on input "0" at bounding box center [305, 94] width 31 height 7
paste input "2.75"
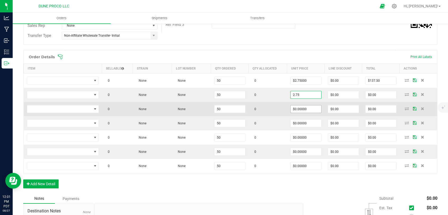
type input "$2.75000"
type input "$137.50"
click at [295, 112] on input "0" at bounding box center [305, 109] width 31 height 7
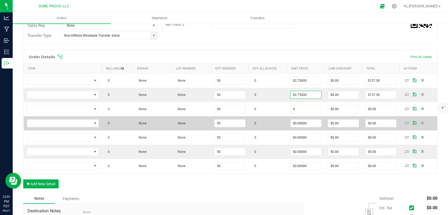
paste input "2.75"
type input "$2.75000"
type input "$137.50"
click at [294, 123] on input "0" at bounding box center [305, 123] width 31 height 7
paste input "2.75"
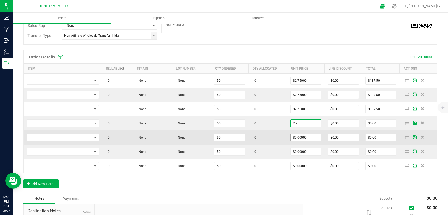
type input "$2.75000"
type input "$137.50"
click at [293, 138] on input "0" at bounding box center [305, 137] width 31 height 7
paste input "2.75"
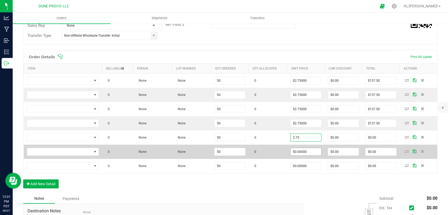
type input "$2.75000"
type input "$137.50"
click at [291, 153] on input "0" at bounding box center [305, 151] width 31 height 7
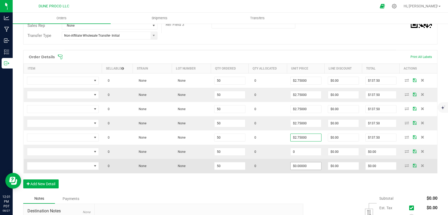
paste input "2.75"
type input "$2.75000"
type input "$137.50"
click at [299, 168] on input "0" at bounding box center [305, 166] width 31 height 7
paste input "2.75"
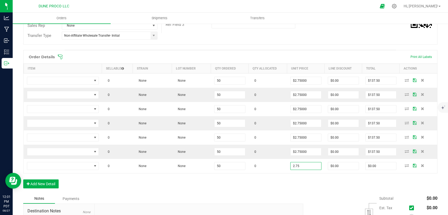
type input "$2.75000"
type input "$137.50"
click at [263, 179] on div "Order Details Print All Labels Item Sellable Strain Lot Number Qty Ordered Qty …" at bounding box center [230, 122] width 414 height 144
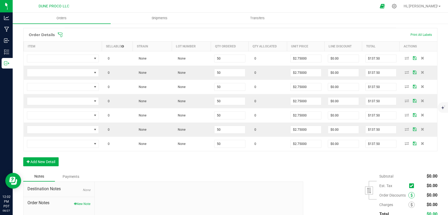
click at [410, 195] on icon at bounding box center [411, 196] width 2 height 4
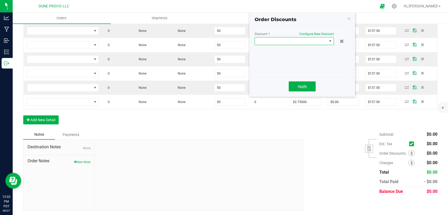
click at [313, 41] on span at bounding box center [291, 40] width 72 height 7
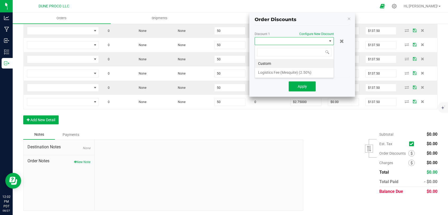
scroll to position [8, 79]
click at [295, 70] on li "Logistics Fee (Mesquite) (2.50%)" at bounding box center [294, 72] width 79 height 9
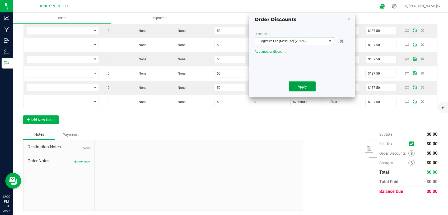
click at [303, 87] on span "Apply" at bounding box center [301, 86] width 9 height 4
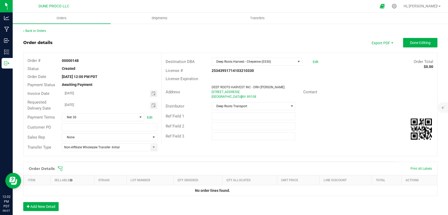
scroll to position [67, 0]
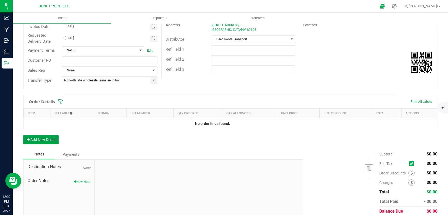
click at [46, 139] on button "Add New Detail" at bounding box center [40, 139] width 35 height 9
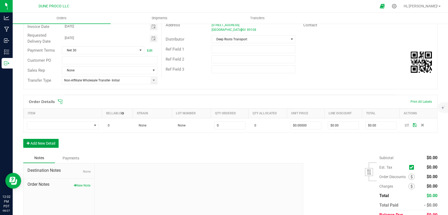
drag, startPoint x: 45, startPoint y: 144, endPoint x: 51, endPoint y: 158, distance: 15.0
click at [45, 145] on button "Add New Detail" at bounding box center [40, 143] width 35 height 9
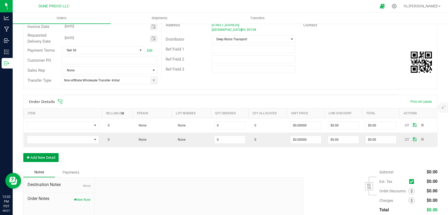
click at [51, 158] on button "Add New Detail" at bounding box center [40, 157] width 35 height 9
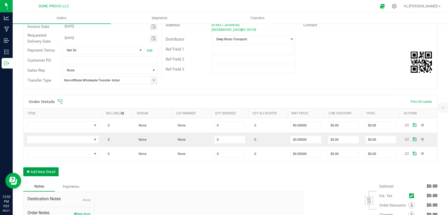
click at [50, 170] on button "Add New Detail" at bounding box center [40, 172] width 35 height 9
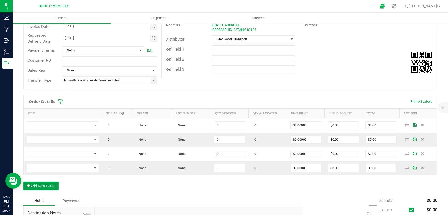
click at [54, 184] on button "Add New Detail" at bounding box center [40, 186] width 35 height 9
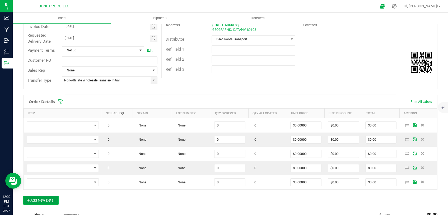
click at [51, 199] on button "Add New Detail" at bounding box center [40, 200] width 35 height 9
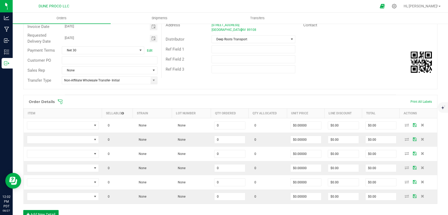
click at [51, 212] on button "Add New Detail" at bounding box center [40, 214] width 35 height 9
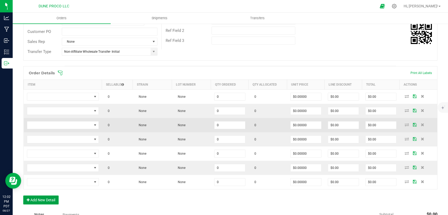
scroll to position [112, 0]
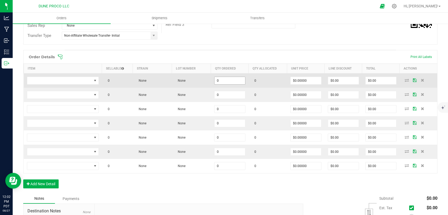
click at [221, 79] on input "0" at bounding box center [229, 80] width 31 height 7
drag, startPoint x: 221, startPoint y: 80, endPoint x: 199, endPoint y: 82, distance: 22.3
click at [214, 82] on input "50" at bounding box center [229, 80] width 31 height 7
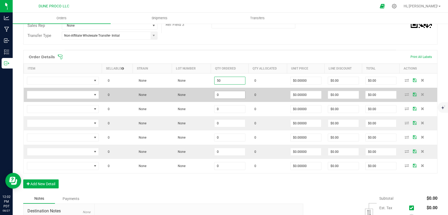
type input "50"
click at [220, 97] on input "0" at bounding box center [229, 94] width 31 height 7
paste input "5"
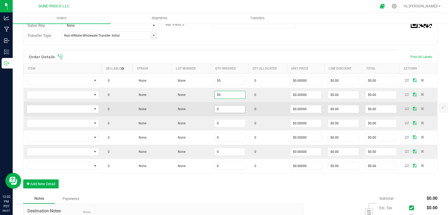
type input "50"
click at [220, 109] on input "0" at bounding box center [229, 109] width 31 height 7
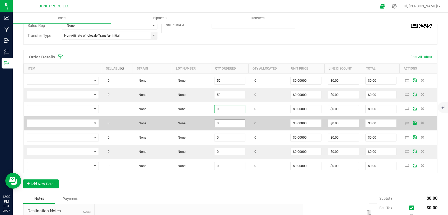
paste input "5"
type input "50"
drag, startPoint x: 219, startPoint y: 123, endPoint x: 219, endPoint y: 127, distance: 3.2
click at [219, 125] on input "0" at bounding box center [229, 123] width 31 height 7
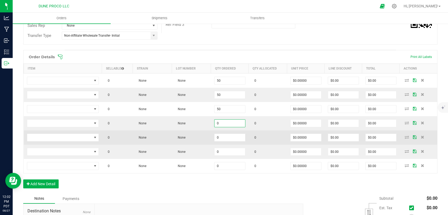
paste input "5"
type input "50"
click at [222, 138] on input "0" at bounding box center [229, 137] width 31 height 7
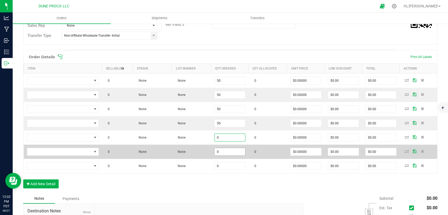
paste input "5"
type input "50"
click at [219, 152] on input "0" at bounding box center [229, 151] width 31 height 7
paste input "5"
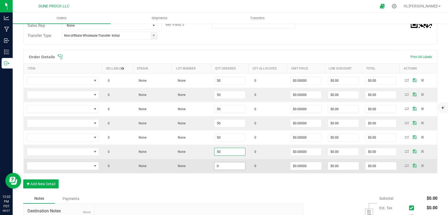
type input "50"
click at [219, 167] on input "0" at bounding box center [229, 166] width 31 height 7
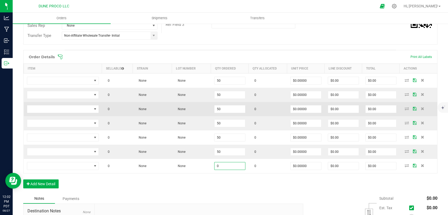
paste input "5"
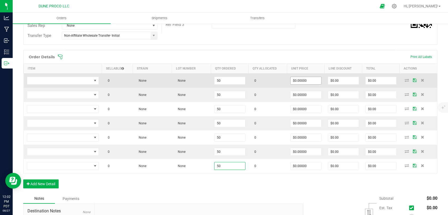
type input "50"
click at [301, 82] on input "0" at bounding box center [305, 80] width 31 height 7
drag, startPoint x: 301, startPoint y: 82, endPoint x: 269, endPoint y: 84, distance: 32.0
click at [290, 84] on input "2.75" at bounding box center [305, 80] width 31 height 7
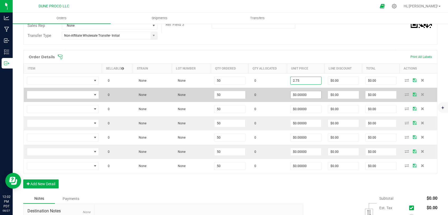
type input "$2.75000"
type input "$137.50"
click at [292, 96] on input "0" at bounding box center [305, 94] width 31 height 7
paste input "2.75"
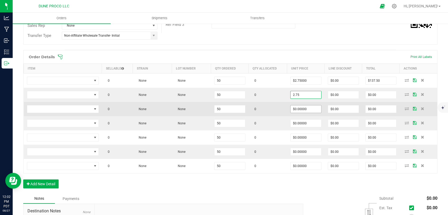
type input "$2.75000"
type input "$137.50"
click at [293, 111] on input "0" at bounding box center [305, 109] width 31 height 7
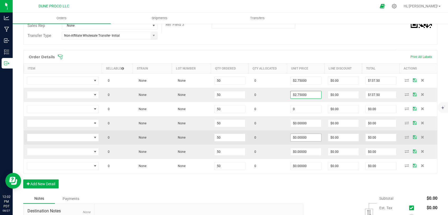
paste input "2.75"
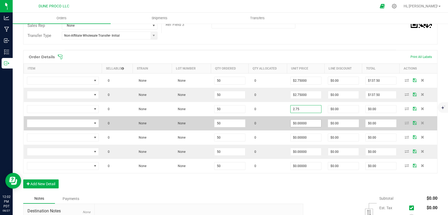
type input "$2.75000"
type input "$137.50"
click at [297, 122] on input "0" at bounding box center [305, 123] width 31 height 7
paste input "2.75"
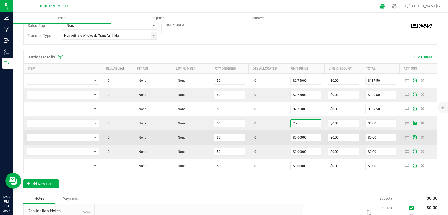
type input "$2.75000"
type input "$137.50"
click at [296, 133] on td "$0.00000" at bounding box center [305, 138] width 37 height 14
click at [296, 139] on input "0" at bounding box center [305, 137] width 31 height 7
paste input "2.75"
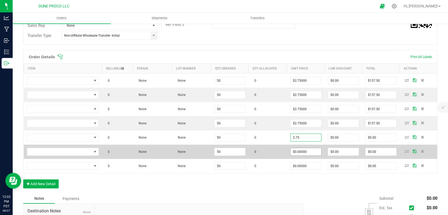
type input "$2.75000"
type input "$137.50"
click at [296, 154] on input "0" at bounding box center [305, 151] width 31 height 7
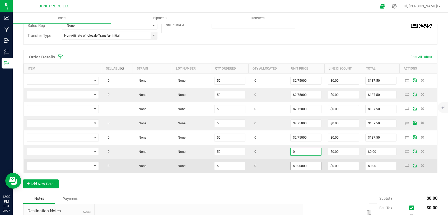
paste input "2.75"
type input "$2.75000"
type input "$137.50"
click at [296, 166] on input "0" at bounding box center [305, 166] width 31 height 7
paste input "2.75"
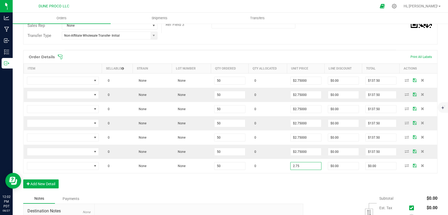
type input "$2.75000"
type input "$137.50"
drag, startPoint x: 280, startPoint y: 185, endPoint x: 271, endPoint y: 183, distance: 9.2
click at [279, 185] on div "Order Details Print All Labels Item Sellable Strain Lot Number Qty Ordered Qty …" at bounding box center [230, 122] width 414 height 144
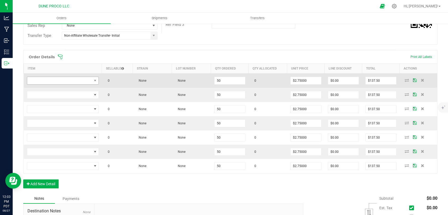
click at [69, 84] on td at bounding box center [63, 81] width 78 height 15
click at [69, 80] on span "NO DATA FOUND" at bounding box center [59, 80] width 65 height 7
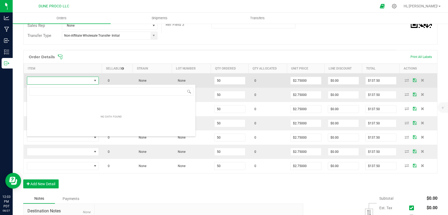
scroll to position [8, 71]
type input "[PERSON_NAME]-Infused Preroll-Northern Lights-1.0g"
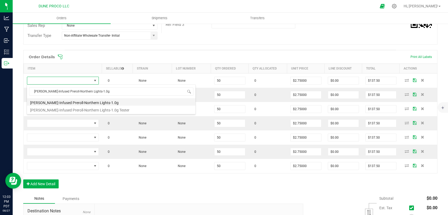
click at [66, 104] on li "[PERSON_NAME]-Infused Preroll-Northern Lights-1.0g" at bounding box center [111, 101] width 168 height 7
type input "50 ea"
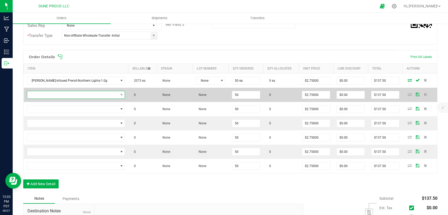
click at [70, 97] on span "NO DATA FOUND" at bounding box center [72, 94] width 91 height 7
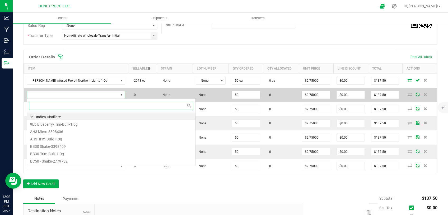
scroll to position [8, 83]
paste input "[PERSON_NAME]-Infused Preroll-Baja Blast-1.0g"
type input "[PERSON_NAME]-Infused Preroll-Baja Blast-1.0g"
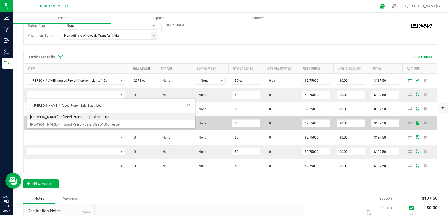
click at [68, 117] on li "[PERSON_NAME]-Infused Preroll-Baja Blast-1.0g" at bounding box center [111, 116] width 168 height 7
type input "50 ea"
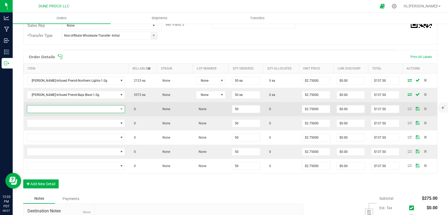
click at [74, 110] on span "NO DATA FOUND" at bounding box center [72, 109] width 91 height 7
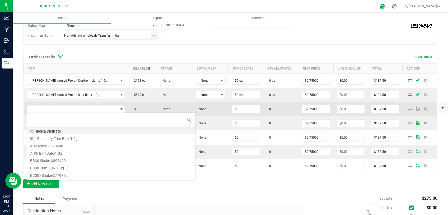
scroll to position [8, 82]
type input "[PERSON_NAME]-Infused Preroll-Fruity Pebble OG-1.0g"
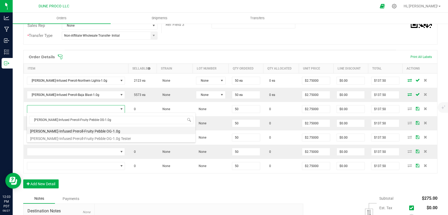
click at [69, 133] on li "[PERSON_NAME]-Infused Preroll-Fruity Pebble OG-1.0g" at bounding box center [111, 130] width 168 height 7
type input "50 ea"
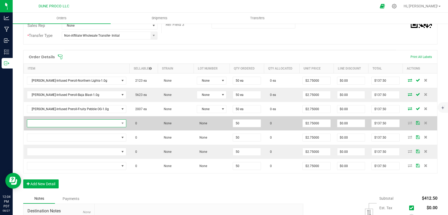
click at [89, 123] on span "NO DATA FOUND" at bounding box center [73, 123] width 92 height 7
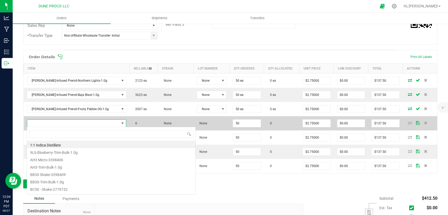
scroll to position [8, 83]
type input "[PERSON_NAME]-Infused Preroll-Pineapple [PERSON_NAME]-1.0g"
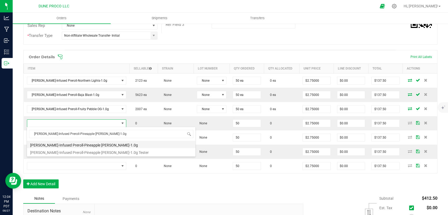
click at [87, 146] on li "[PERSON_NAME]-Infused Preroll-Pineapple [PERSON_NAME]-1.0g" at bounding box center [111, 144] width 168 height 7
type input "50 ea"
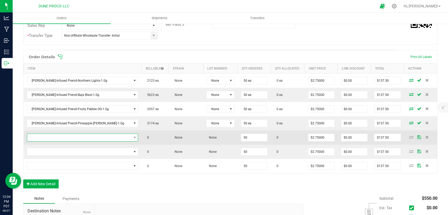
click at [78, 136] on span "NO DATA FOUND" at bounding box center [79, 137] width 104 height 7
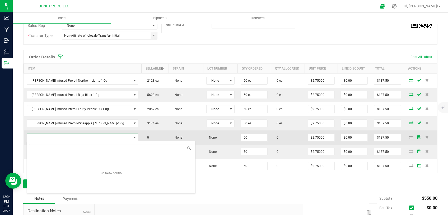
type input "[PERSON_NAME]-Infused Preroll-Sin City Confidental-1.0g"
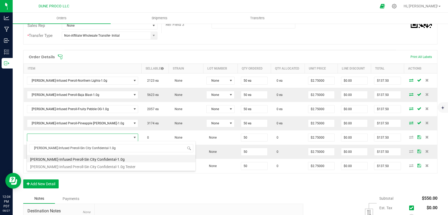
click at [77, 159] on li "[PERSON_NAME]-Infused Preroll-Sin City Confidental-1.0g" at bounding box center [111, 158] width 168 height 7
type input "50 ea"
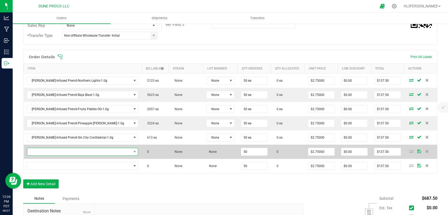
click at [60, 150] on span "NO DATA FOUND" at bounding box center [79, 151] width 104 height 7
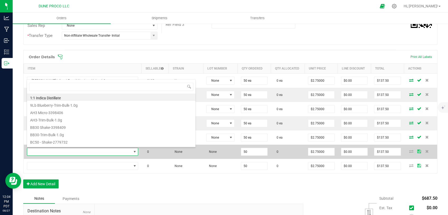
scroll to position [8, 86]
type input "[PERSON_NAME]-Infused Preroll-Maui Wowie-1.0g"
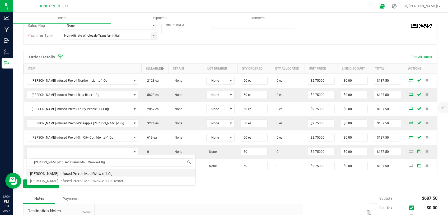
click at [58, 173] on li "[PERSON_NAME]-Infused Preroll-Maui Wowie-1.0g" at bounding box center [111, 172] width 168 height 7
type input "50 ea"
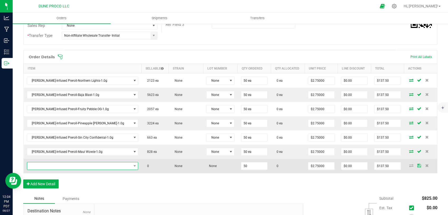
click at [72, 168] on span "NO DATA FOUND" at bounding box center [79, 166] width 104 height 7
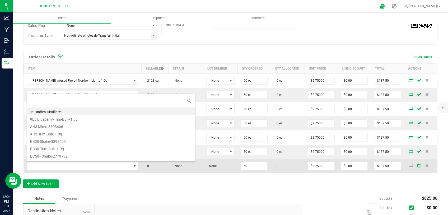
type input "[PERSON_NAME]-Infused Preroll-Blue [PERSON_NAME] Muffins-1.0g"
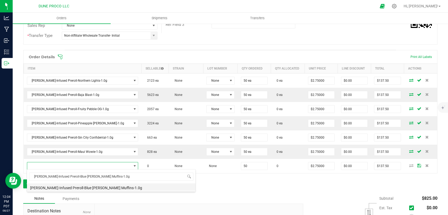
click at [76, 188] on li "[PERSON_NAME]-Infused Preroll-Blue [PERSON_NAME] Muffins-1.0g" at bounding box center [111, 187] width 168 height 7
type input "50 ea"
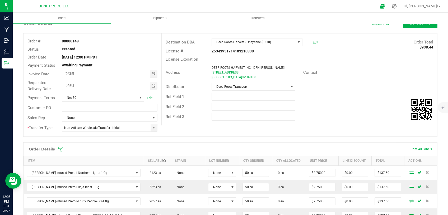
scroll to position [0, 0]
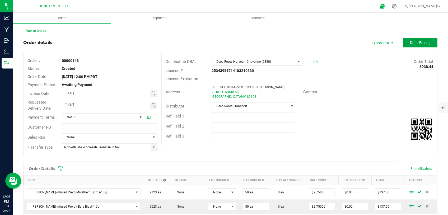
click at [411, 44] on span "Done Editing" at bounding box center [420, 43] width 21 height 4
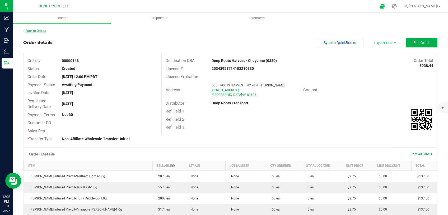
click at [41, 30] on link "Back to Orders" at bounding box center [34, 31] width 23 height 4
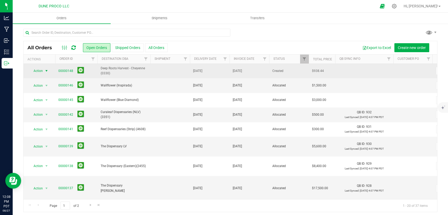
click at [45, 70] on span "select" at bounding box center [46, 71] width 4 height 4
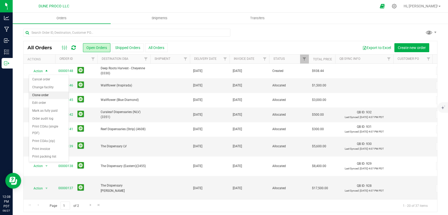
click at [41, 96] on li "Clone order" at bounding box center [49, 96] width 40 height 8
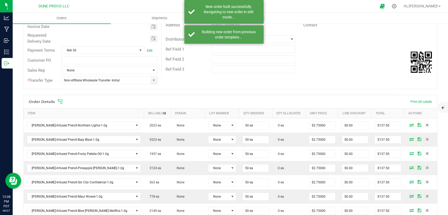
scroll to position [176, 0]
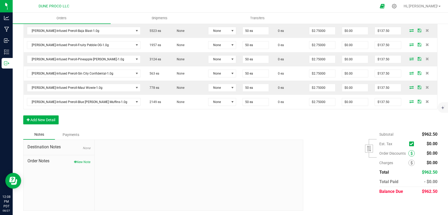
click at [410, 153] on icon at bounding box center [411, 154] width 2 height 4
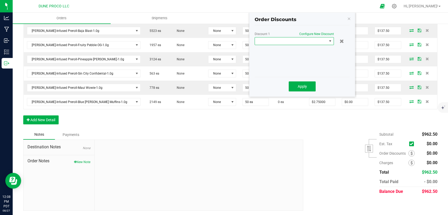
click at [298, 41] on span at bounding box center [291, 40] width 72 height 7
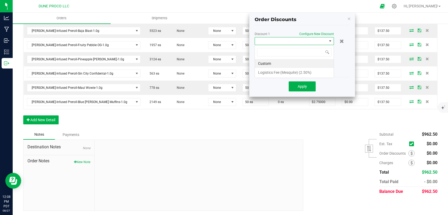
scroll to position [8, 79]
click at [286, 71] on li "Logistics Fee (Mesquite) (2.50%)" at bounding box center [294, 72] width 79 height 9
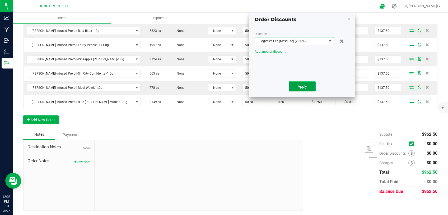
click at [300, 86] on span "Apply" at bounding box center [301, 86] width 9 height 4
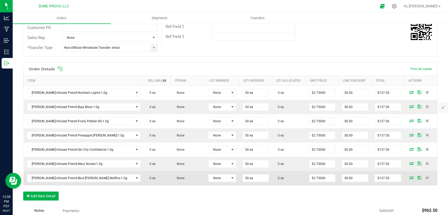
scroll to position [87, 0]
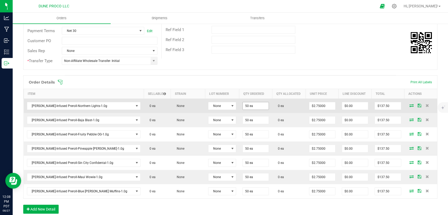
click at [242, 107] on input "50 ea" at bounding box center [255, 105] width 26 height 7
drag, startPoint x: 234, startPoint y: 108, endPoint x: 220, endPoint y: 108, distance: 14.5
click at [242, 108] on input "100" at bounding box center [255, 105] width 26 height 7
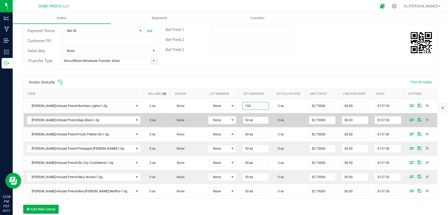
type input "100 ea"
type input "$275.00"
click at [242, 121] on input "50" at bounding box center [255, 120] width 26 height 7
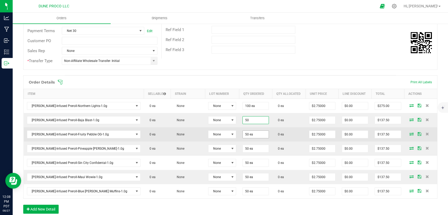
paste input "10"
type input "100 ea"
type input "$275.00"
click at [242, 133] on input "50" at bounding box center [255, 134] width 26 height 7
paste input "10"
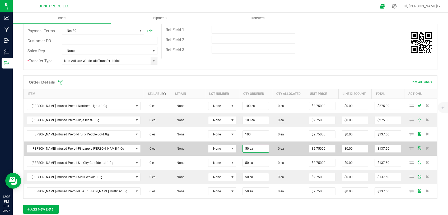
type input "100 ea"
type input "$275.00"
click at [242, 148] on input "50" at bounding box center [255, 148] width 26 height 7
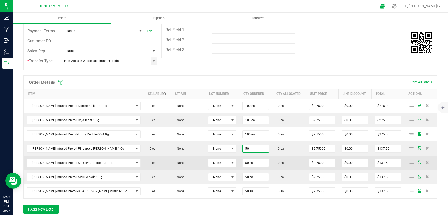
paste input "10"
type input "100 ea"
type input "$275.00"
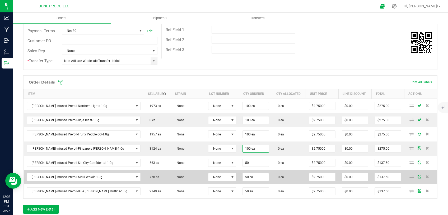
drag, startPoint x: 236, startPoint y: 159, endPoint x: 235, endPoint y: 172, distance: 13.5
click at [242, 159] on input "50" at bounding box center [255, 162] width 26 height 7
paste input "10"
type input "100 ea"
type input "$275.00"
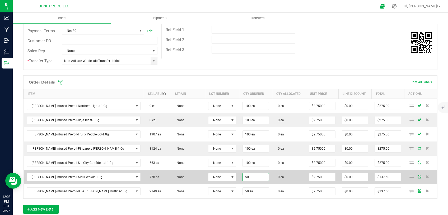
click at [242, 174] on input "50" at bounding box center [255, 177] width 26 height 7
paste input "10"
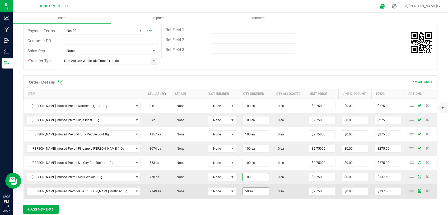
type input "100 ea"
type input "$275.00"
click at [242, 190] on input "50" at bounding box center [255, 191] width 26 height 7
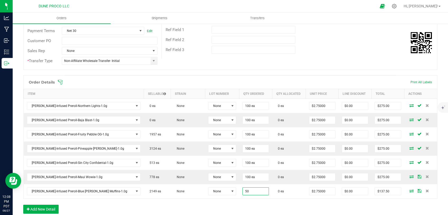
paste input "10"
type input "100 ea"
type input "$275.00"
click at [233, 200] on div "Order Details Print All Labels Item Sellable Strain Lot Number Qty Ordered Qty …" at bounding box center [230, 147] width 414 height 144
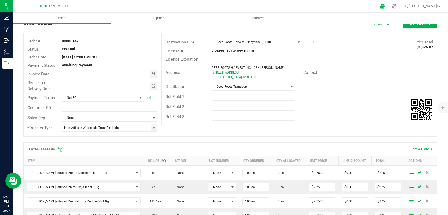
click at [238, 41] on span "Deep Roots Harvest - Cheyenne (0330)" at bounding box center [254, 42] width 84 height 7
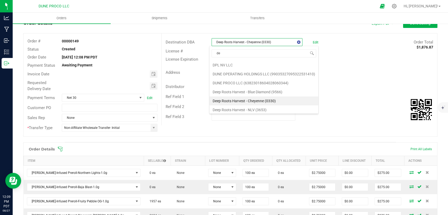
scroll to position [9, 0]
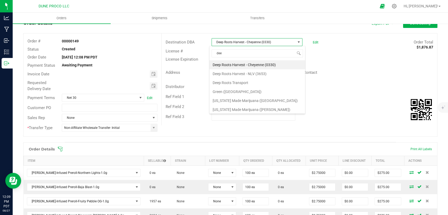
type input "deep"
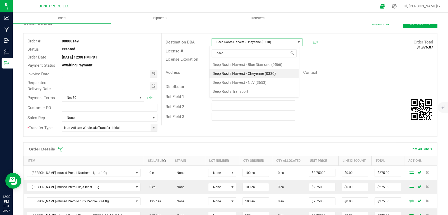
scroll to position [0, 0]
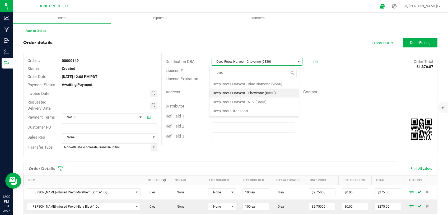
click at [277, 91] on li "Deep Roots Harvest - Cheyenne (0330)" at bounding box center [253, 93] width 89 height 9
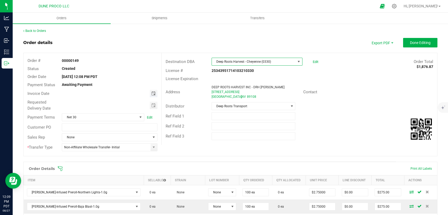
click at [152, 93] on span "Toggle calendar" at bounding box center [153, 94] width 4 height 4
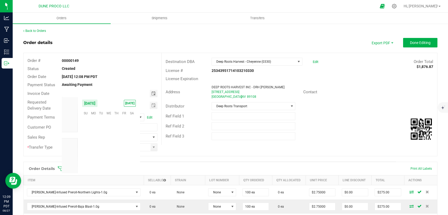
scroll to position [85531, 0]
drag, startPoint x: 71, startPoint y: 141, endPoint x: 87, endPoint y: 140, distance: 15.6
click at [71, 142] on span "Sep" at bounding box center [69, 142] width 5 height 4
click at [100, 123] on span "2" at bounding box center [101, 122] width 8 height 8
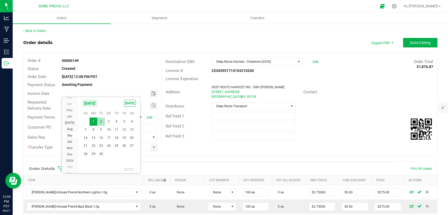
type input "09/02/2025"
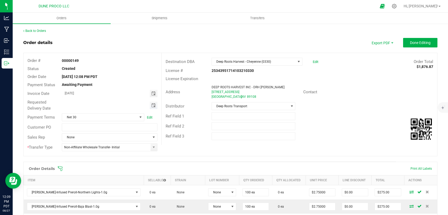
click at [153, 106] on span "Toggle calendar" at bounding box center [153, 105] width 4 height 4
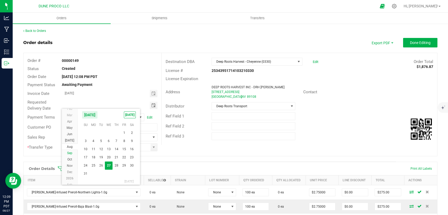
click at [70, 155] on span "Sep" at bounding box center [69, 153] width 5 height 4
click at [100, 133] on span "2" at bounding box center [101, 133] width 8 height 8
type input "09/02/2025"
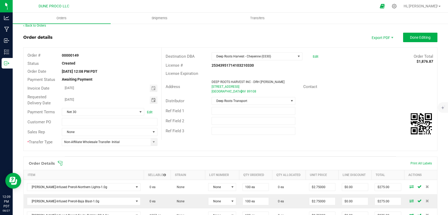
scroll to position [0, 0]
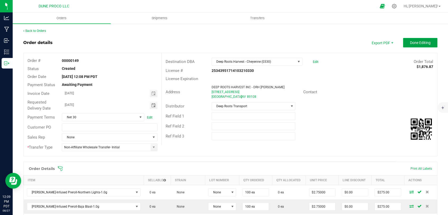
click at [410, 44] on span "Done Editing" at bounding box center [420, 43] width 21 height 4
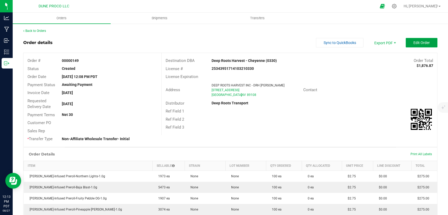
click at [420, 42] on span "Edit Order" at bounding box center [421, 43] width 16 height 4
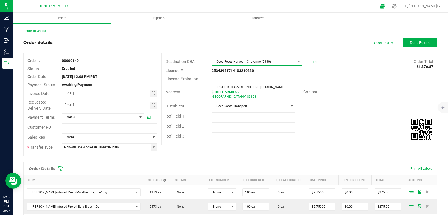
click at [252, 61] on span "Deep Roots Harvest - Cheyenne (0330)" at bounding box center [254, 61] width 84 height 7
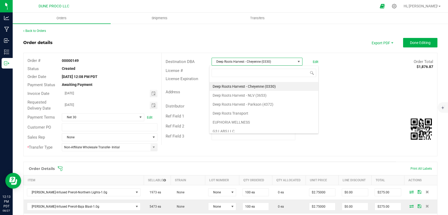
scroll to position [98, 0]
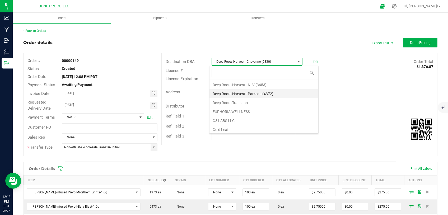
click at [255, 98] on li "Deep Roots Harvest - Parkson (4372)" at bounding box center [263, 93] width 109 height 9
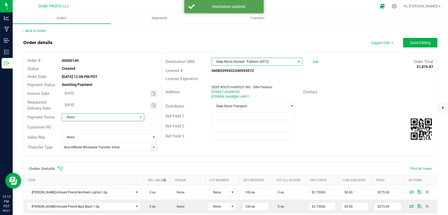
click at [126, 116] on span "None" at bounding box center [99, 117] width 75 height 7
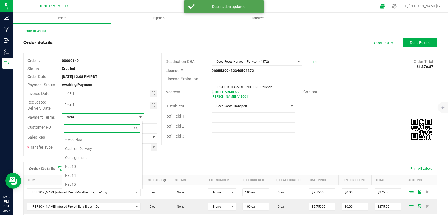
scroll to position [63, 0]
click at [95, 148] on li "Net 30" at bounding box center [102, 148] width 80 height 9
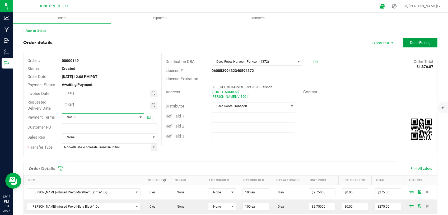
click at [414, 41] on span "Done Editing" at bounding box center [420, 43] width 21 height 4
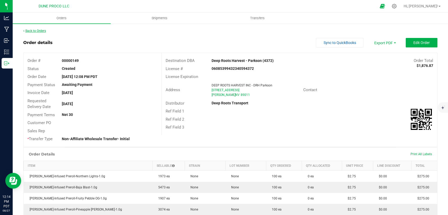
click at [44, 31] on link "Back to Orders" at bounding box center [34, 31] width 23 height 4
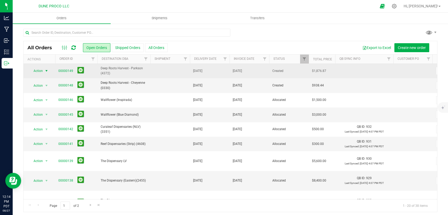
click at [47, 71] on span "select" at bounding box center [46, 71] width 4 height 4
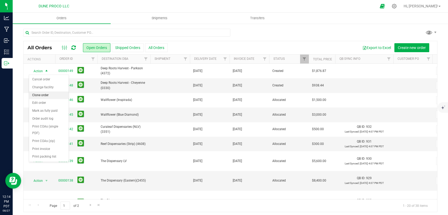
click at [51, 94] on li "Clone order" at bounding box center [49, 96] width 40 height 8
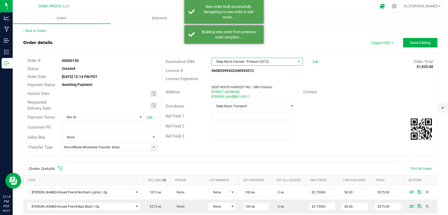
click at [245, 61] on span "Deep Roots Harvest - Parkson (4372)" at bounding box center [254, 61] width 84 height 7
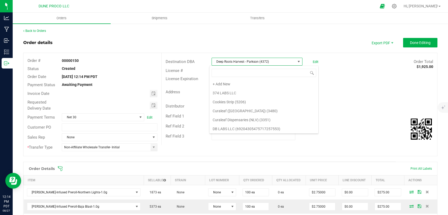
click at [368, 64] on div "Order Total $1,925.00" at bounding box center [379, 62] width 115 height 6
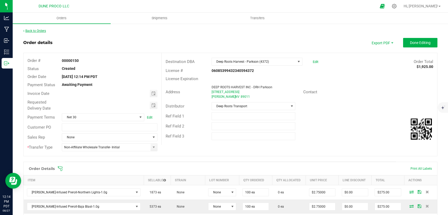
click at [27, 31] on link "Back to Orders" at bounding box center [34, 31] width 23 height 4
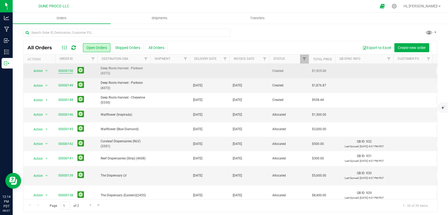
click at [65, 70] on link "00000150" at bounding box center [65, 71] width 15 height 5
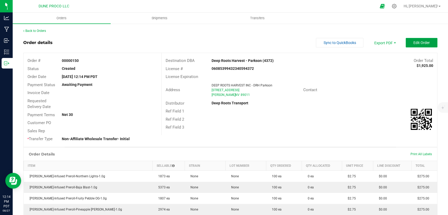
click at [418, 43] on span "Edit Order" at bounding box center [421, 43] width 16 height 4
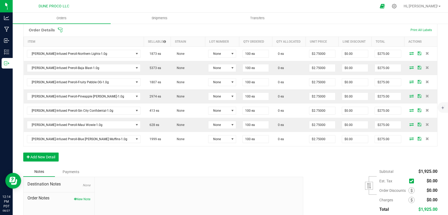
scroll to position [176, 0]
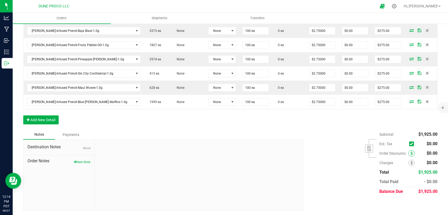
click at [410, 152] on icon at bounding box center [411, 154] width 2 height 4
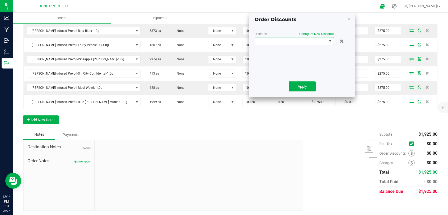
click at [265, 44] on span at bounding box center [291, 40] width 72 height 7
click at [268, 70] on li "Logistics Fee (Mesquite) (2.50%)" at bounding box center [294, 72] width 79 height 9
click at [305, 88] on span "Apply" at bounding box center [301, 86] width 9 height 4
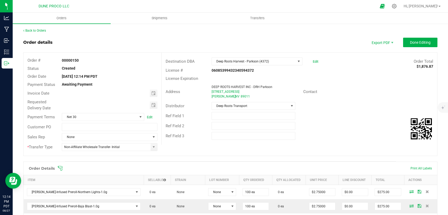
scroll to position [0, 0]
click at [154, 94] on span "Toggle calendar" at bounding box center [154, 93] width 8 height 7
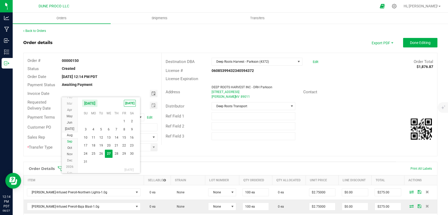
click at [69, 143] on span "Sep" at bounding box center [69, 142] width 5 height 4
click at [103, 121] on span "2" at bounding box center [101, 122] width 8 height 8
type input "09/02/2025"
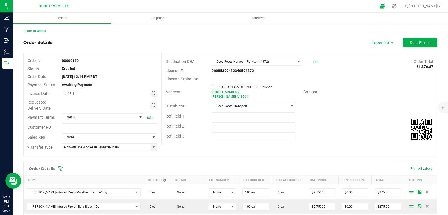
click at [152, 107] on span "Toggle calendar" at bounding box center [153, 105] width 4 height 4
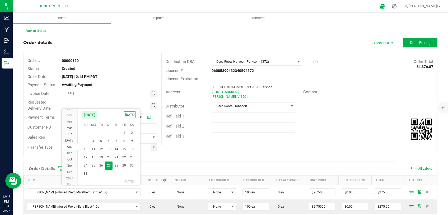
click at [72, 152] on span "Sep" at bounding box center [69, 153] width 5 height 4
click at [101, 133] on span "2" at bounding box center [101, 133] width 8 height 8
type input "09/02/2025"
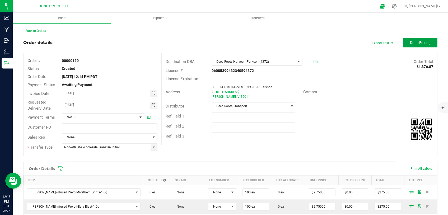
click at [414, 42] on span "Done Editing" at bounding box center [420, 43] width 21 height 4
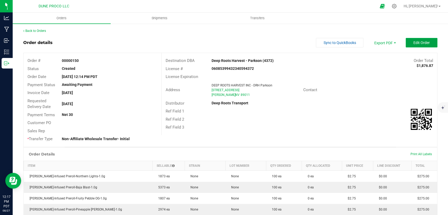
click at [413, 43] on span "Edit Order" at bounding box center [421, 43] width 16 height 4
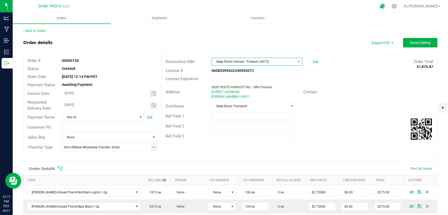
click at [252, 60] on span "Deep Roots Harvest - Parkson (4372)" at bounding box center [254, 61] width 84 height 7
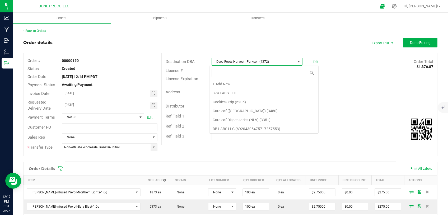
scroll to position [80, 0]
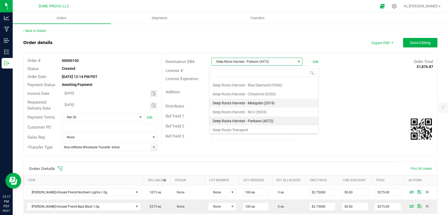
click at [251, 108] on li "Deep Roots Harvest - Mesquite (2019)" at bounding box center [263, 103] width 109 height 9
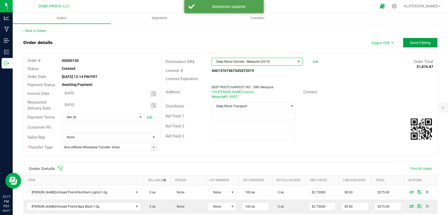
click at [410, 44] on span "Done Editing" at bounding box center [420, 43] width 21 height 4
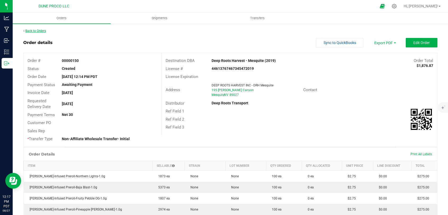
click at [40, 30] on link "Back to Orders" at bounding box center [34, 31] width 23 height 4
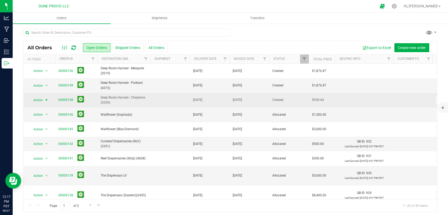
click at [47, 100] on span "select" at bounding box center [46, 100] width 4 height 4
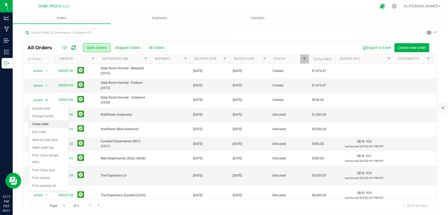
click at [47, 126] on li "Clone order" at bounding box center [49, 125] width 40 height 8
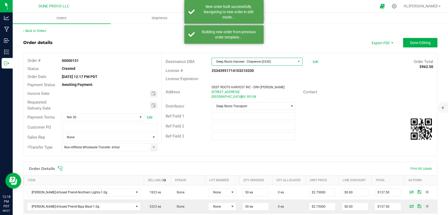
click at [253, 63] on span "Deep Roots Harvest - Cheyenne (0330)" at bounding box center [254, 61] width 84 height 7
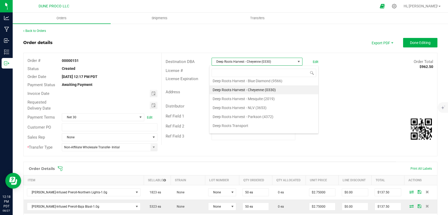
scroll to position [76, 0]
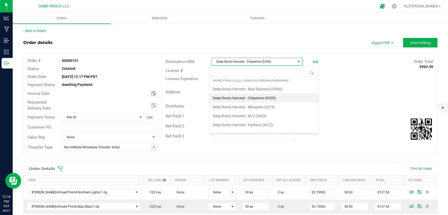
click at [151, 94] on span "Toggle calendar" at bounding box center [153, 94] width 4 height 4
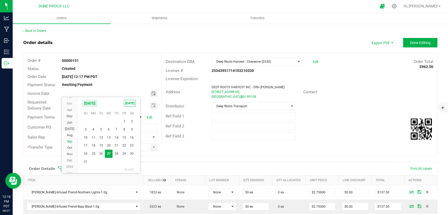
click at [71, 143] on span "Sep" at bounding box center [69, 142] width 5 height 4
click at [102, 121] on span "2" at bounding box center [101, 122] width 8 height 8
type input "09/02/2025"
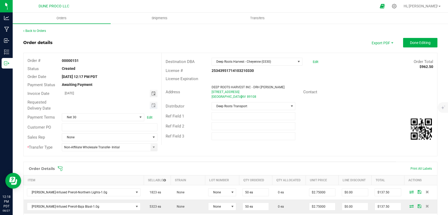
click at [154, 105] on span "Toggle calendar" at bounding box center [154, 105] width 8 height 7
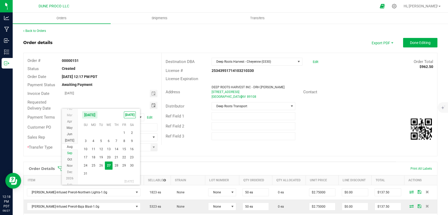
click at [69, 152] on span "Sep" at bounding box center [69, 153] width 5 height 4
click at [99, 134] on span "2" at bounding box center [101, 133] width 8 height 8
type input "09/02/2025"
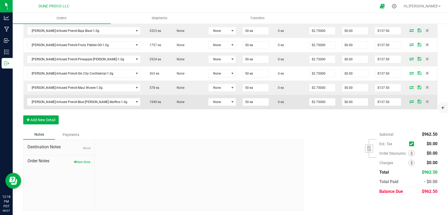
scroll to position [109, 0]
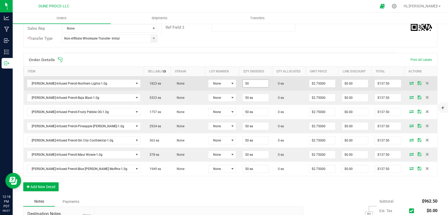
click at [242, 84] on input "50" at bounding box center [255, 83] width 26 height 7
drag, startPoint x: 232, startPoint y: 84, endPoint x: 205, endPoint y: 85, distance: 27.5
click at [242, 85] on input "75" at bounding box center [255, 83] width 26 height 7
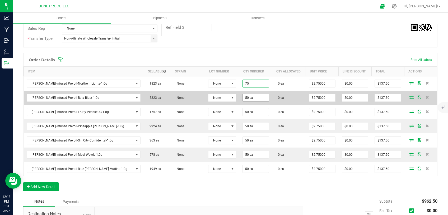
type input "75 ea"
type input "$206.25"
click at [242, 99] on input "50" at bounding box center [255, 97] width 26 height 7
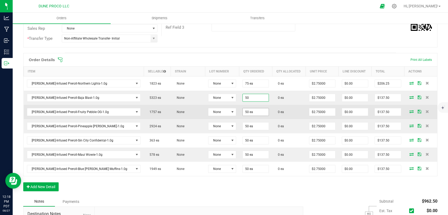
paste input "75"
type input "75 ea"
type input "$206.25"
click at [242, 113] on input "50" at bounding box center [255, 111] width 26 height 7
paste input "75"
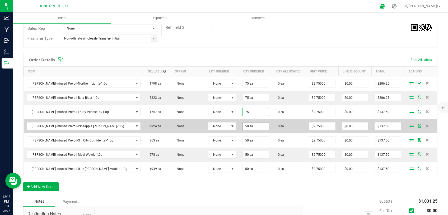
type input "75 ea"
type input "$206.25"
click at [242, 127] on input "50" at bounding box center [255, 126] width 26 height 7
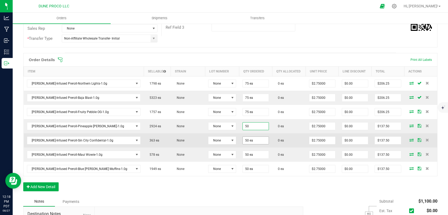
paste input "75"
type input "75 ea"
type input "$206.25"
click at [242, 140] on input "50" at bounding box center [255, 140] width 26 height 7
paste input "75"
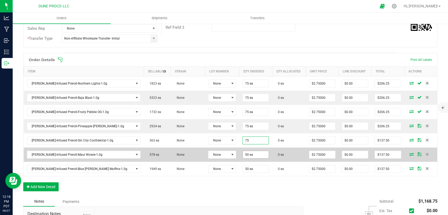
type input "75 ea"
type input "$206.25"
click at [242, 156] on input "50" at bounding box center [255, 154] width 26 height 7
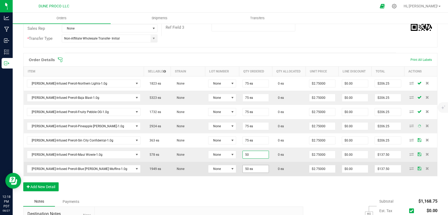
paste input "75"
type input "75 ea"
type input "$206.25"
click at [242, 167] on input "50" at bounding box center [255, 168] width 26 height 7
paste input "75"
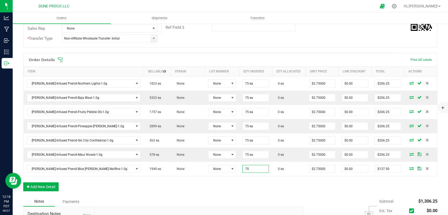
type input "75 ea"
type input "$206.25"
click at [249, 191] on div "Order Details Print All Labels Item Sellable Strain Lot Number Qty Ordered Qty …" at bounding box center [230, 125] width 414 height 144
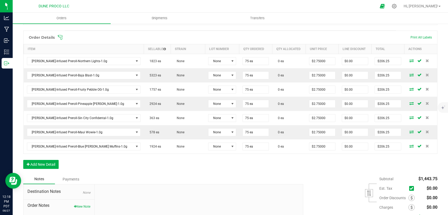
click at [408, 197] on span at bounding box center [411, 198] width 6 height 6
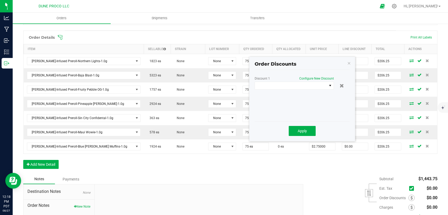
scroll to position [176, 0]
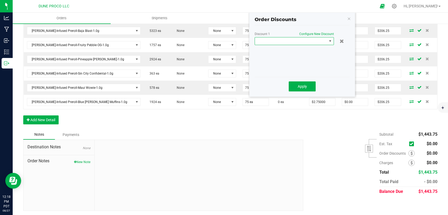
click at [276, 42] on span at bounding box center [291, 40] width 72 height 7
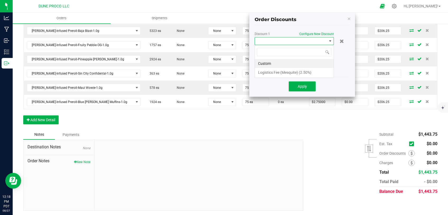
scroll to position [8, 79]
drag, startPoint x: 274, startPoint y: 73, endPoint x: 289, endPoint y: 83, distance: 18.5
click at [274, 73] on li "Logistics Fee (Mesquite) (2.50%)" at bounding box center [294, 72] width 79 height 9
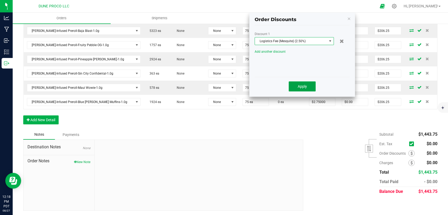
click at [297, 88] on button "Apply" at bounding box center [301, 87] width 27 height 10
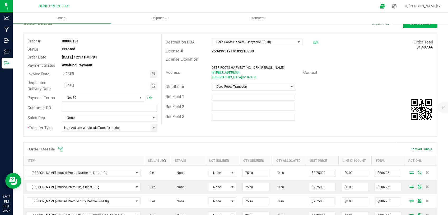
scroll to position [0, 0]
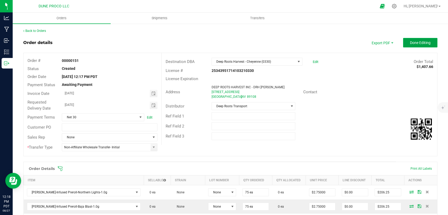
click at [413, 45] on button "Done Editing" at bounding box center [420, 42] width 34 height 9
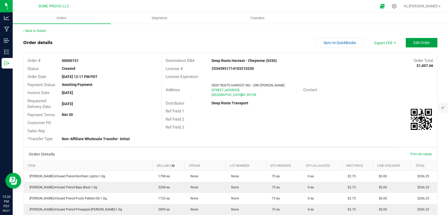
click at [413, 45] on span "Edit Order" at bounding box center [421, 43] width 16 height 4
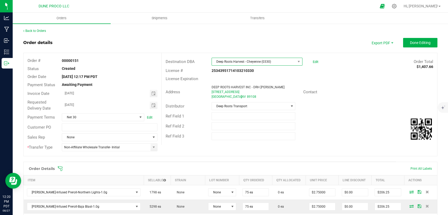
click at [266, 63] on span "Deep Roots Harvest - Cheyenne (0330)" at bounding box center [254, 61] width 84 height 7
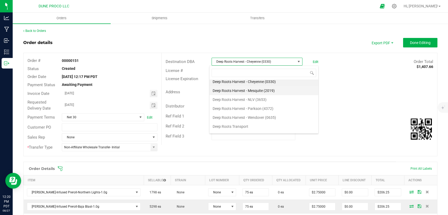
scroll to position [98, 0]
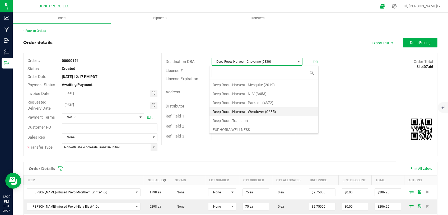
click at [242, 116] on li "Deep Roots Harvest - Wendover (0635)" at bounding box center [263, 111] width 109 height 9
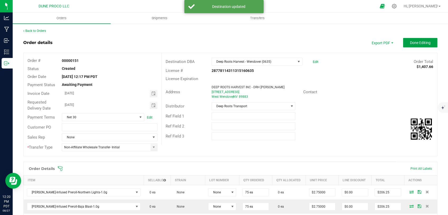
click at [430, 41] on button "Done Editing" at bounding box center [420, 42] width 34 height 9
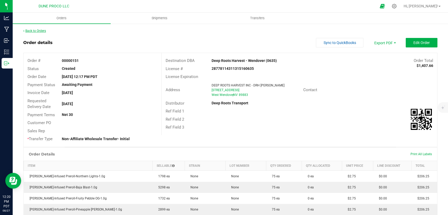
click at [35, 30] on link "Back to Orders" at bounding box center [34, 31] width 23 height 4
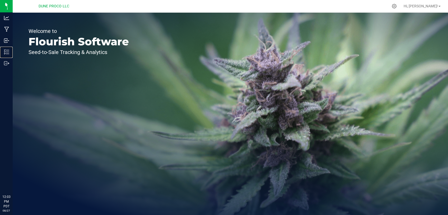
click at [5, 53] on icon at bounding box center [6, 51] width 5 height 5
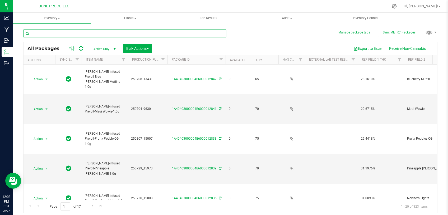
click at [56, 34] on input "text" at bounding box center [124, 34] width 203 height 8
paste input "15008"
type input "15008"
type input "[DATE]"
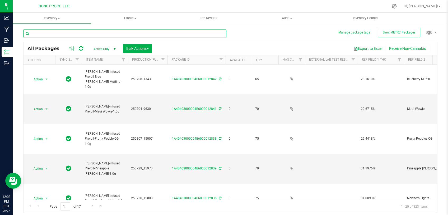
type input "[DATE]"
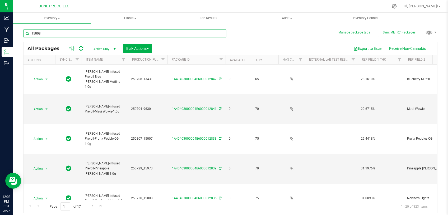
type input "[DATE]"
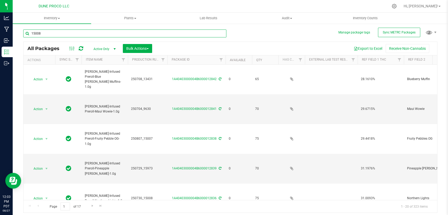
type input "[DATE]"
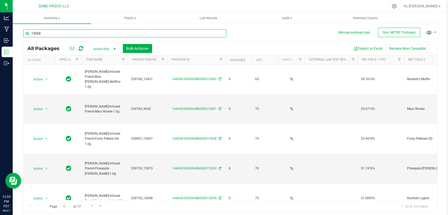
type input "[DATE]"
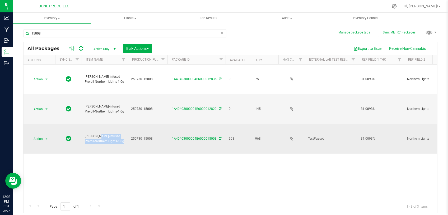
drag, startPoint x: 113, startPoint y: 104, endPoint x: 85, endPoint y: 99, distance: 29.0
click at [85, 134] on span "[PERSON_NAME]-Infused Preroll-Northern Lights-1.0g" at bounding box center [105, 139] width 40 height 10
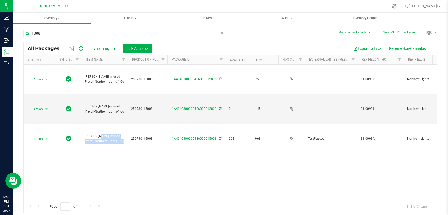
copy span "[PERSON_NAME]-Infused Preroll-Northern Lights-1.0g"
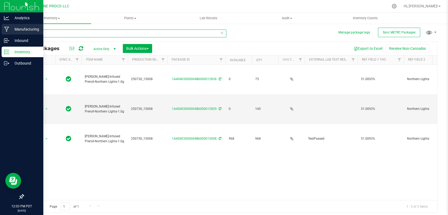
drag, startPoint x: 52, startPoint y: 35, endPoint x: 6, endPoint y: 32, distance: 46.6
click at [23, 32] on input "15008" at bounding box center [124, 34] width 203 height 8
paste input "3156"
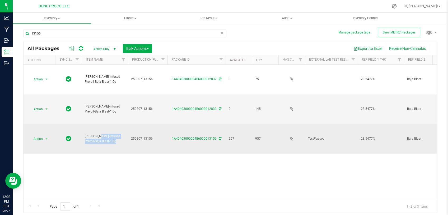
drag, startPoint x: 98, startPoint y: 135, endPoint x: 84, endPoint y: 131, distance: 14.7
click at [84, 131] on td "[PERSON_NAME]-Infused Preroll-Baja Blast-1.0g" at bounding box center [105, 139] width 46 height 30
copy span "[PERSON_NAME]-Infused Preroll-Baja Blast-1.0g"
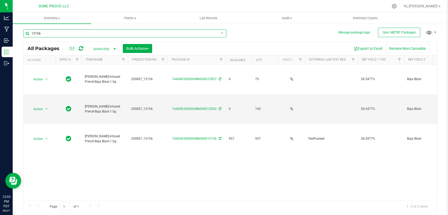
drag, startPoint x: 55, startPoint y: 33, endPoint x: 17, endPoint y: 31, distance: 38.0
click at [23, 32] on input "13156" at bounding box center [124, 34] width 203 height 8
paste input "5007"
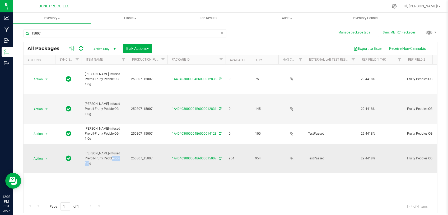
drag, startPoint x: 106, startPoint y: 133, endPoint x: 93, endPoint y: 131, distance: 12.8
click at [93, 151] on span "[PERSON_NAME]-Infused Preroll-Fruity Pebble OG-1.0g" at bounding box center [105, 158] width 40 height 15
drag, startPoint x: 106, startPoint y: 134, endPoint x: 85, endPoint y: 128, distance: 21.2
click at [85, 151] on span "[PERSON_NAME]-Infused Preroll-Fruity Pebble OG-1.0g" at bounding box center [105, 158] width 40 height 15
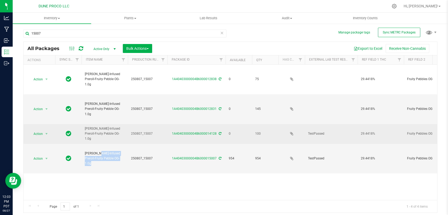
copy span "[PERSON_NAME]-Infused Preroll-Fruity Pebble OG-1.0g"
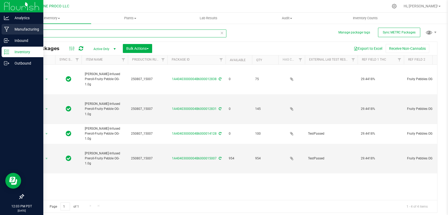
drag, startPoint x: 41, startPoint y: 33, endPoint x: 3, endPoint y: 31, distance: 38.0
click at [23, 33] on input "15007" at bounding box center [124, 34] width 203 height 8
paste input "973"
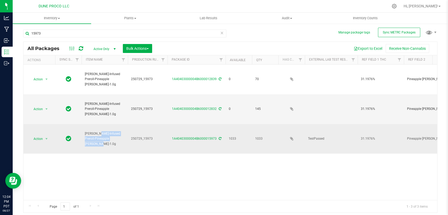
drag, startPoint x: 115, startPoint y: 135, endPoint x: 84, endPoint y: 130, distance: 30.5
click at [84, 130] on td "[PERSON_NAME]-Infused Preroll-Pineapple [PERSON_NAME]-1.0g" at bounding box center [105, 139] width 46 height 30
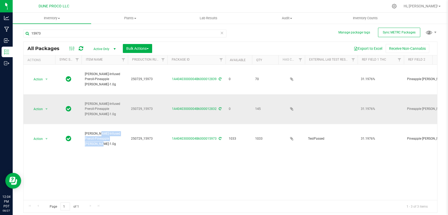
copy span "[PERSON_NAME]-Infused Preroll-Pineapple [PERSON_NAME]-1.0g"
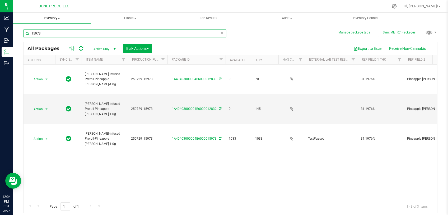
drag, startPoint x: 40, startPoint y: 33, endPoint x: 77, endPoint y: 19, distance: 39.7
click at [23, 33] on input "15973" at bounding box center [124, 34] width 203 height 8
paste input "3150"
type input "13150"
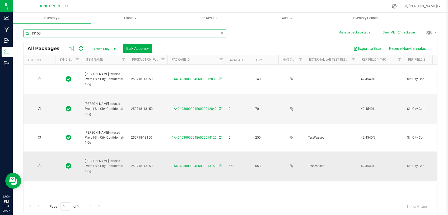
type input "[DATE]"
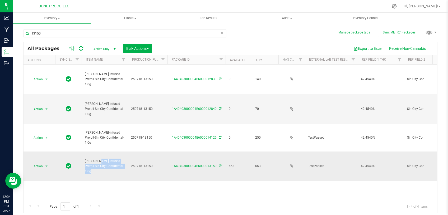
drag, startPoint x: 114, startPoint y: 163, endPoint x: 85, endPoint y: 157, distance: 29.5
click at [85, 159] on span "[PERSON_NAME]-Infused Preroll-Sin City Confidental-1.0g" at bounding box center [105, 166] width 40 height 15
copy span "[PERSON_NAME]-Infused Preroll-Sin City Confidental-1.0g"
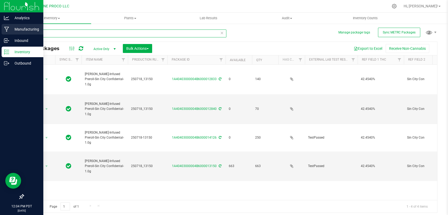
drag, startPoint x: 46, startPoint y: 33, endPoint x: 26, endPoint y: 29, distance: 20.2
click at [23, 34] on input "13150" at bounding box center [124, 34] width 203 height 8
paste input "963"
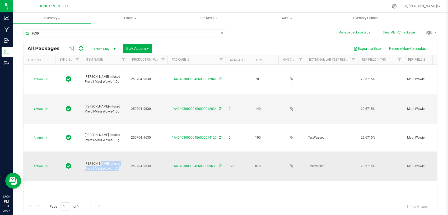
drag, startPoint x: 101, startPoint y: 163, endPoint x: 85, endPoint y: 159, distance: 16.6
click at [85, 159] on td "[PERSON_NAME]-Infused Preroll-Maui Wowie-1.0g" at bounding box center [105, 167] width 46 height 30
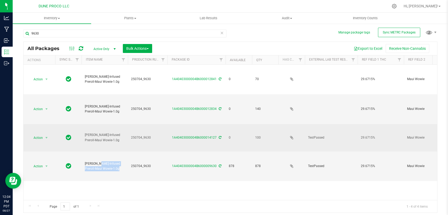
copy span "[PERSON_NAME]-Infused Preroll-Maui Wowie-1.0g"
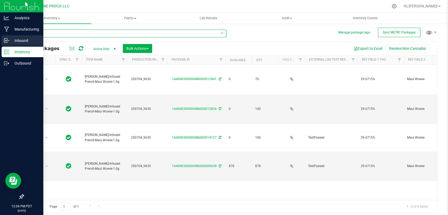
drag, startPoint x: 46, startPoint y: 35, endPoint x: 8, endPoint y: 36, distance: 38.3
click at [23, 36] on input "9630" at bounding box center [124, 34] width 203 height 8
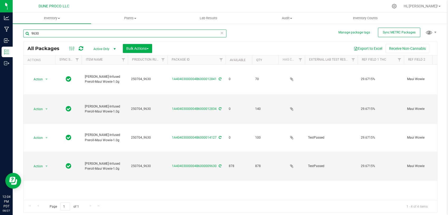
paste input "13431"
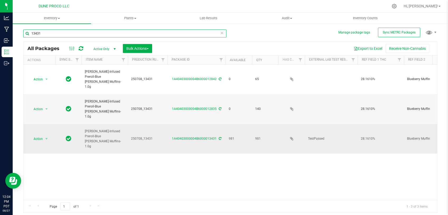
type input "13431"
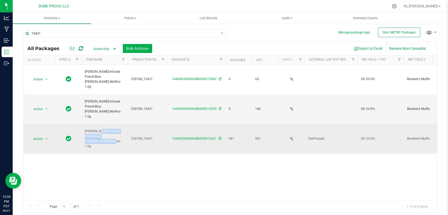
drag, startPoint x: 110, startPoint y: 113, endPoint x: 85, endPoint y: 109, distance: 25.4
click at [85, 129] on span "[PERSON_NAME]-Infused Preroll-Blue [PERSON_NAME] Muffins-1.0g" at bounding box center [105, 139] width 40 height 20
copy span "[PERSON_NAME]-Infused Preroll-Blue [PERSON_NAME] Muffins-1.0g"
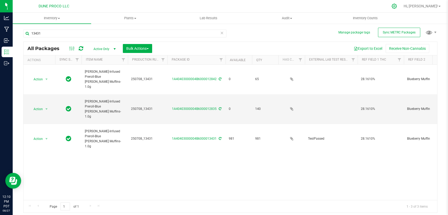
click at [397, 5] on icon at bounding box center [394, 6] width 6 height 6
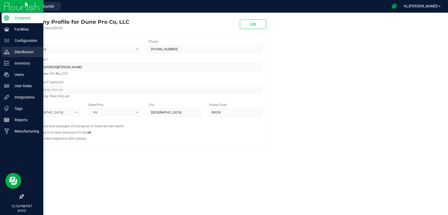
click at [22, 54] on p "Distribution" at bounding box center [25, 52] width 32 height 6
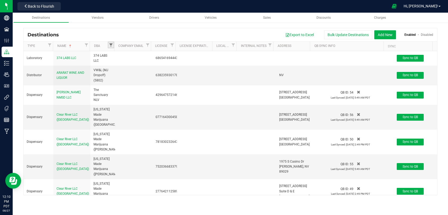
click at [110, 45] on span "Filter" at bounding box center [111, 45] width 4 height 4
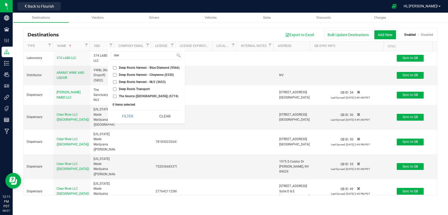
type input "dee"
click at [114, 68] on input "Deep Roots Harvest - Blue Diamond (9566)" at bounding box center [114, 67] width 3 height 3
checkbox input "true"
click at [116, 75] on input "Deep Roots Harvest - Cheyenne (0330)" at bounding box center [114, 74] width 3 height 3
checkbox input "true"
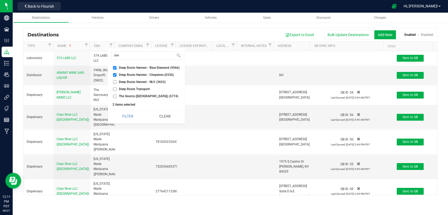
click at [115, 83] on input "Deep Roots Harvest - NLV (3653)" at bounding box center [114, 81] width 3 height 3
checkbox input "true"
click at [124, 118] on button "Filter" at bounding box center [128, 117] width 34 height 12
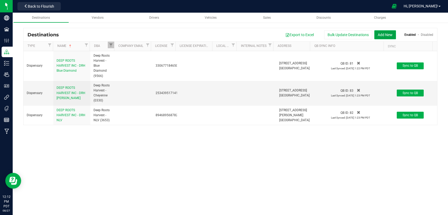
click at [383, 33] on button "Add New" at bounding box center [385, 34] width 22 height 9
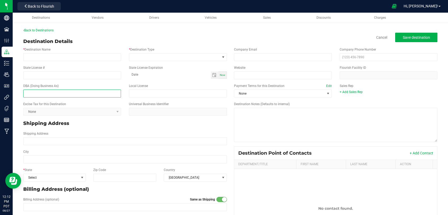
click at [48, 93] on input "text" at bounding box center [72, 94] width 98 height 8
paste input "Deep Roots Harvest - Parkson (4372)"
type input "Deep Roots Harvest - Parkson (4372)"
click at [64, 49] on div "* Destination Name" at bounding box center [72, 54] width 106 height 14
click at [64, 53] on div "* Destination Name" at bounding box center [72, 54] width 106 height 14
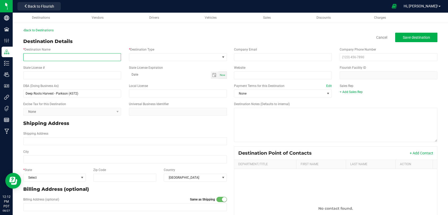
click at [64, 55] on input "* Destination Name" at bounding box center [72, 57] width 98 height 8
paste input "Name | DEEP ROOTS HARVEST INC - DRH Parkson"
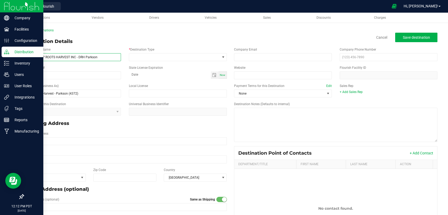
drag, startPoint x: 37, startPoint y: 56, endPoint x: 1, endPoint y: 57, distance: 36.4
click at [23, 57] on input "Name | DEEP ROOTS HARVEST INC - DRH Parkson" at bounding box center [72, 57] width 98 height 8
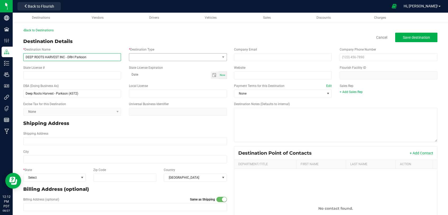
type input "DEEP ROOTS HARVEST INC - DRH Parkson"
click at [164, 55] on span at bounding box center [174, 57] width 91 height 7
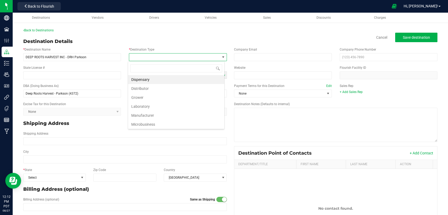
scroll to position [8, 96]
click at [149, 80] on li "Dispensary" at bounding box center [176, 79] width 96 height 9
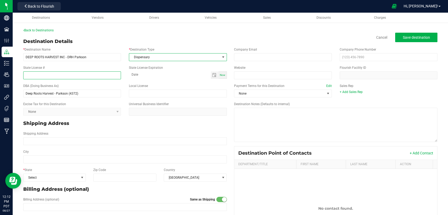
click at [62, 72] on input "State License #" at bounding box center [72, 76] width 98 height 8
paste input "06085399432340594372"
type input "06085399432340594372"
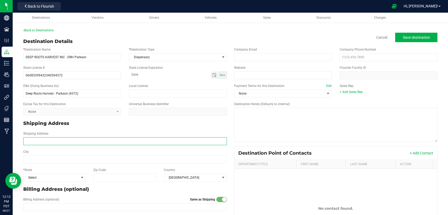
click at [97, 144] on input "Shipping Address" at bounding box center [124, 141] width 203 height 8
paste input "580 Parkson Rd."
type input "580 Parkson Rd."
click at [68, 161] on input "City" at bounding box center [124, 160] width 203 height 8
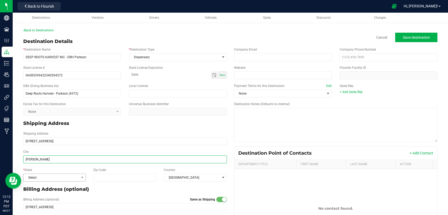
type input "[PERSON_NAME]"
click at [57, 181] on span "Select" at bounding box center [50, 177] width 55 height 7
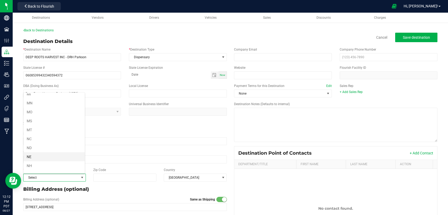
scroll to position [224, 0]
click at [45, 166] on li "NV" at bounding box center [53, 170] width 61 height 9
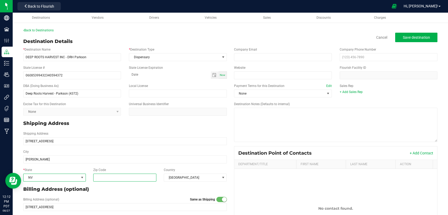
click at [121, 177] on input "Zip Code" at bounding box center [124, 178] width 63 height 8
type input "v"
paste input "89011"
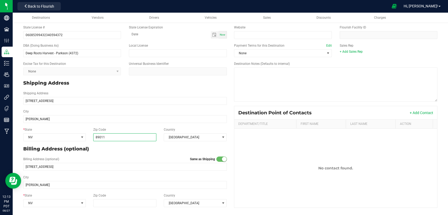
scroll to position [0, 0]
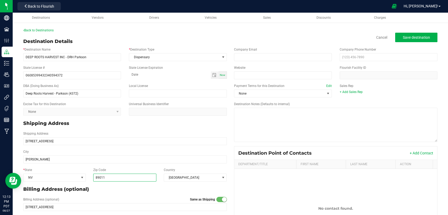
type input "89011"
click at [402, 33] on button "Save destination" at bounding box center [416, 37] width 42 height 9
click at [43, 29] on link "Back to Destinations" at bounding box center [38, 30] width 30 height 4
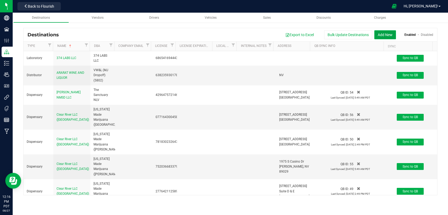
click at [381, 33] on button "Add New" at bounding box center [385, 34] width 22 height 9
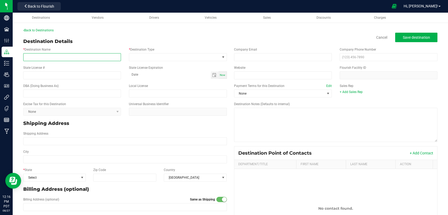
click at [101, 54] on input "* Destination Name" at bounding box center [72, 57] width 98 height 8
paste input "DEEP ROOTS HARVEST INC - DRH Mesquite"
type input "DEEP ROOTS HARVEST INC - DRH Mesquite"
click at [66, 95] on input "text" at bounding box center [72, 94] width 98 height 8
paste input "Deep Roots Harvest - Mesquite (2019)"
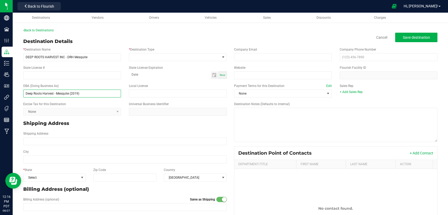
type input "Deep Roots Harvest - Mesquite (2019)"
click at [70, 77] on input "State License #" at bounding box center [72, 76] width 98 height 8
paste input "44613767467345472019"
type input "44613767467345472019"
click at [173, 56] on span at bounding box center [174, 57] width 91 height 7
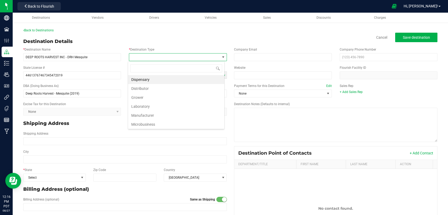
scroll to position [8, 96]
click at [176, 78] on li "Dispensary" at bounding box center [176, 79] width 96 height 9
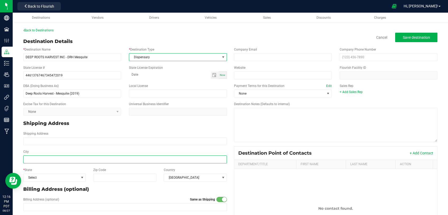
click at [81, 160] on input "City" at bounding box center [124, 160] width 203 height 8
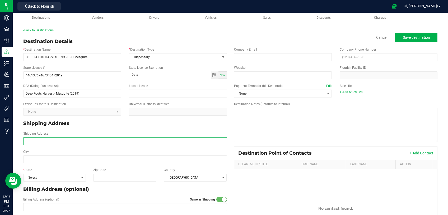
click at [85, 141] on input "Shipping Address" at bounding box center [124, 141] width 203 height 8
paste input "195 Willis Carrier Canyon"
type input "195 Willis Carrier Canyon"
click at [69, 160] on input "City" at bounding box center [124, 160] width 203 height 8
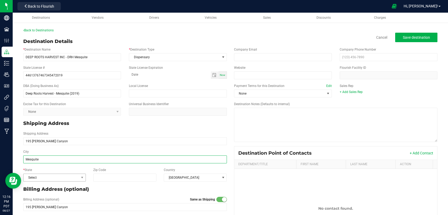
type input "Mesquite"
click at [64, 180] on span "Select" at bounding box center [50, 177] width 55 height 7
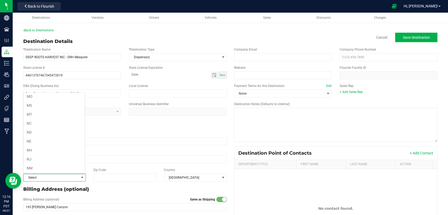
scroll to position [224, 0]
click at [49, 166] on li "NV" at bounding box center [53, 170] width 61 height 9
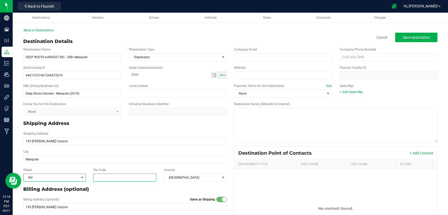
click at [115, 180] on input "Zip Code" at bounding box center [124, 178] width 63 height 8
paste input "89027"
type input "89027"
click at [109, 191] on p "Billing Address (optional)" at bounding box center [124, 189] width 203 height 7
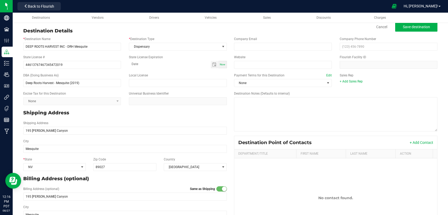
scroll to position [0, 0]
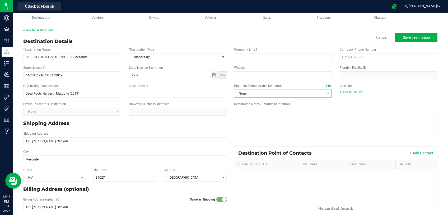
click at [259, 93] on span "None" at bounding box center [279, 93] width 91 height 7
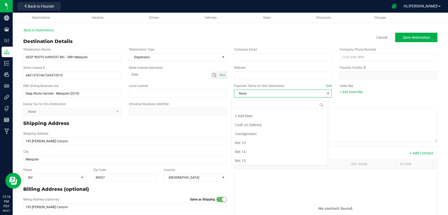
scroll to position [8, 96]
click at [255, 122] on li "Net 30" at bounding box center [279, 124] width 96 height 9
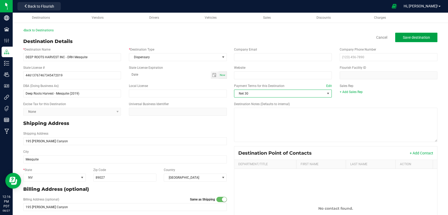
click at [412, 37] on span "Save destination" at bounding box center [415, 37] width 27 height 4
click at [42, 30] on link "Back to Destinations" at bounding box center [38, 30] width 30 height 4
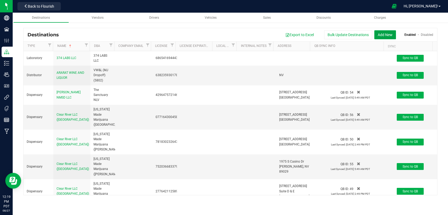
drag, startPoint x: 382, startPoint y: 33, endPoint x: 265, endPoint y: 116, distance: 143.9
click at [382, 34] on button "Add New" at bounding box center [385, 34] width 22 height 9
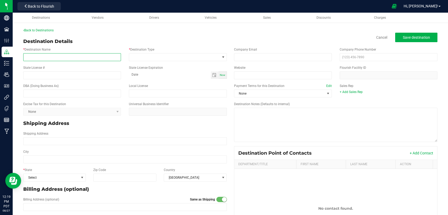
click at [37, 58] on input "* Destination Name" at bounding box center [72, 57] width 98 height 8
paste input "DEEP ROOTS HARVEST INC - DRH Wendover"
type input "DEEP ROOTS HARVEST INC - DRH Wendover"
click at [69, 95] on input "text" at bounding box center [72, 94] width 98 height 8
paste input "Deep Roots Harvest - Wendover (0635)"
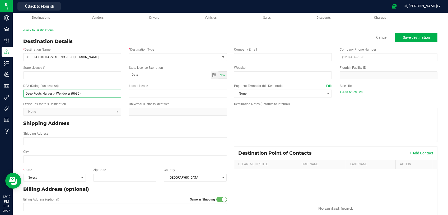
type input "Deep Roots Harvest - Wendover (0635)"
click at [82, 74] on input "State License #" at bounding box center [72, 76] width 98 height 8
paste input "28778114311315160635"
type input "28778114311315160635"
click at [161, 58] on span at bounding box center [174, 57] width 91 height 7
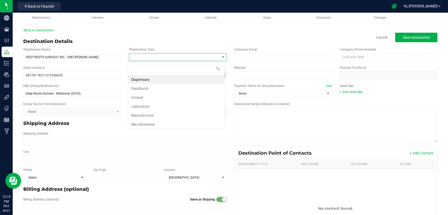
scroll to position [8, 96]
click at [157, 82] on li "Dispensary" at bounding box center [176, 79] width 96 height 9
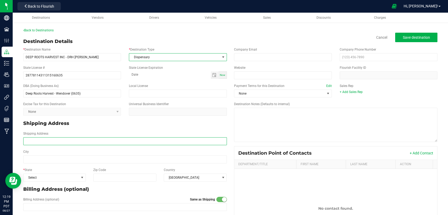
click at [74, 141] on input "Shipping Address" at bounding box center [124, 141] width 203 height 8
paste input "395 Industrial Way"
type input "395 Industrial Way"
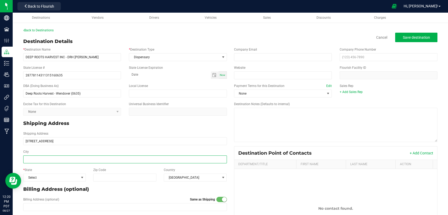
type input "395 Industrial Way"
click at [91, 163] on input "City" at bounding box center [124, 160] width 203 height 8
paste input "West Wendover"
type input "West Wendover"
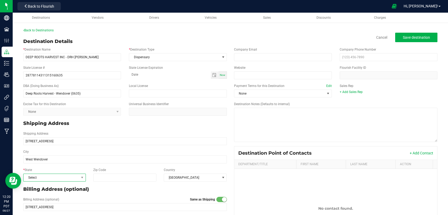
click at [60, 179] on span "Select" at bounding box center [50, 177] width 55 height 7
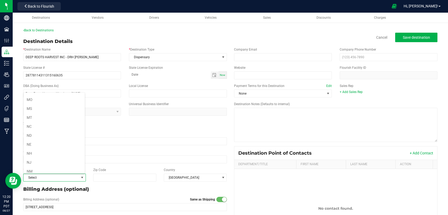
scroll to position [224, 0]
click at [44, 172] on li "NV" at bounding box center [53, 170] width 61 height 9
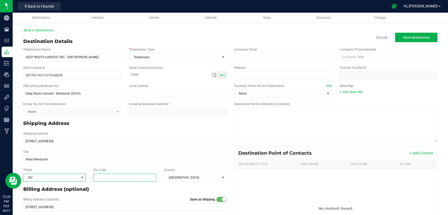
click at [109, 177] on input "Zip Code" at bounding box center [124, 178] width 63 height 8
paste input "89883"
type input "89883"
click at [243, 95] on span "None" at bounding box center [279, 93] width 91 height 7
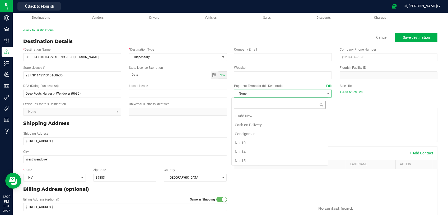
scroll to position [8, 96]
click at [246, 122] on li "Net 30" at bounding box center [279, 124] width 96 height 9
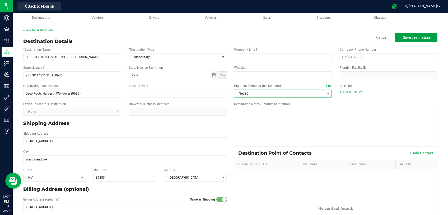
click at [404, 35] on button "Save destination" at bounding box center [416, 37] width 42 height 9
